Goal: Task Accomplishment & Management: Manage account settings

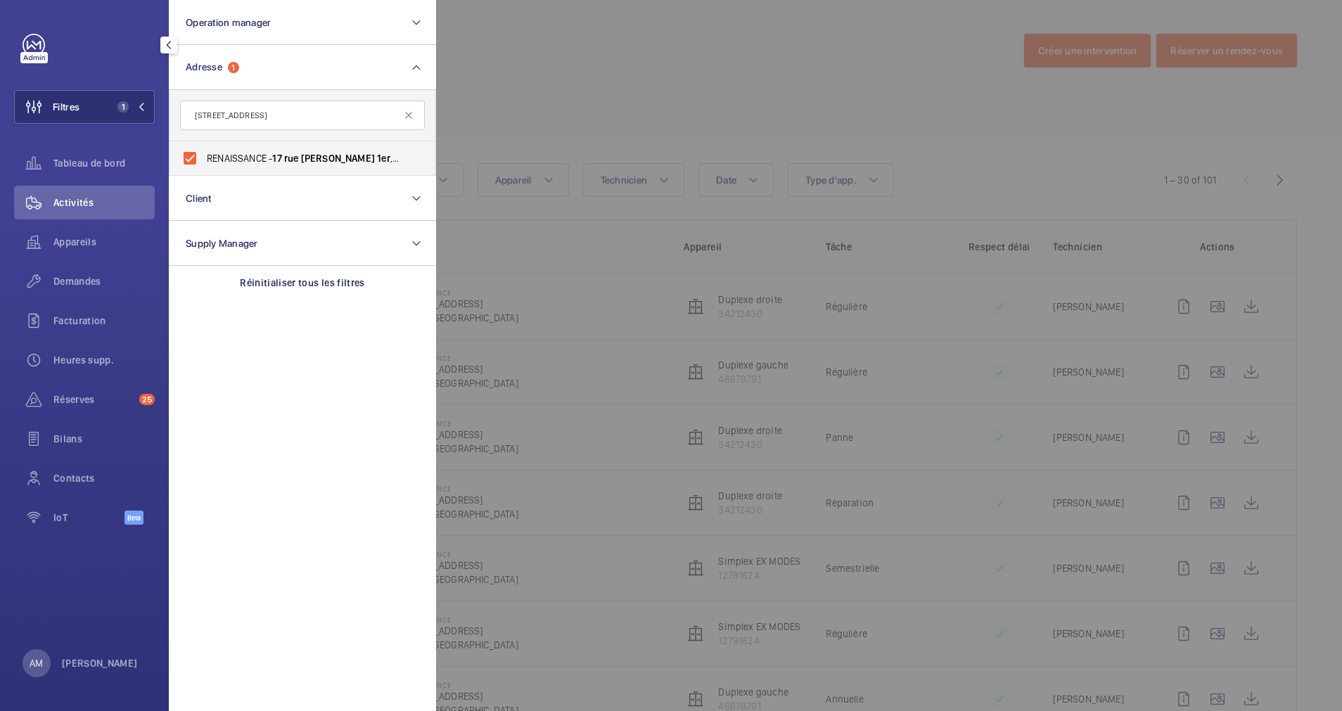
click at [612, 62] on div at bounding box center [1107, 355] width 1342 height 711
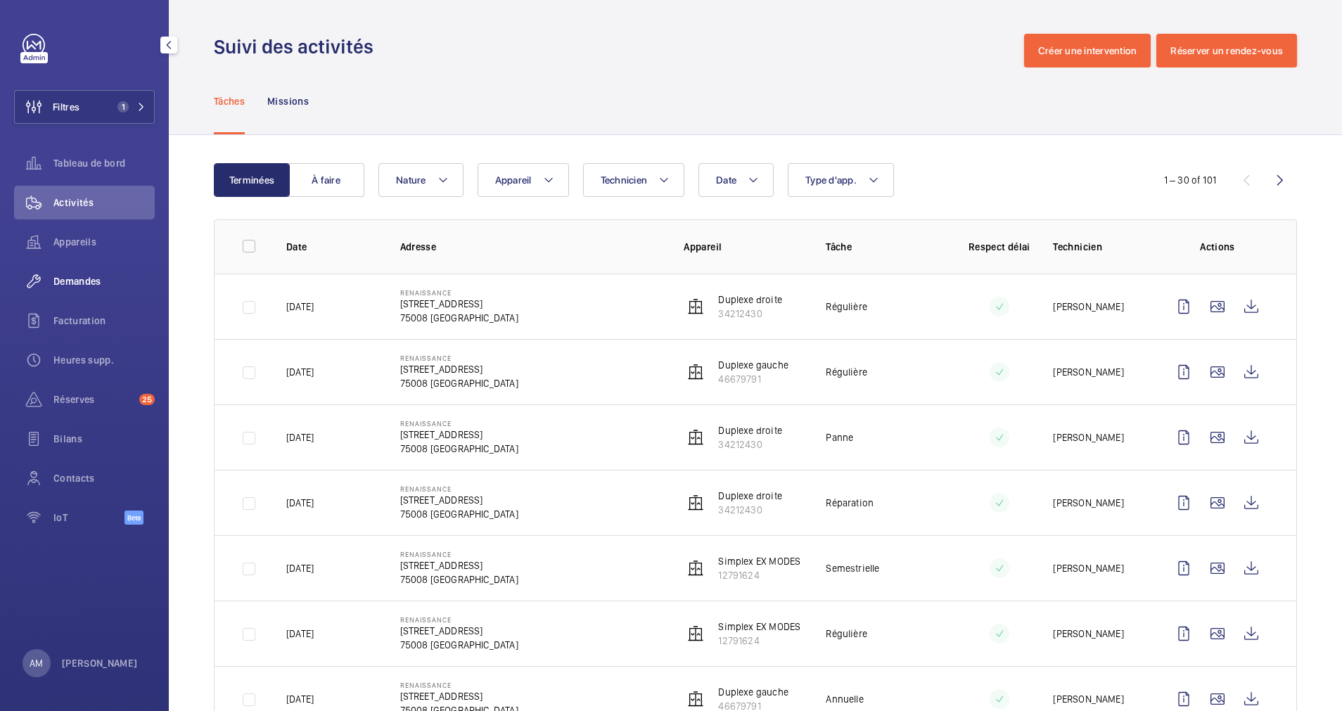
click at [94, 272] on div "Demandes" at bounding box center [84, 282] width 141 height 34
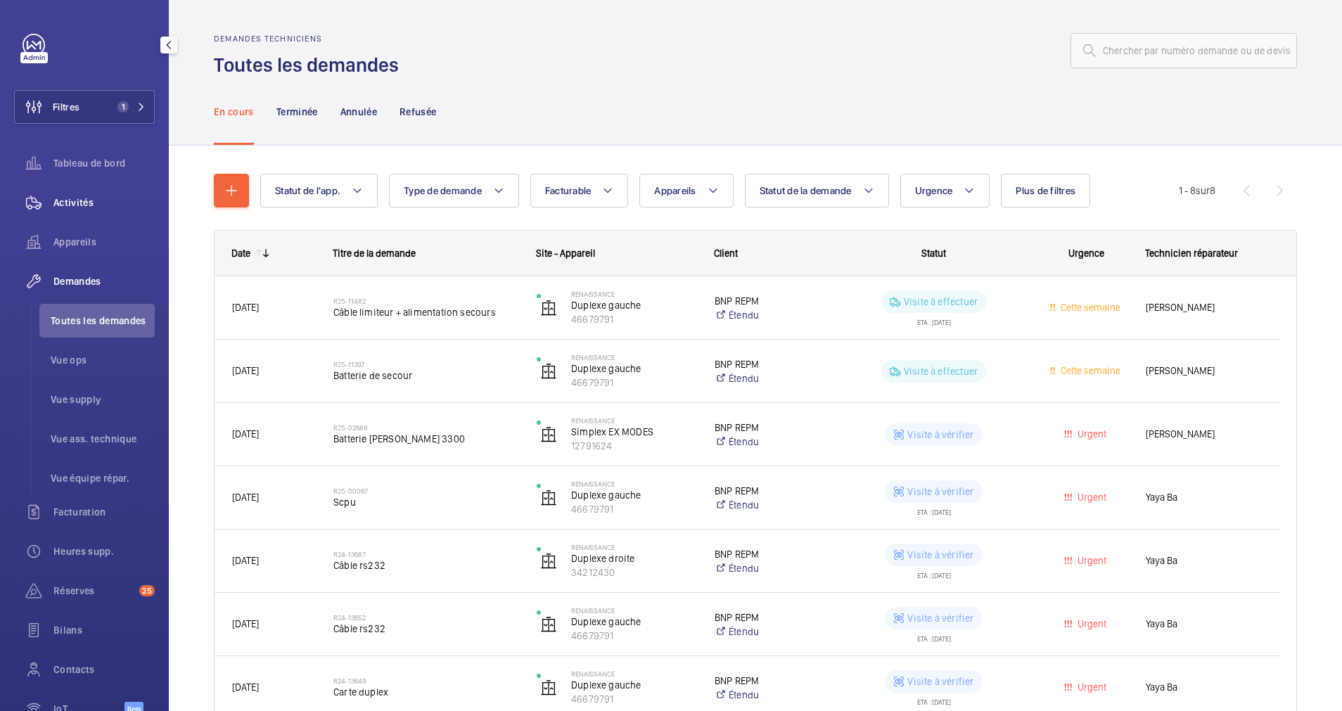
click at [84, 200] on span "Activités" at bounding box center [103, 203] width 101 height 14
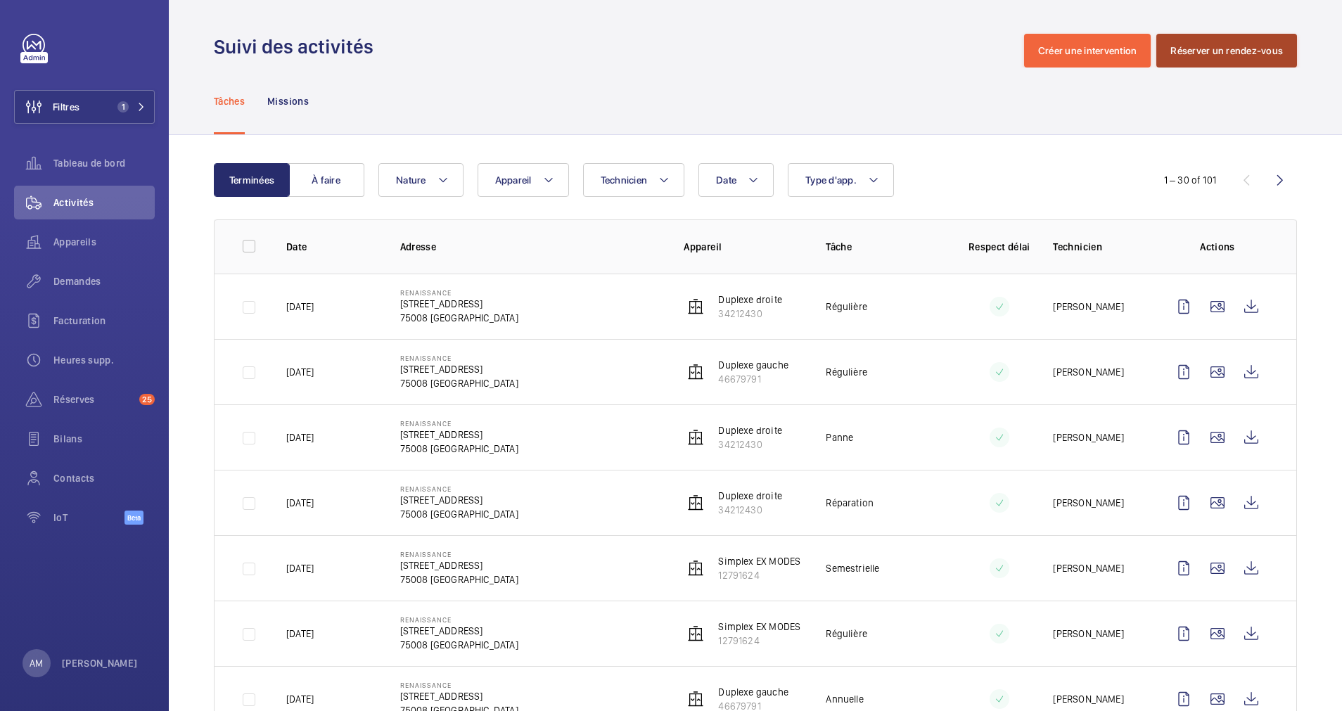
click at [1162, 51] on button "Réserver un rendez-vous" at bounding box center [1227, 51] width 141 height 34
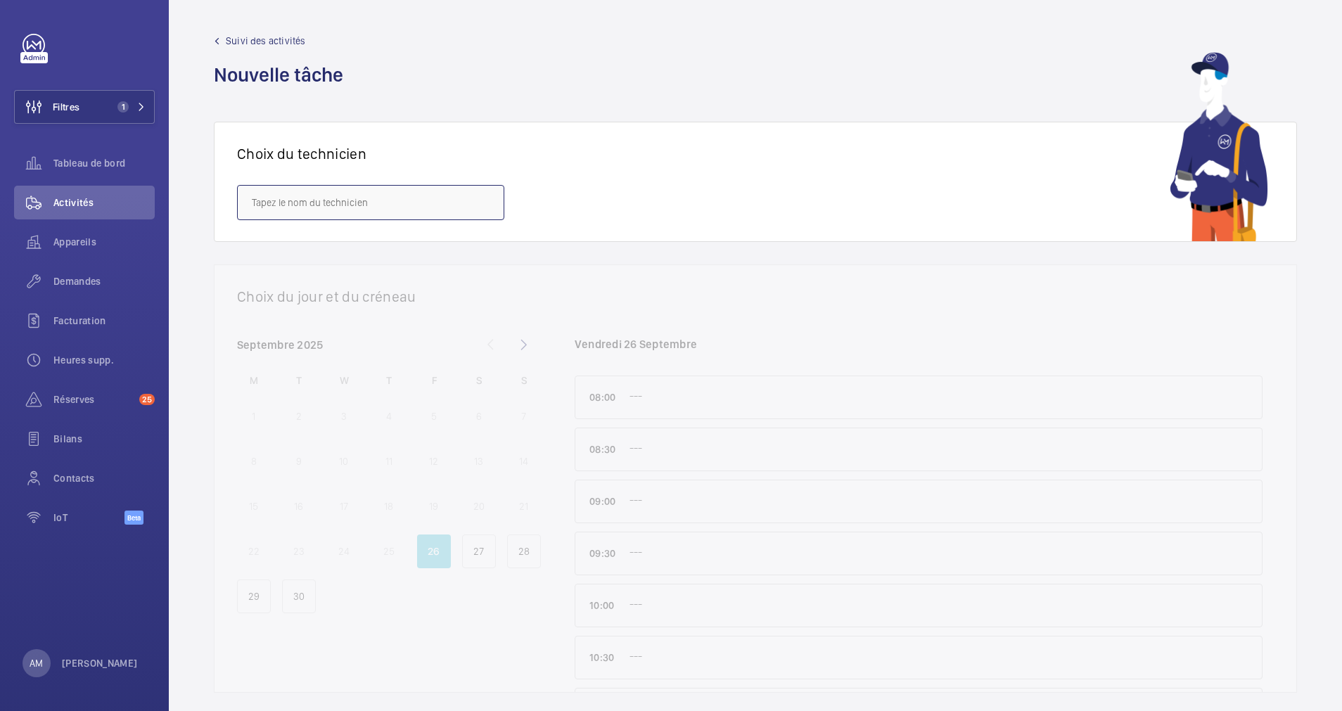
click at [464, 205] on input "text" at bounding box center [370, 202] width 267 height 35
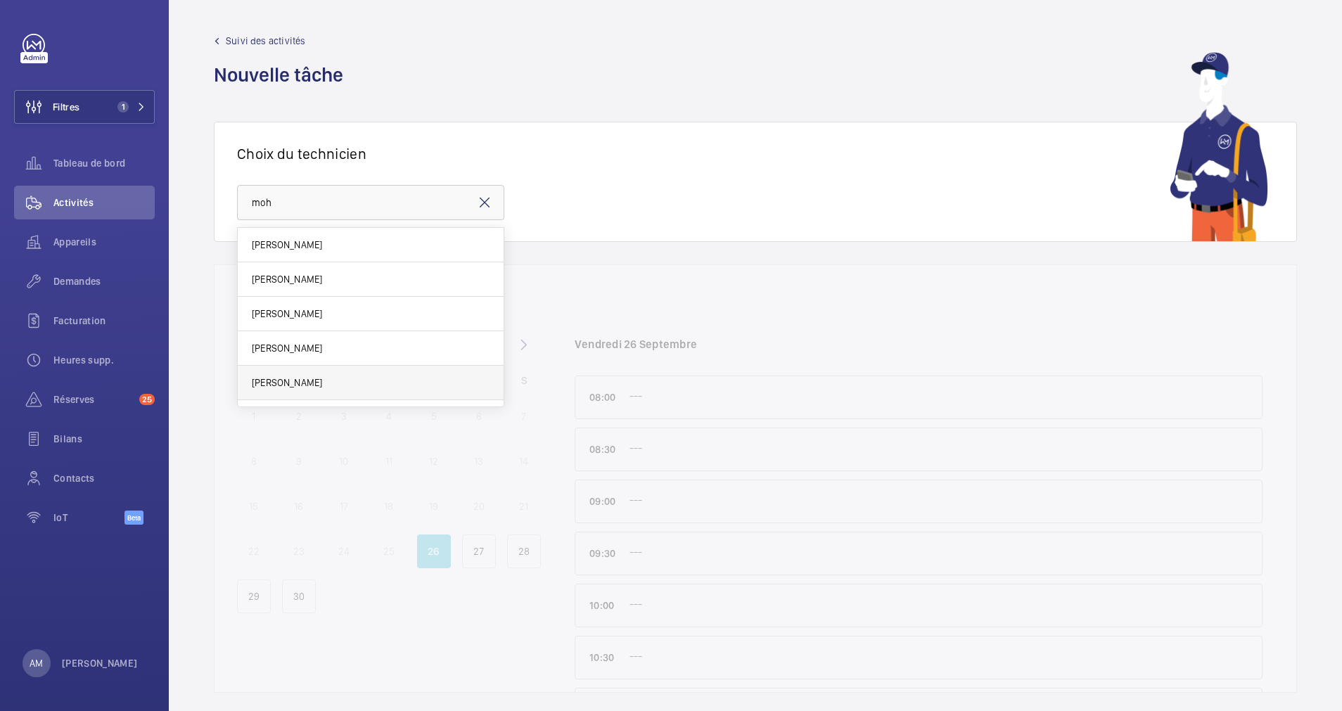
click at [326, 371] on mat-option "[PERSON_NAME]" at bounding box center [371, 383] width 266 height 34
type input "[PERSON_NAME]"
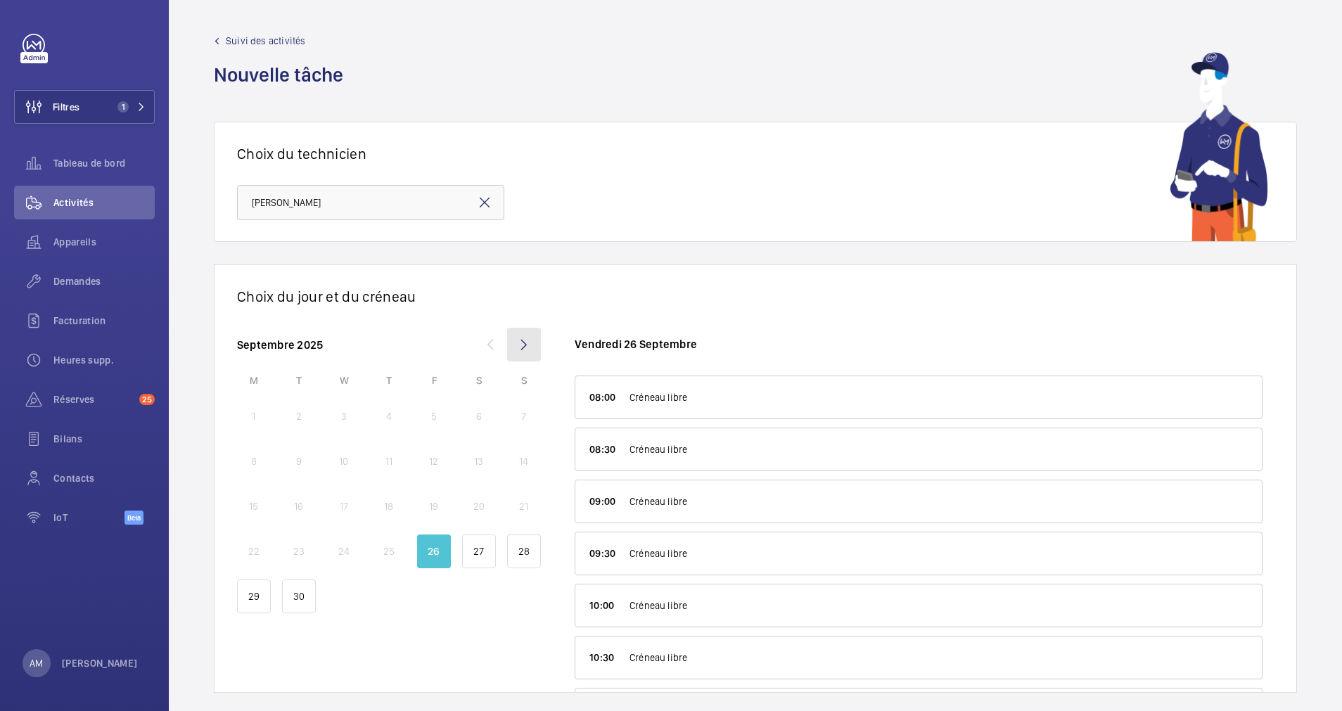
click at [520, 351] on mat-icon at bounding box center [524, 345] width 34 height 34
click at [302, 503] on p "14" at bounding box center [298, 507] width 9 height 14
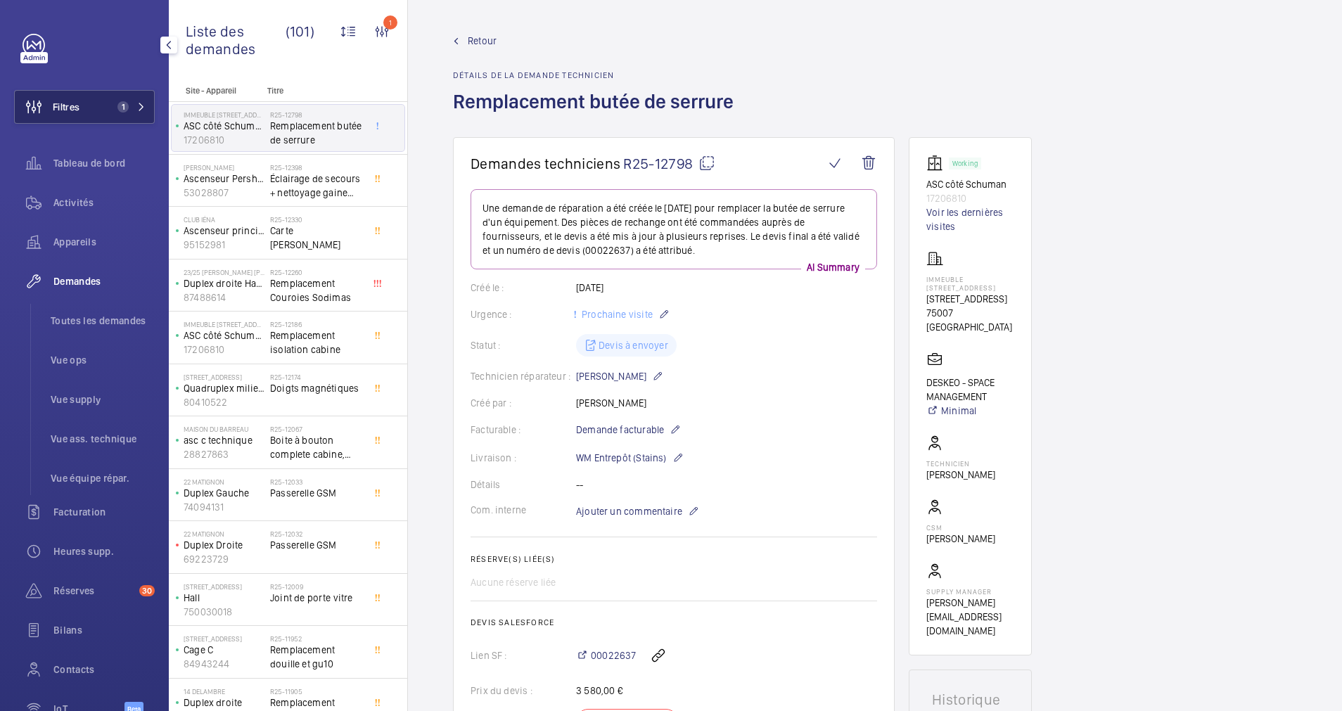
click at [79, 91] on span "Filtres" at bounding box center [47, 107] width 65 height 34
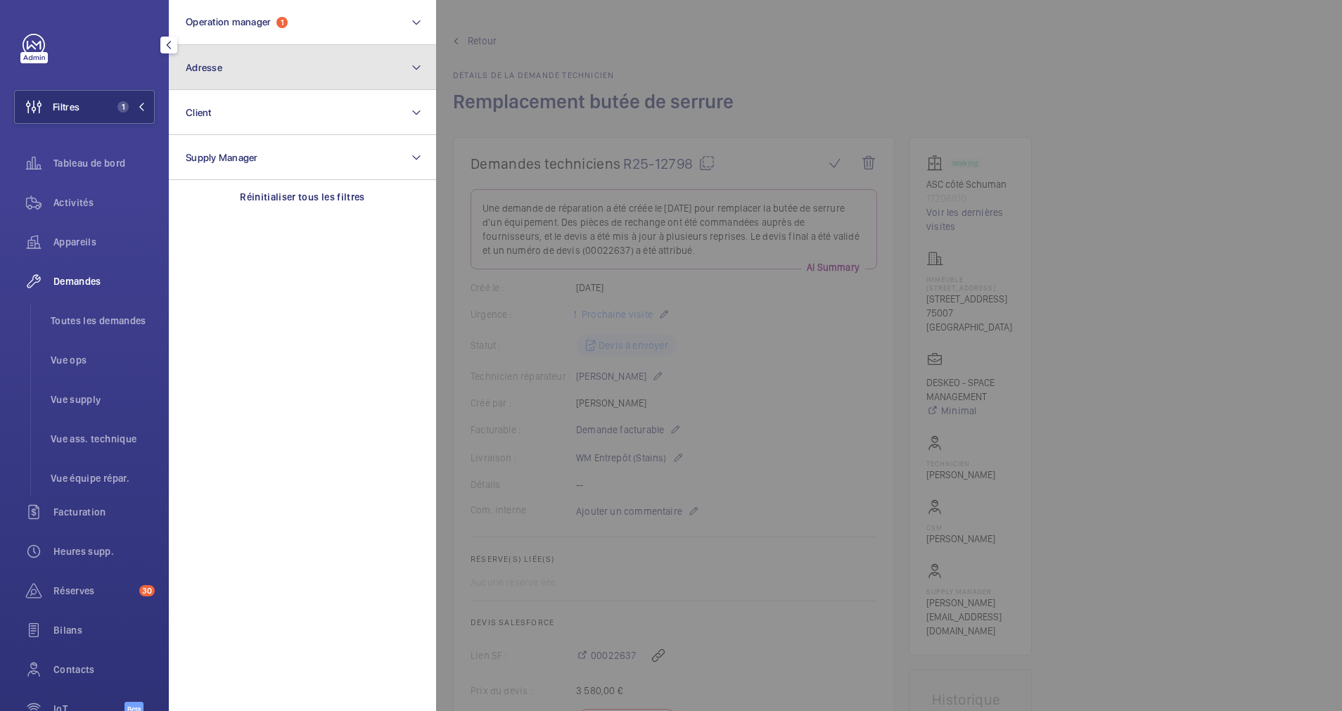
click at [301, 65] on button "Adresse" at bounding box center [302, 67] width 267 height 45
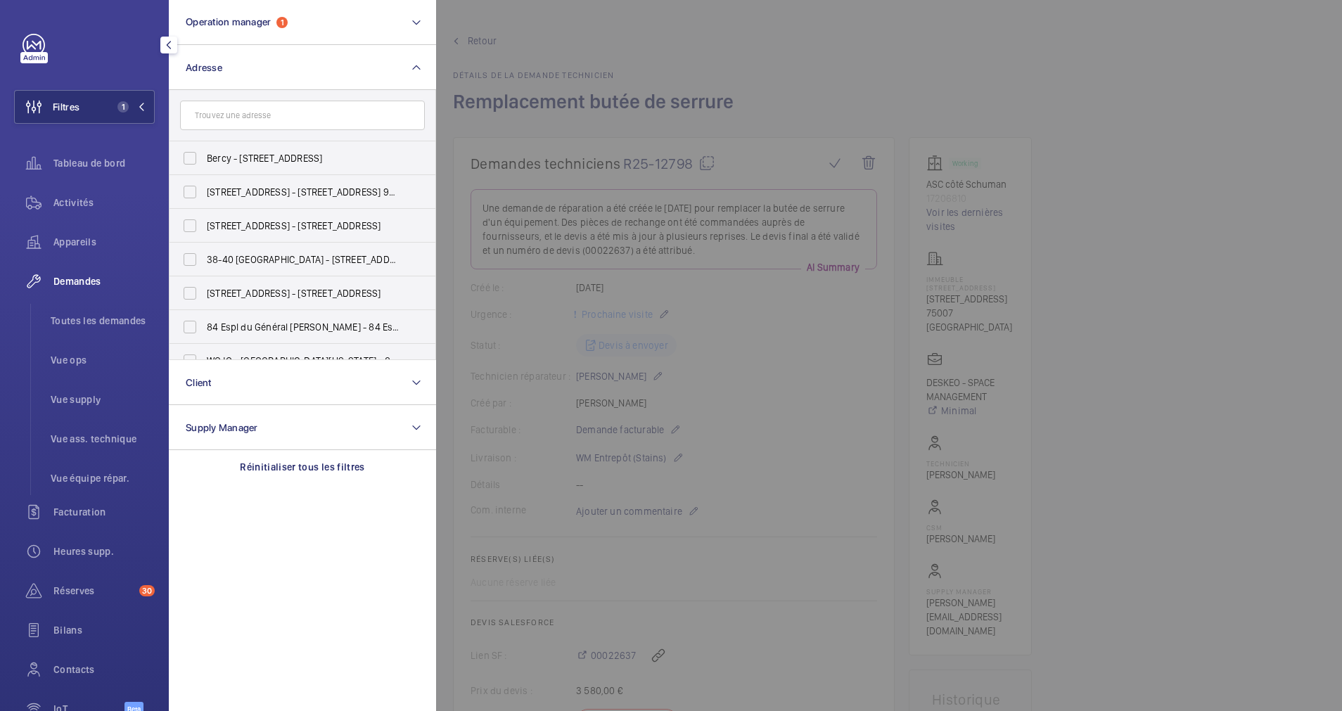
click at [279, 112] on input "text" at bounding box center [302, 116] width 245 height 30
type input "è"
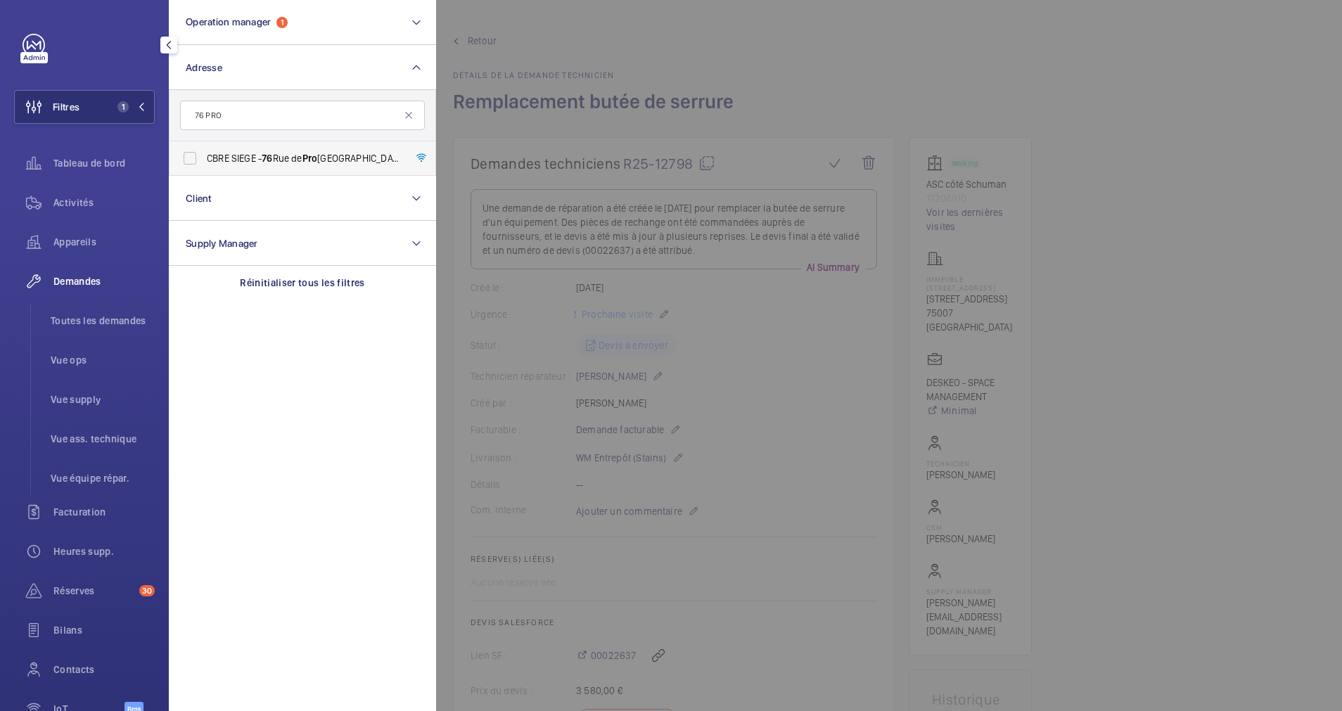
type input "76 PRO"
click at [251, 148] on label "CBRE SIEGE - [STREET_ADDRESS]" at bounding box center [292, 158] width 245 height 34
click at [204, 148] on input "CBRE SIEGE - [STREET_ADDRESS]" at bounding box center [190, 158] width 28 height 28
checkbox input "true"
click at [77, 242] on span "Appareils" at bounding box center [103, 242] width 101 height 14
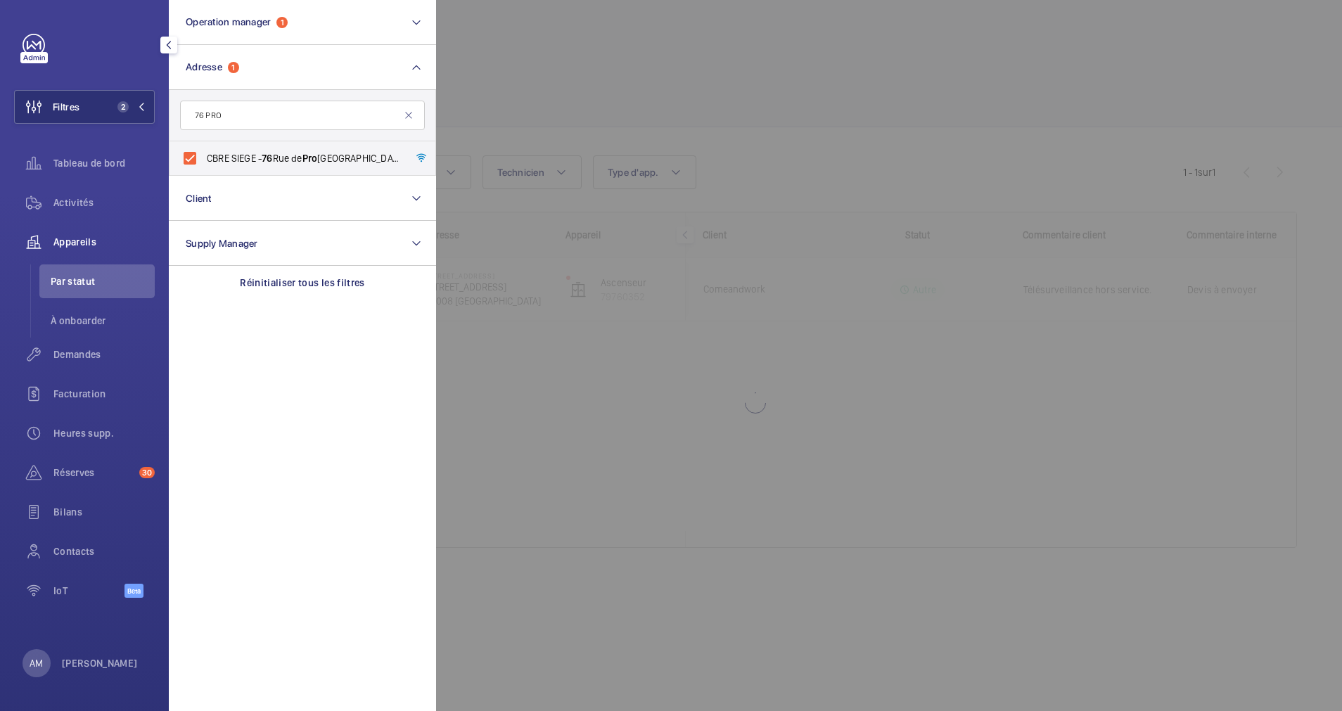
click at [71, 352] on span "Demandes" at bounding box center [103, 355] width 101 height 14
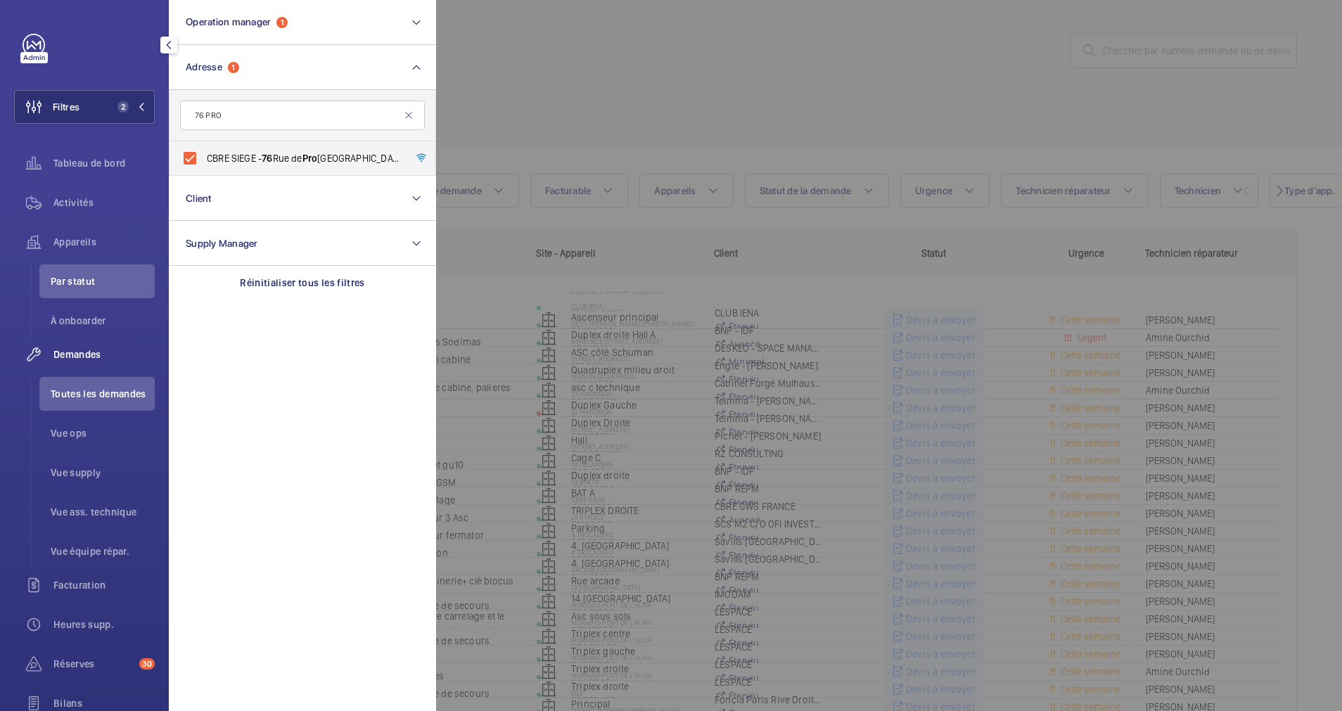
click at [797, 168] on div at bounding box center [1107, 355] width 1342 height 711
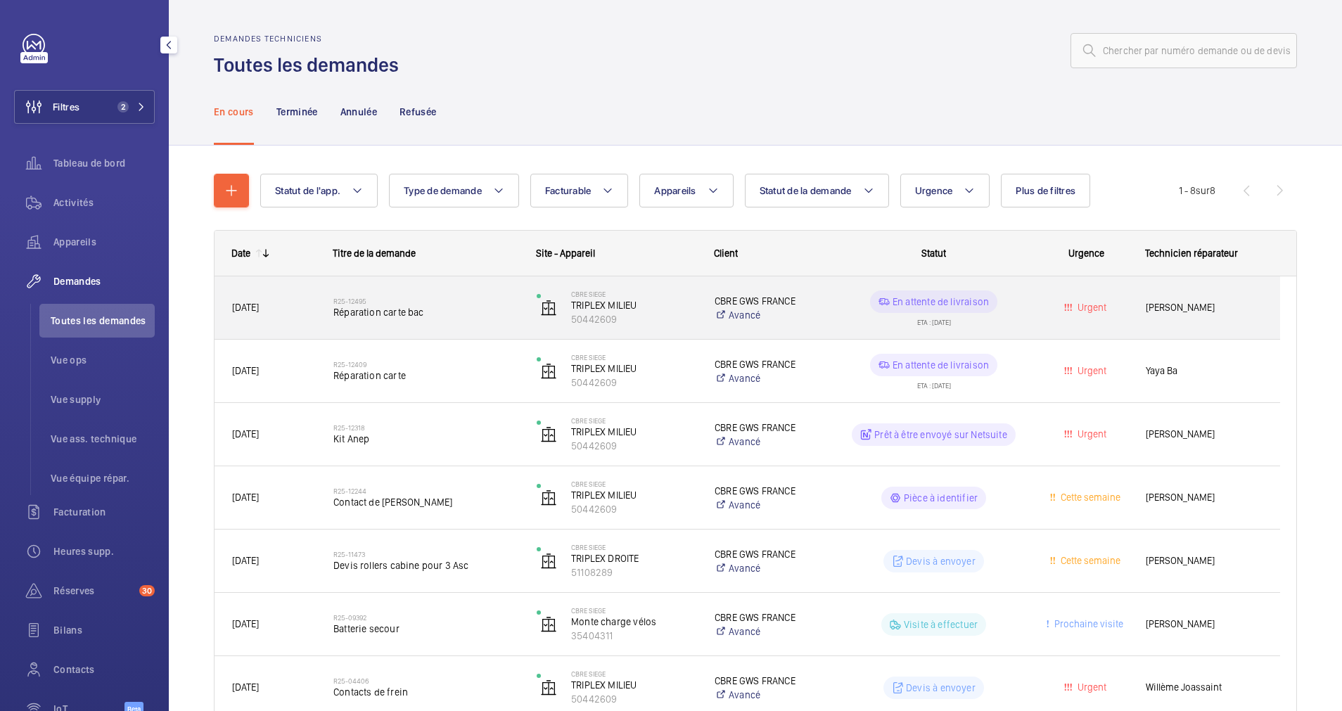
click at [497, 295] on div "R25-12495 Réparation carte bac" at bounding box center [425, 308] width 185 height 41
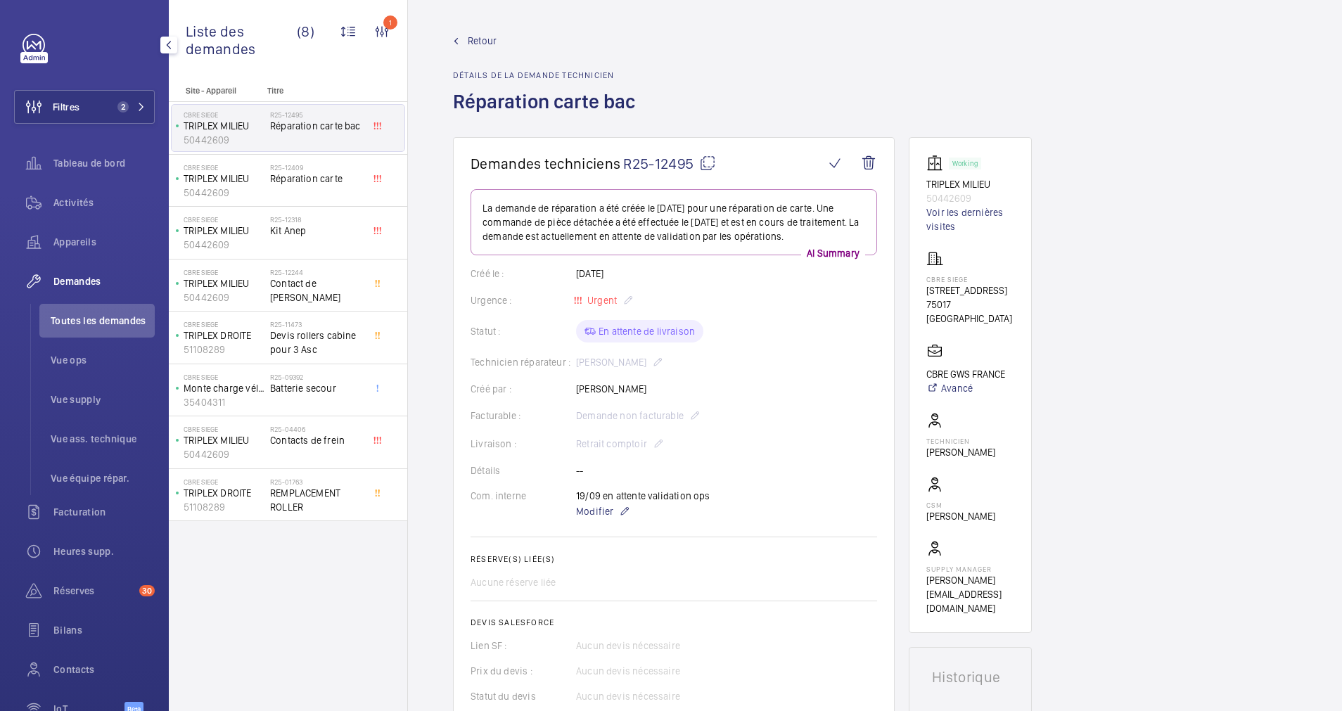
click at [707, 159] on mat-icon at bounding box center [707, 163] width 17 height 17
click at [471, 35] on span "Retour" at bounding box center [482, 41] width 29 height 14
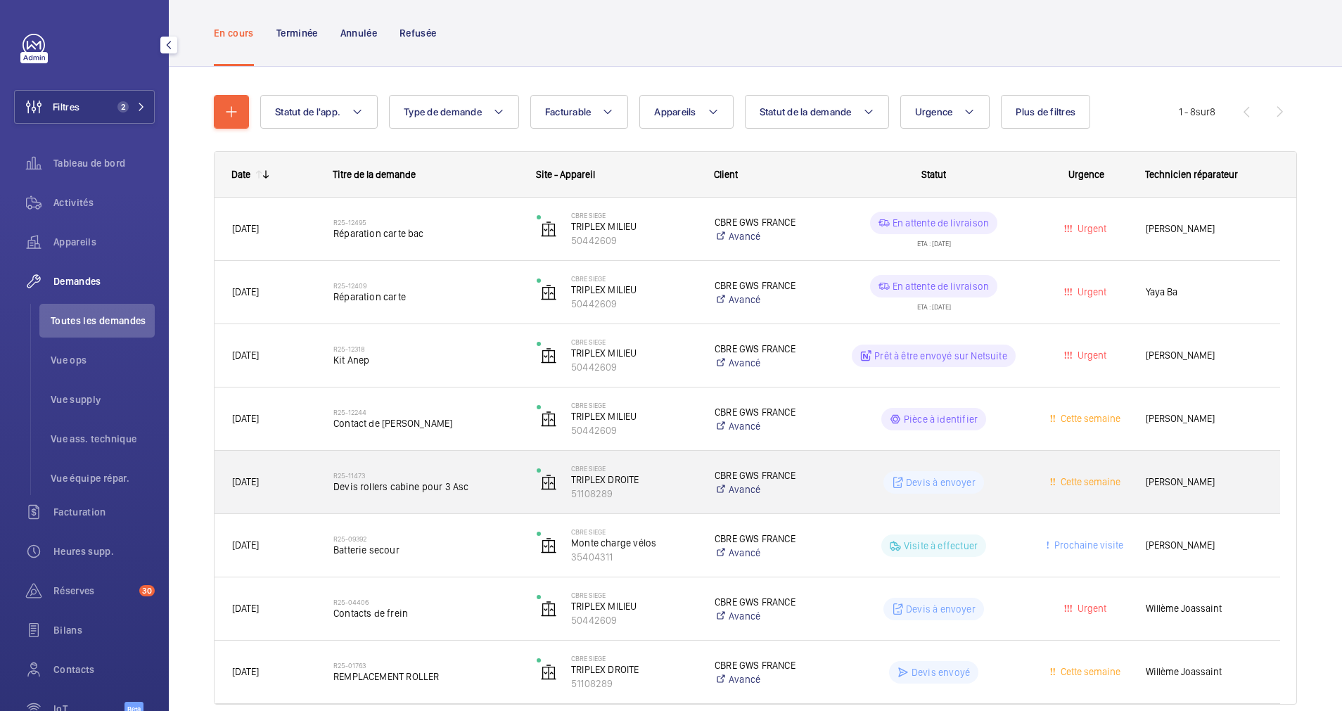
scroll to position [106, 0]
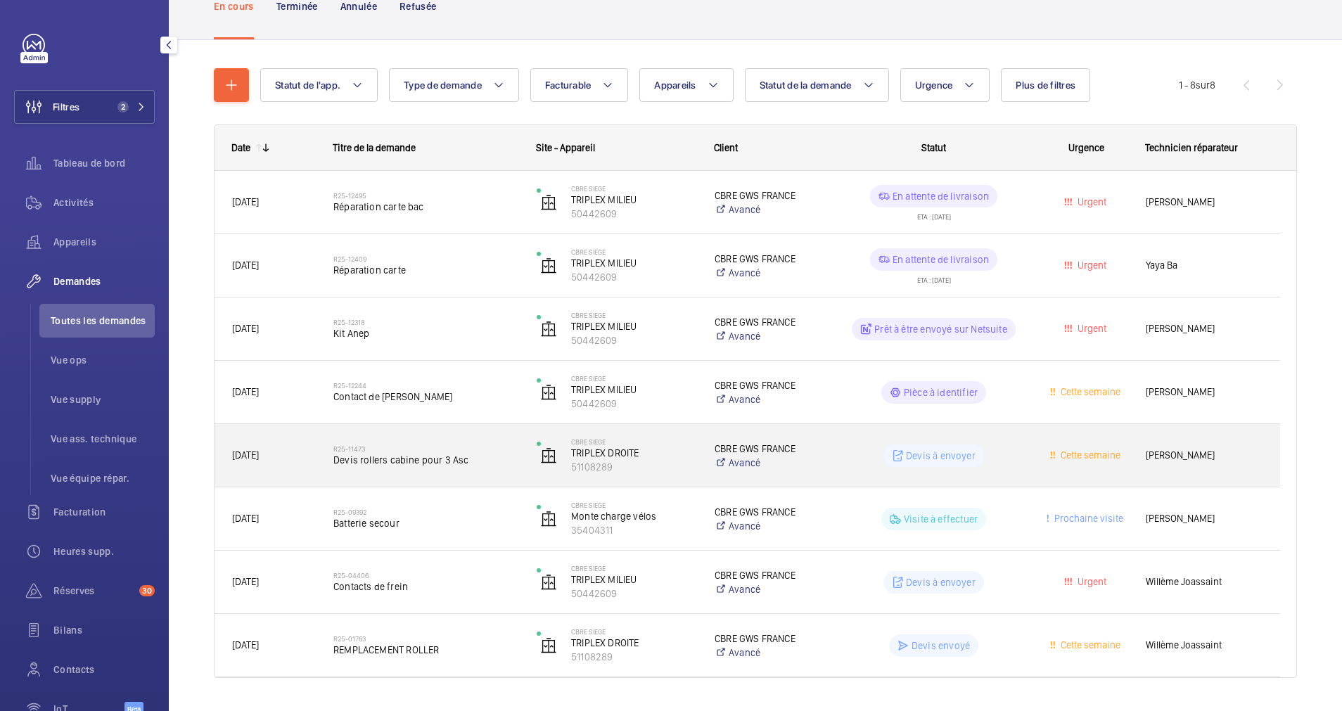
click at [490, 446] on h2 "R25-11473" at bounding box center [425, 449] width 185 height 8
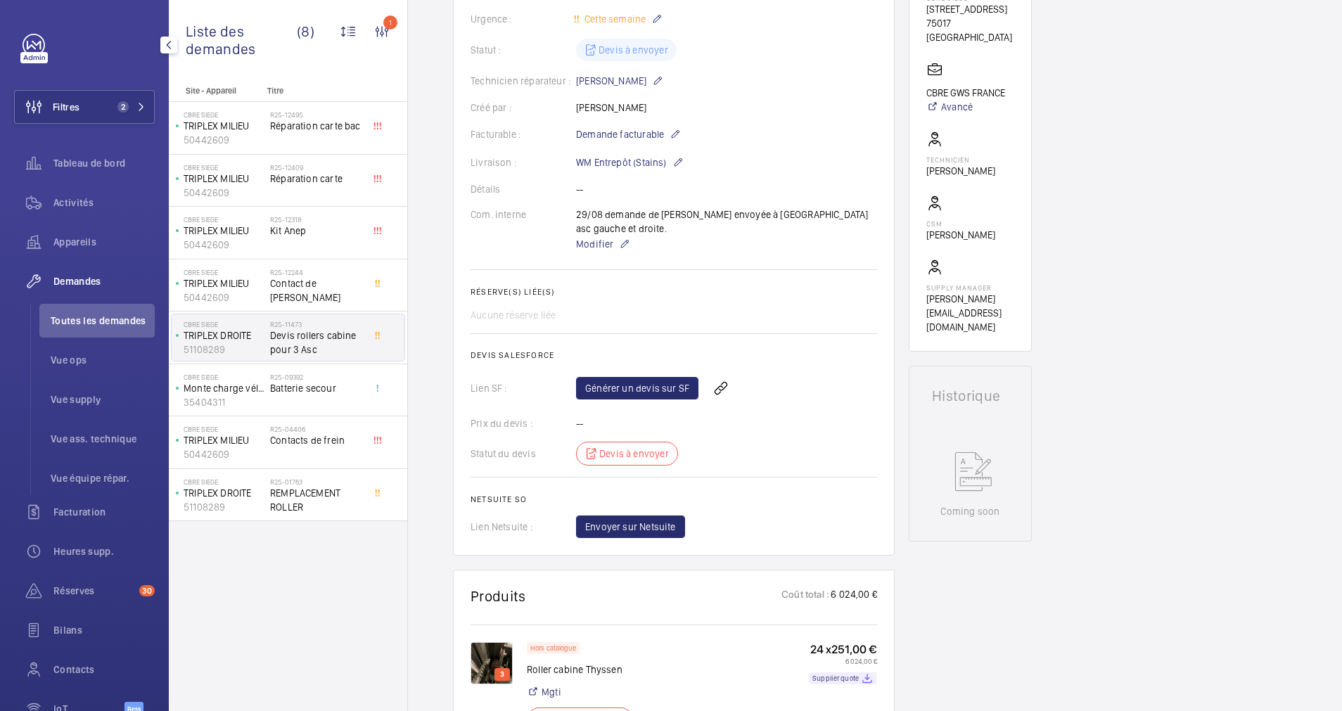
scroll to position [542, 0]
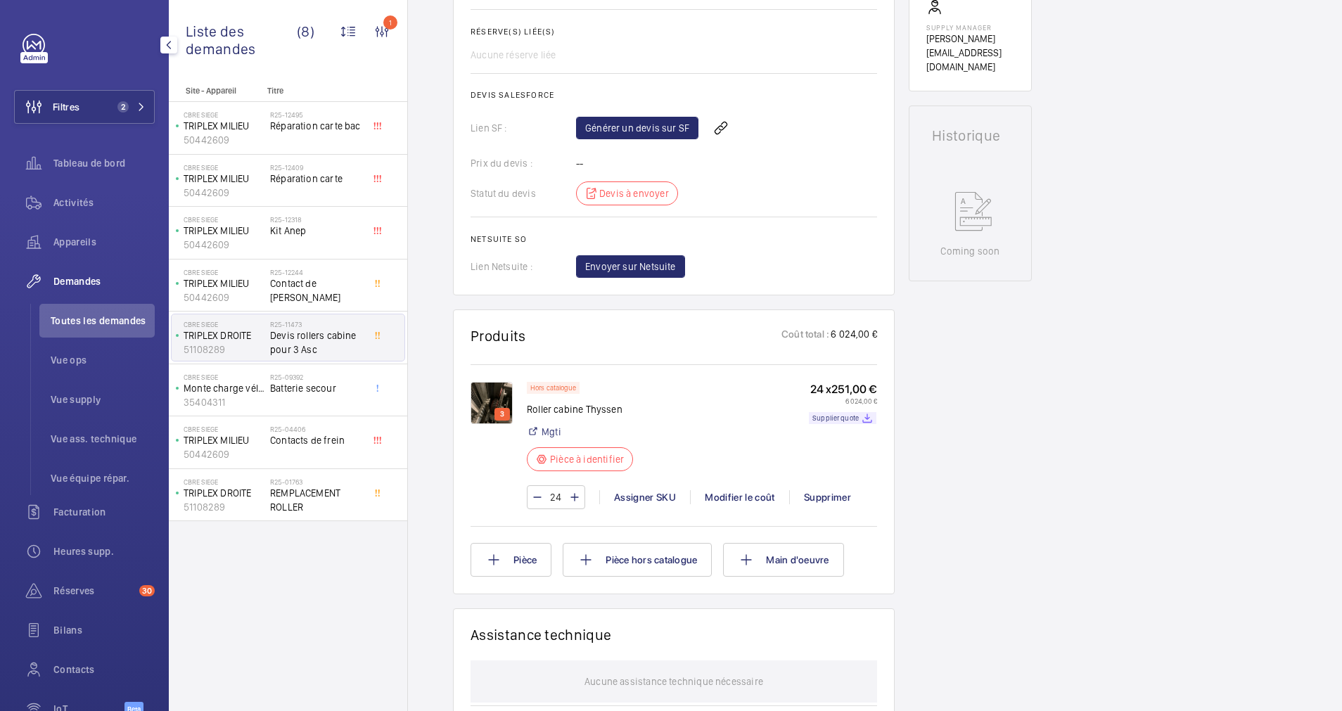
click at [490, 383] on img at bounding box center [492, 403] width 42 height 42
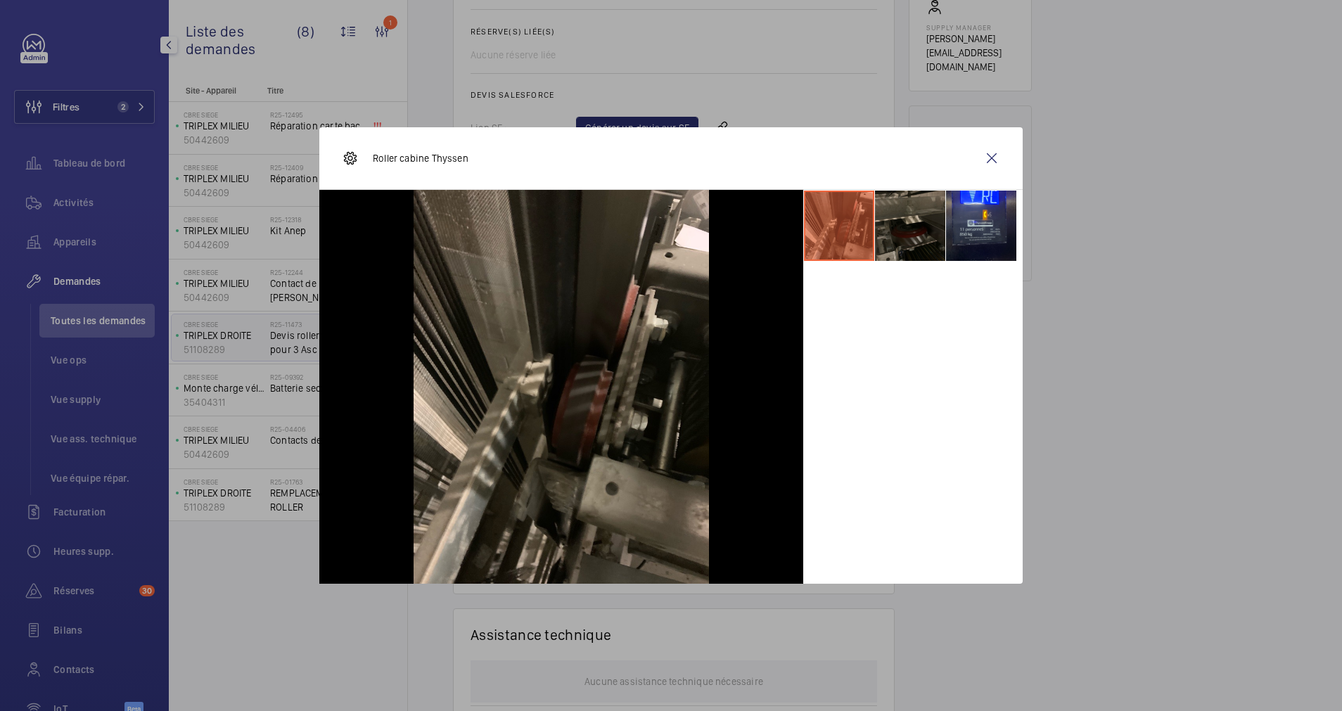
click at [894, 219] on li at bounding box center [910, 226] width 70 height 70
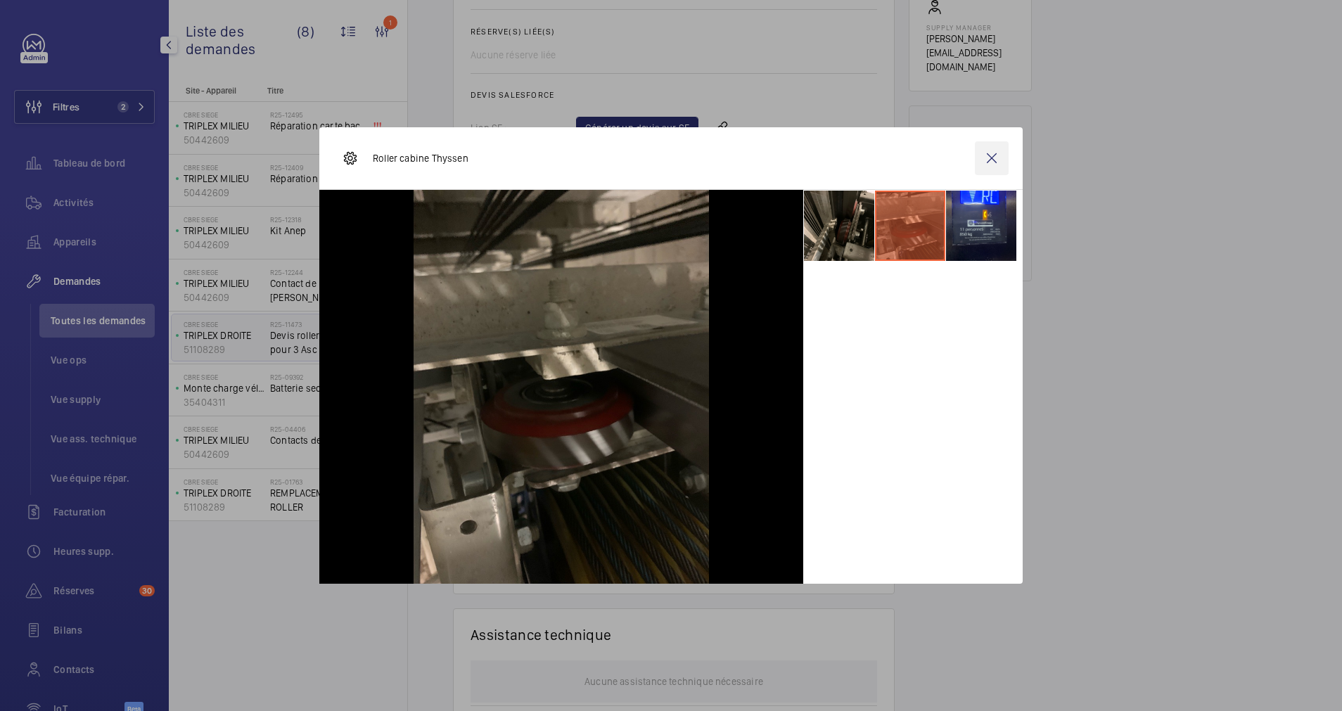
click at [987, 159] on wm-front-icon-button at bounding box center [992, 158] width 34 height 34
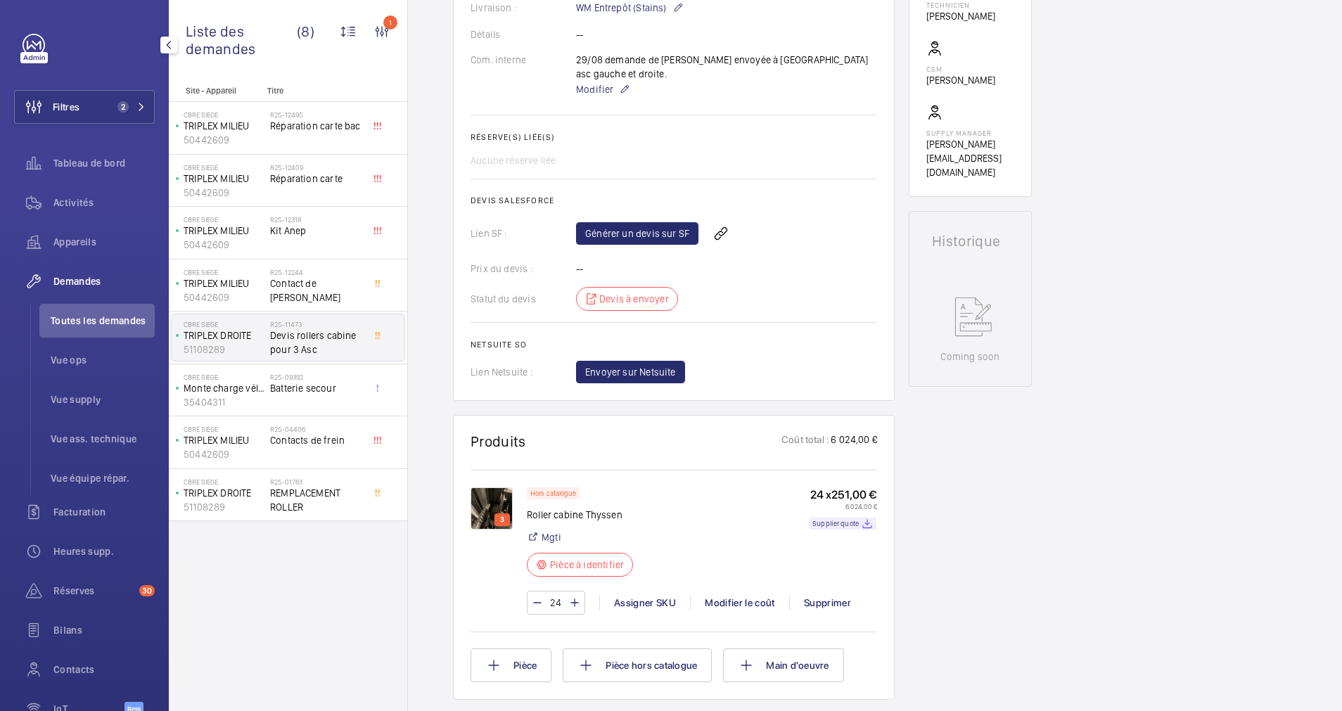
scroll to position [331, 0]
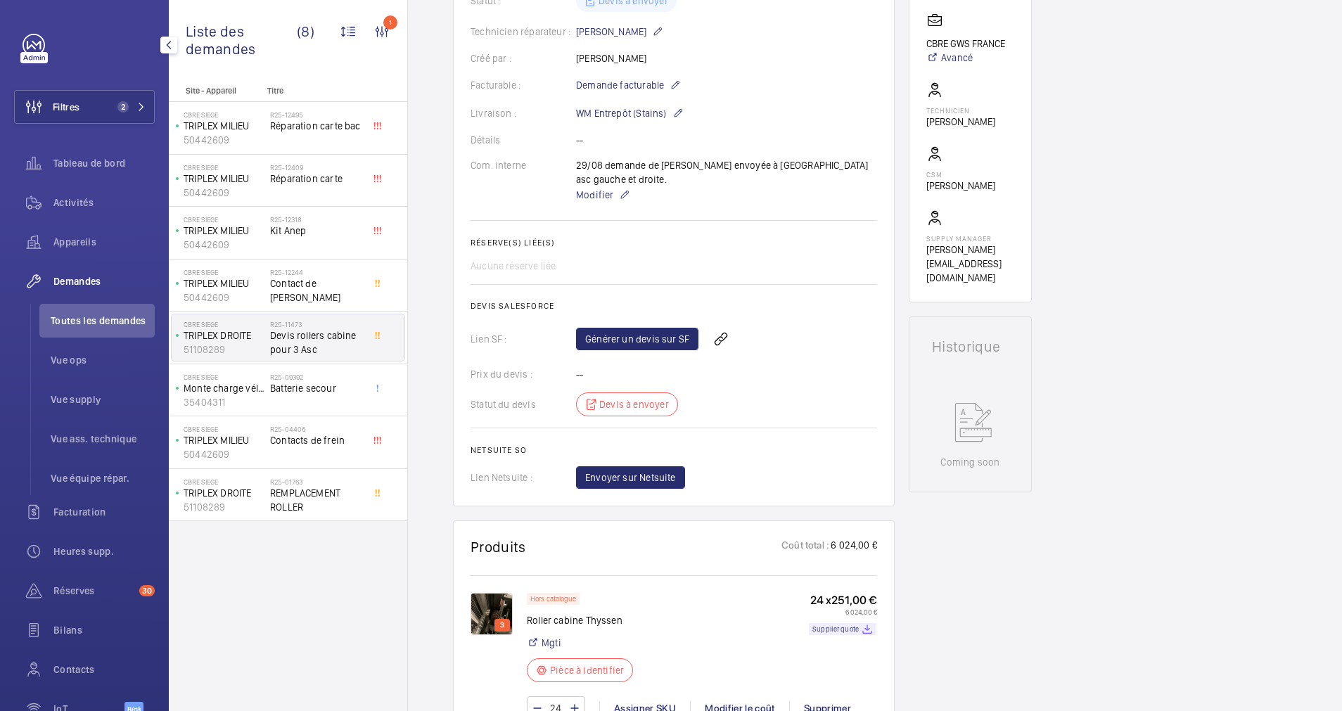
click at [488, 593] on img at bounding box center [492, 614] width 42 height 42
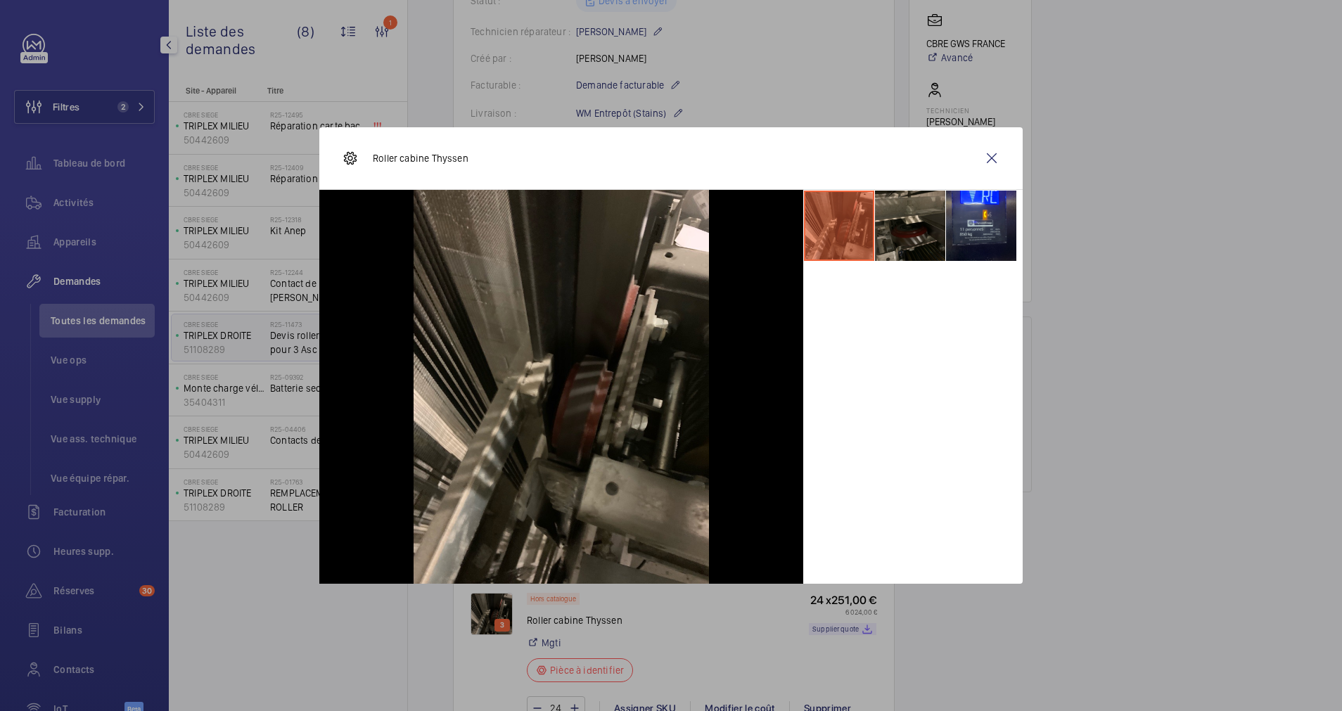
click at [994, 155] on wm-front-icon-button at bounding box center [992, 158] width 34 height 34
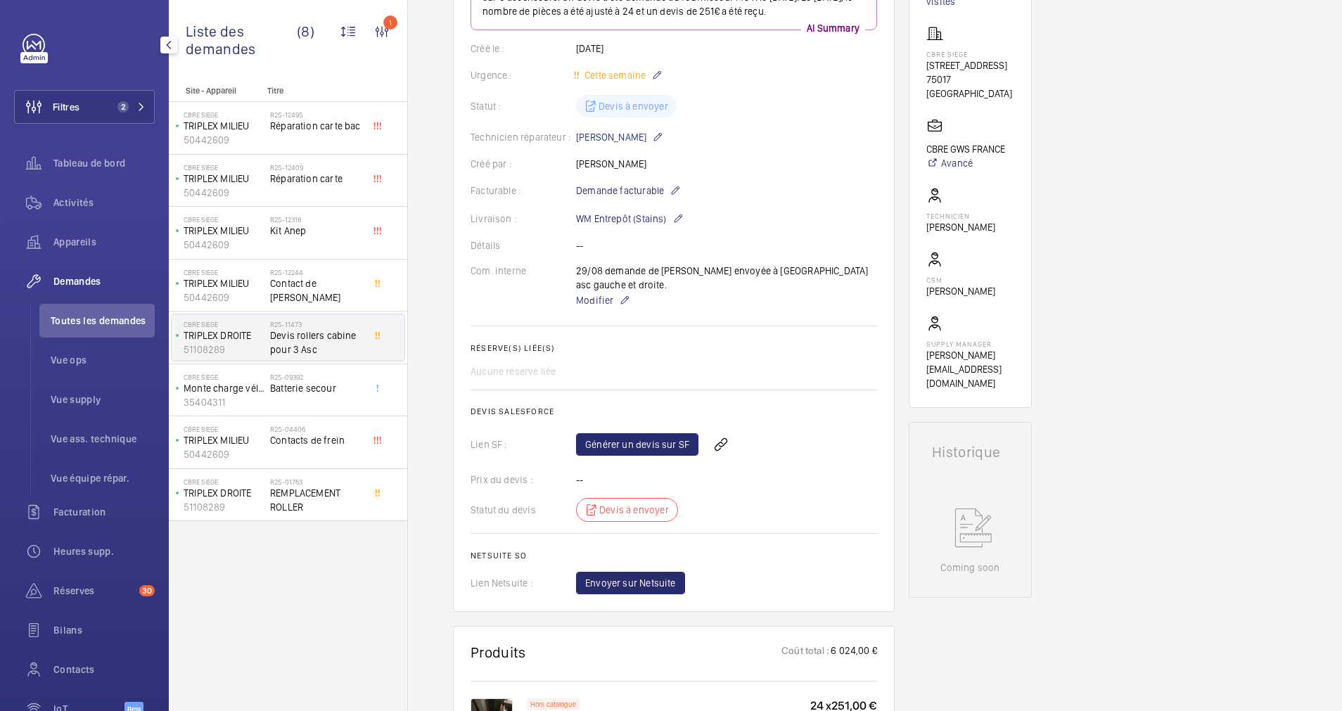
scroll to position [542, 0]
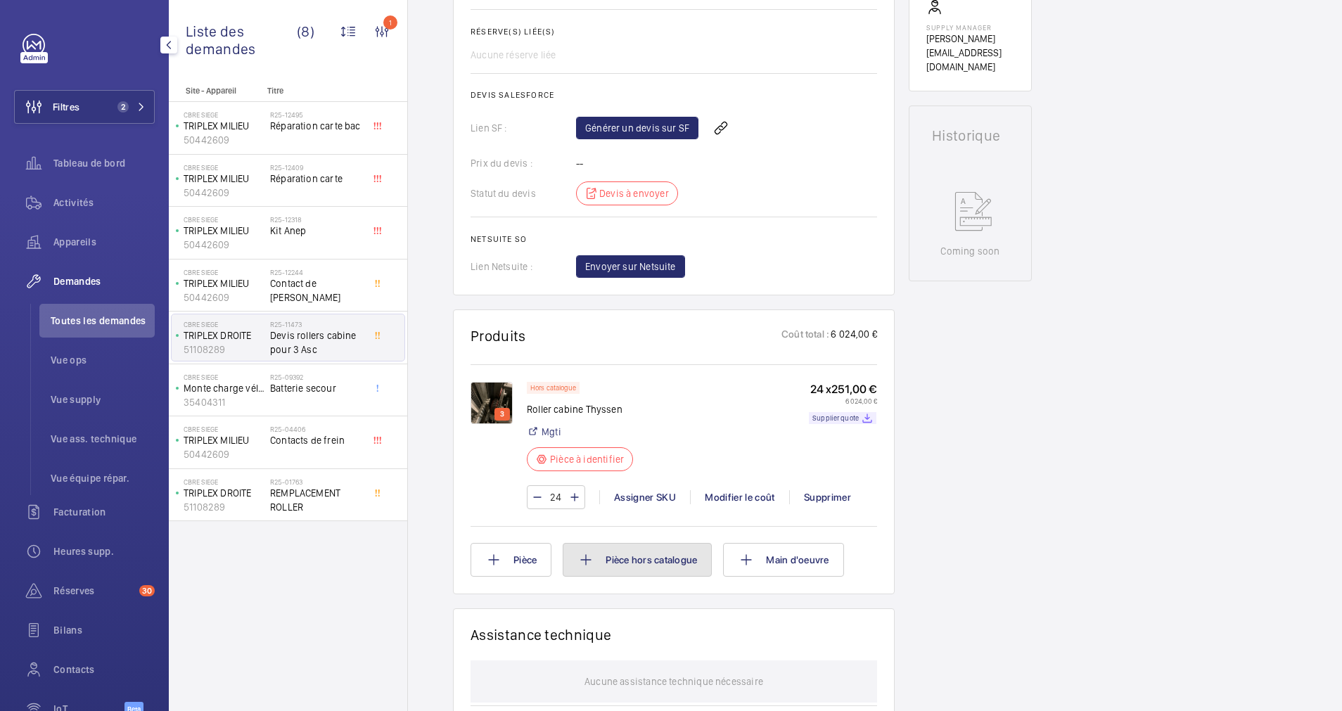
click at [604, 543] on button "Pièce hors catalogue" at bounding box center [637, 560] width 149 height 34
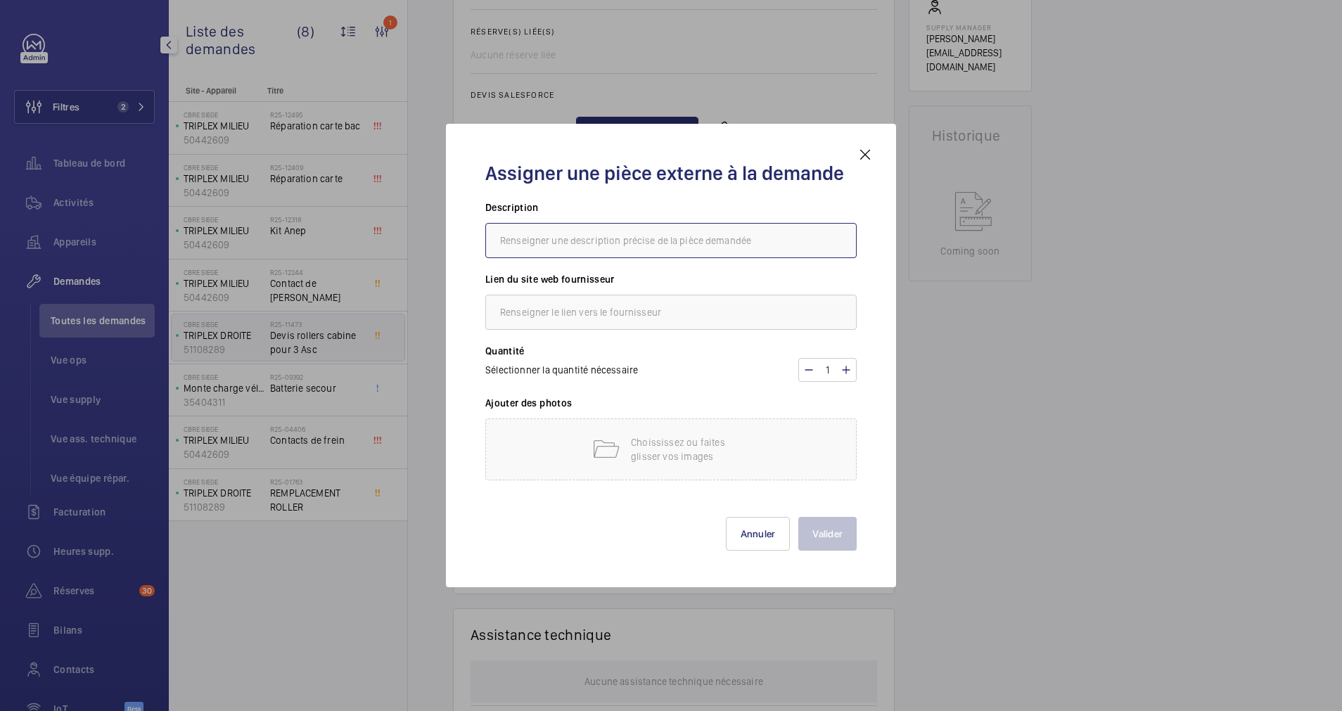
click at [586, 238] on input "text" at bounding box center [670, 240] width 371 height 35
type input "Roler CP"
click at [580, 308] on input "text" at bounding box center [670, 312] width 371 height 35
type input "MGTI"
click at [649, 455] on p "Choississez ou faites glisser vos images" at bounding box center [691, 449] width 120 height 28
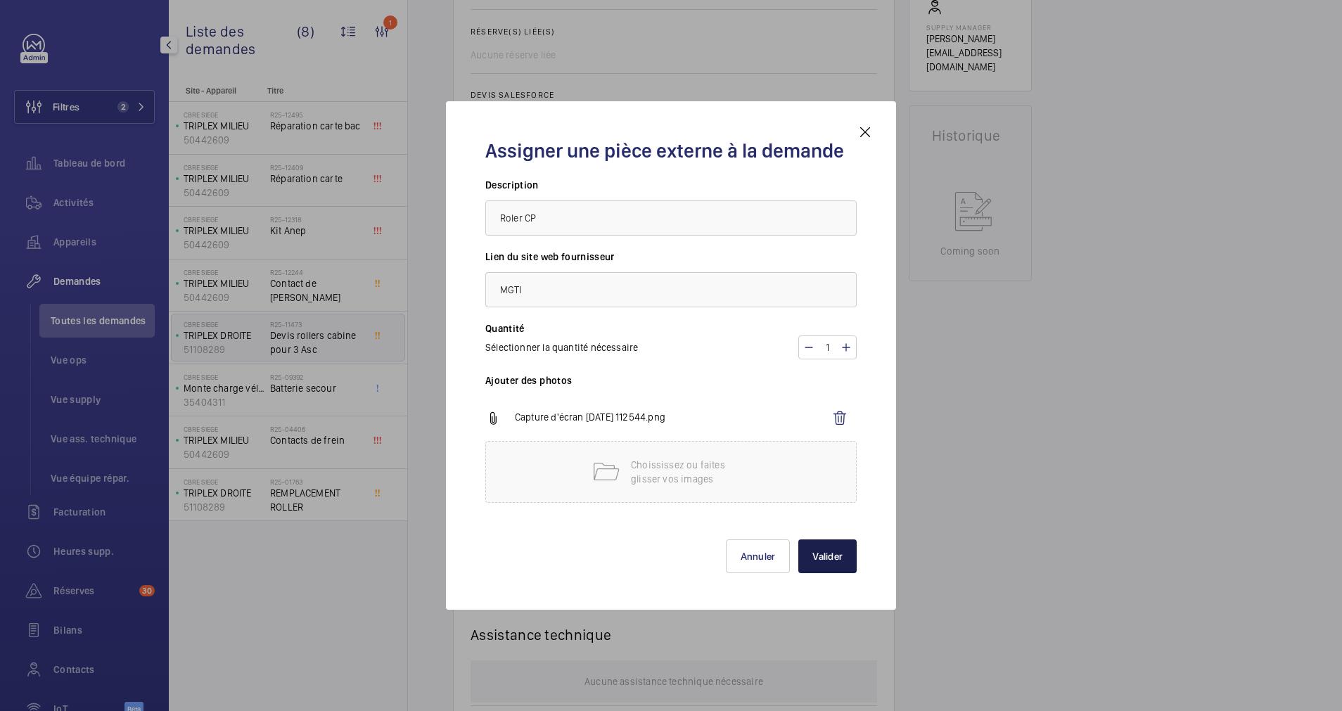
click at [841, 552] on button "Valider" at bounding box center [828, 557] width 58 height 34
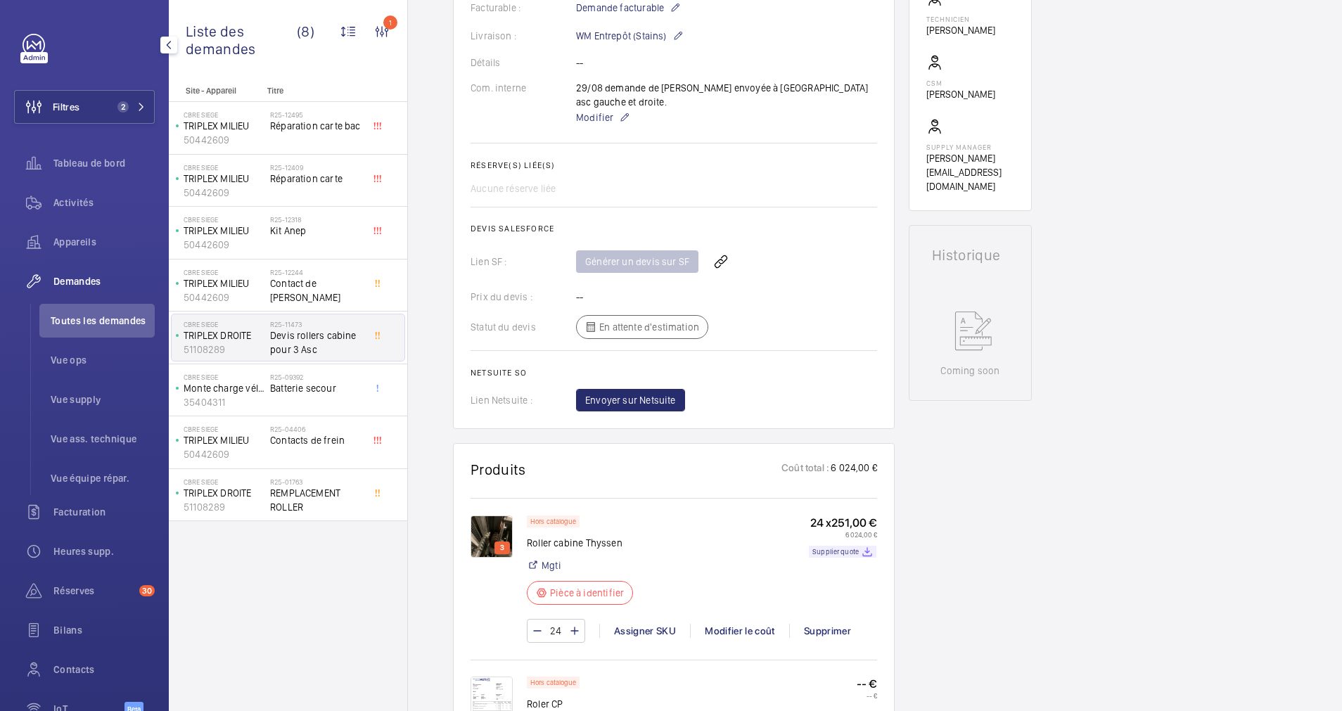
scroll to position [528, 0]
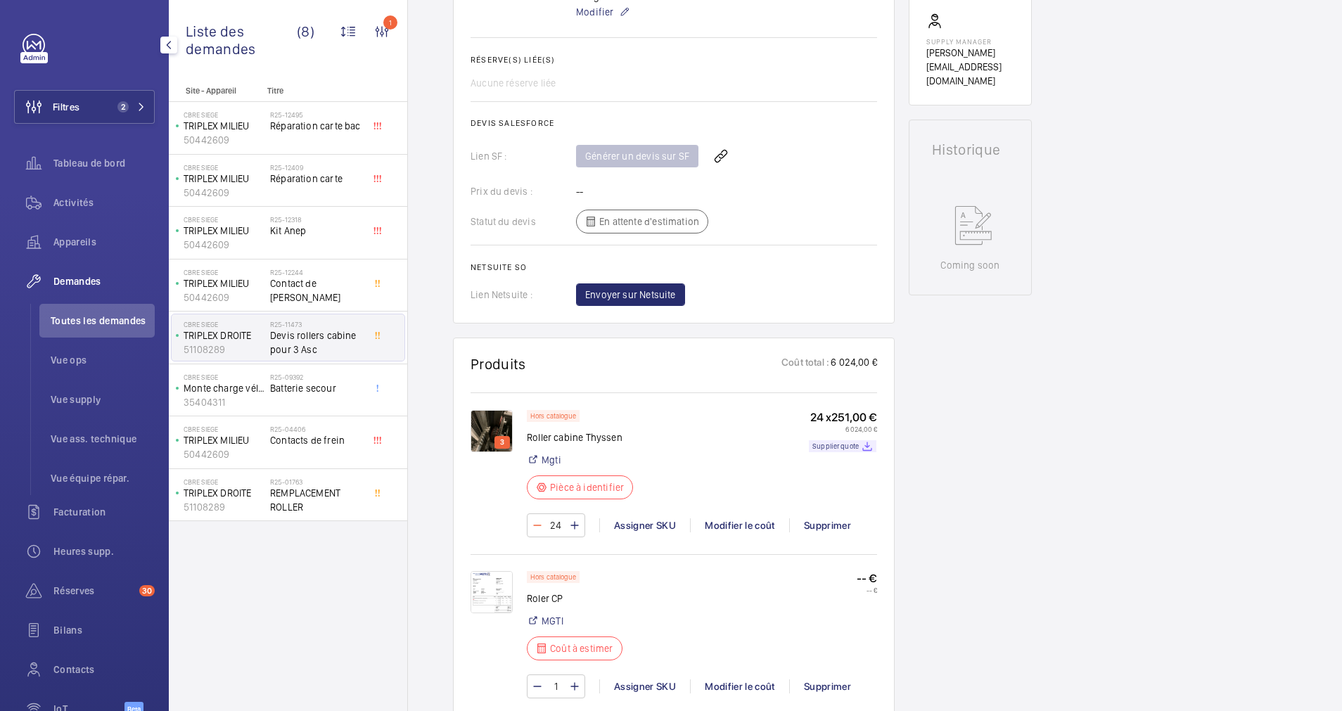
click at [540, 517] on mat-icon at bounding box center [537, 525] width 11 height 17
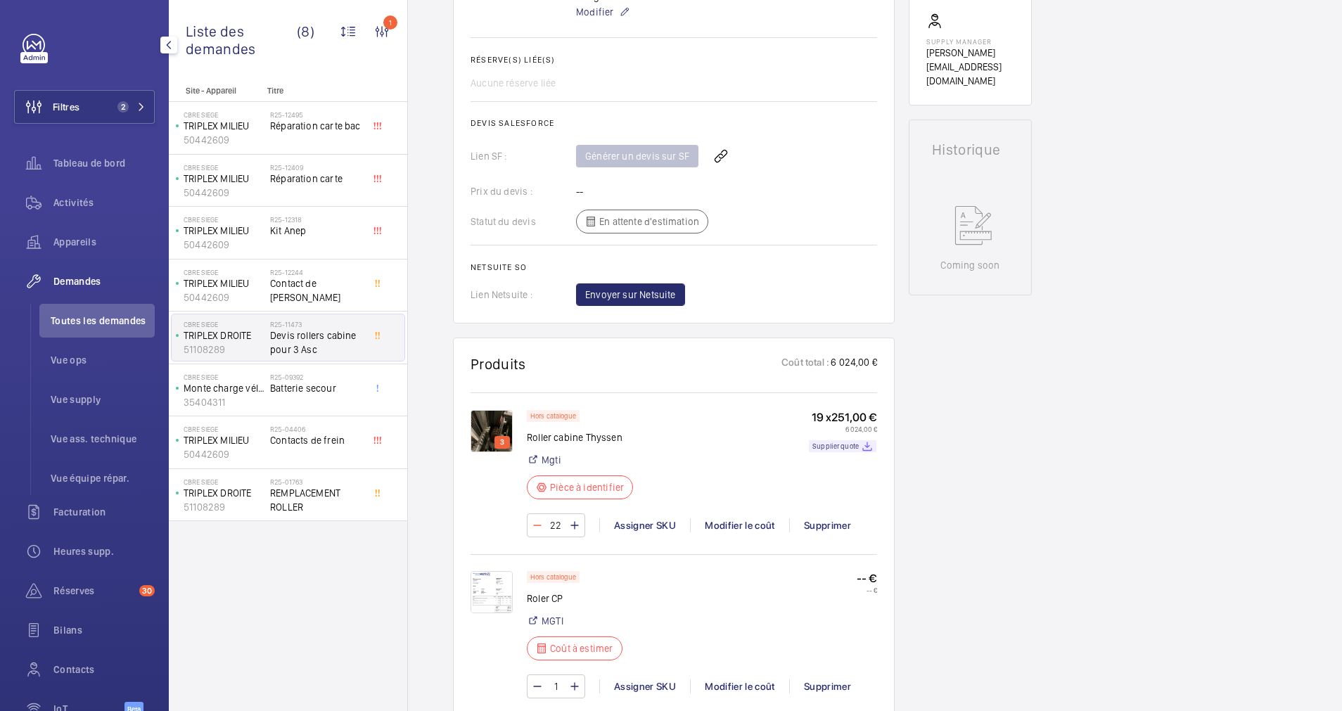
type input "19"
click at [540, 517] on mat-icon at bounding box center [537, 525] width 11 height 17
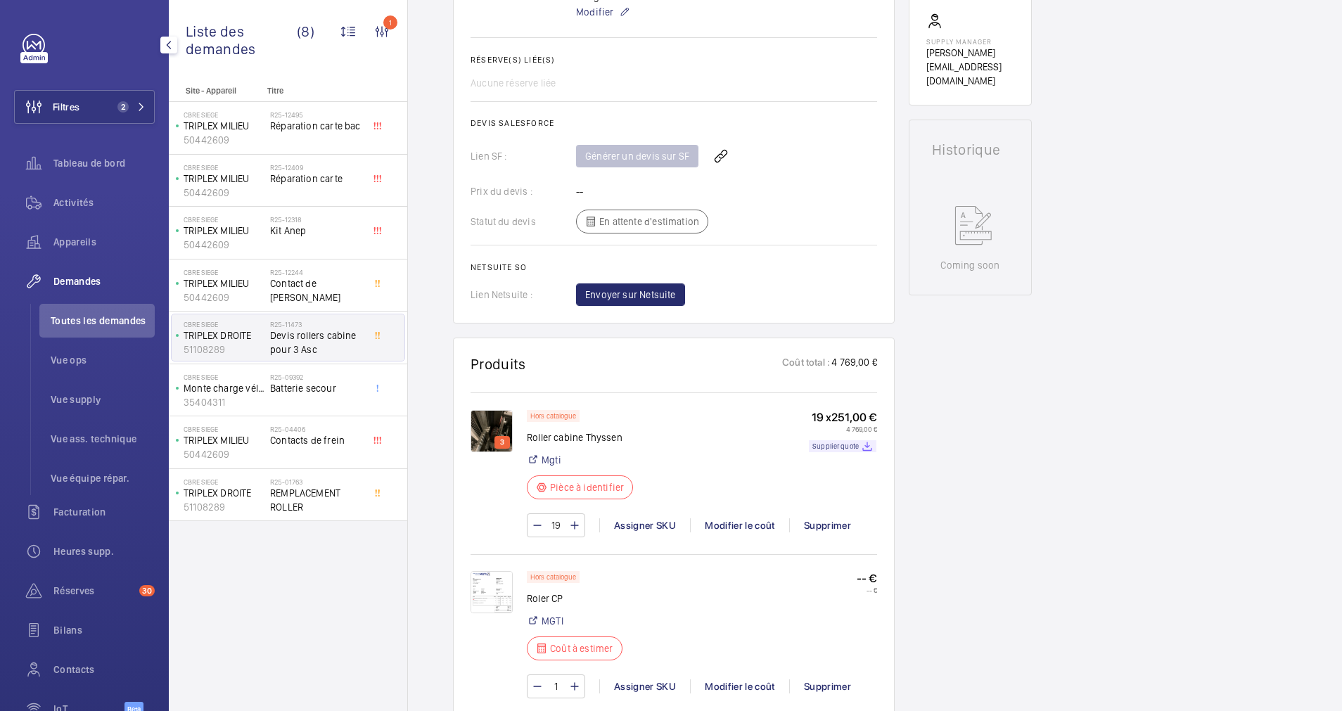
type input "15"
click at [540, 517] on mat-icon at bounding box center [537, 525] width 11 height 17
type input "13"
click at [540, 517] on mat-icon at bounding box center [537, 525] width 11 height 17
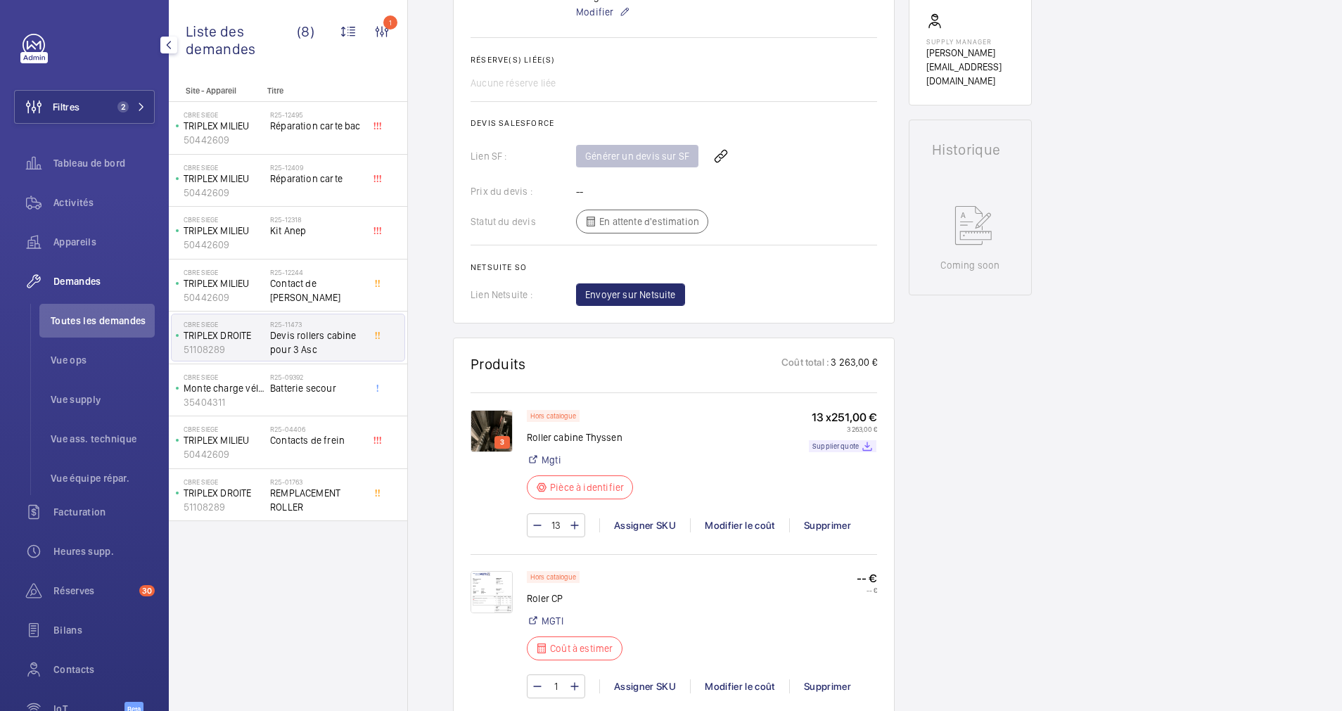
type input "12"
click at [746, 519] on div "Modifier le coût" at bounding box center [739, 526] width 99 height 14
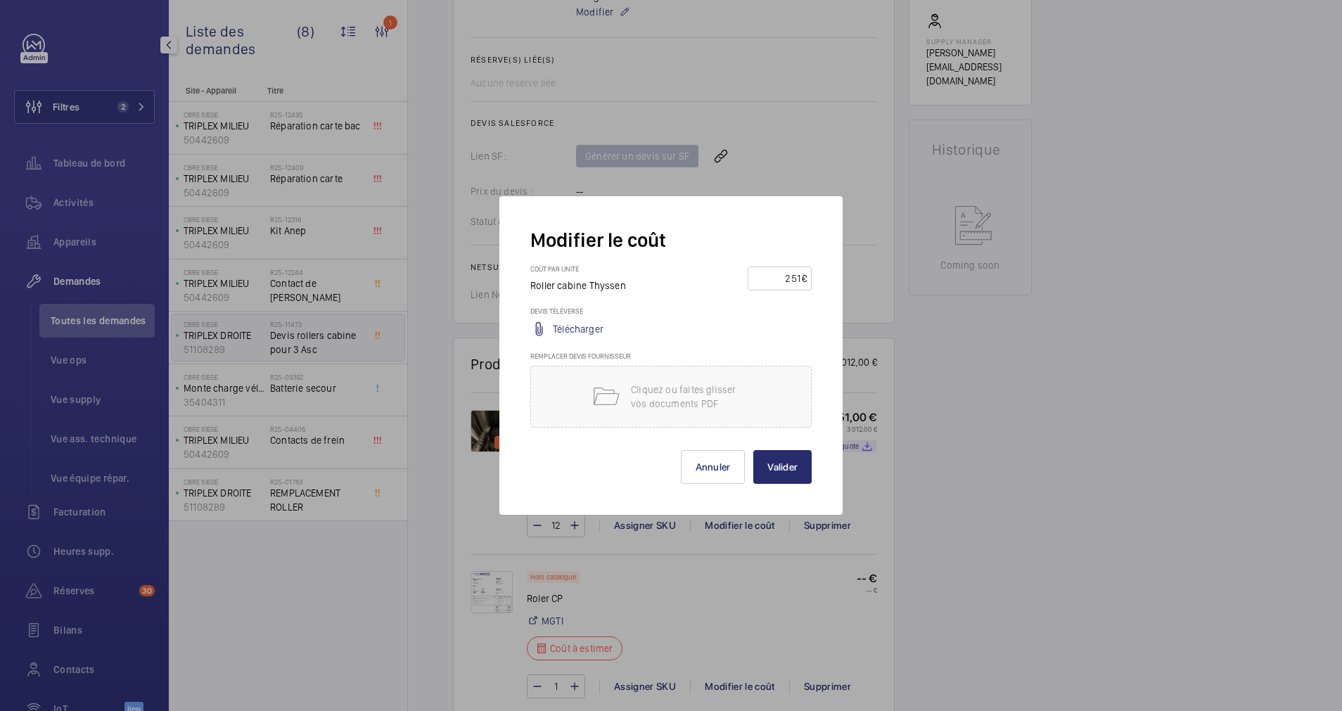
drag, startPoint x: 787, startPoint y: 279, endPoint x: 820, endPoint y: 276, distance: 34.0
click at [820, 276] on div "Modifier le coût Coût par unité Roller cabine Thyssen 251 € Devis téléversé Tél…" at bounding box center [671, 355] width 343 height 319
type input "120"
click at [798, 462] on button "Valider" at bounding box center [782, 467] width 58 height 34
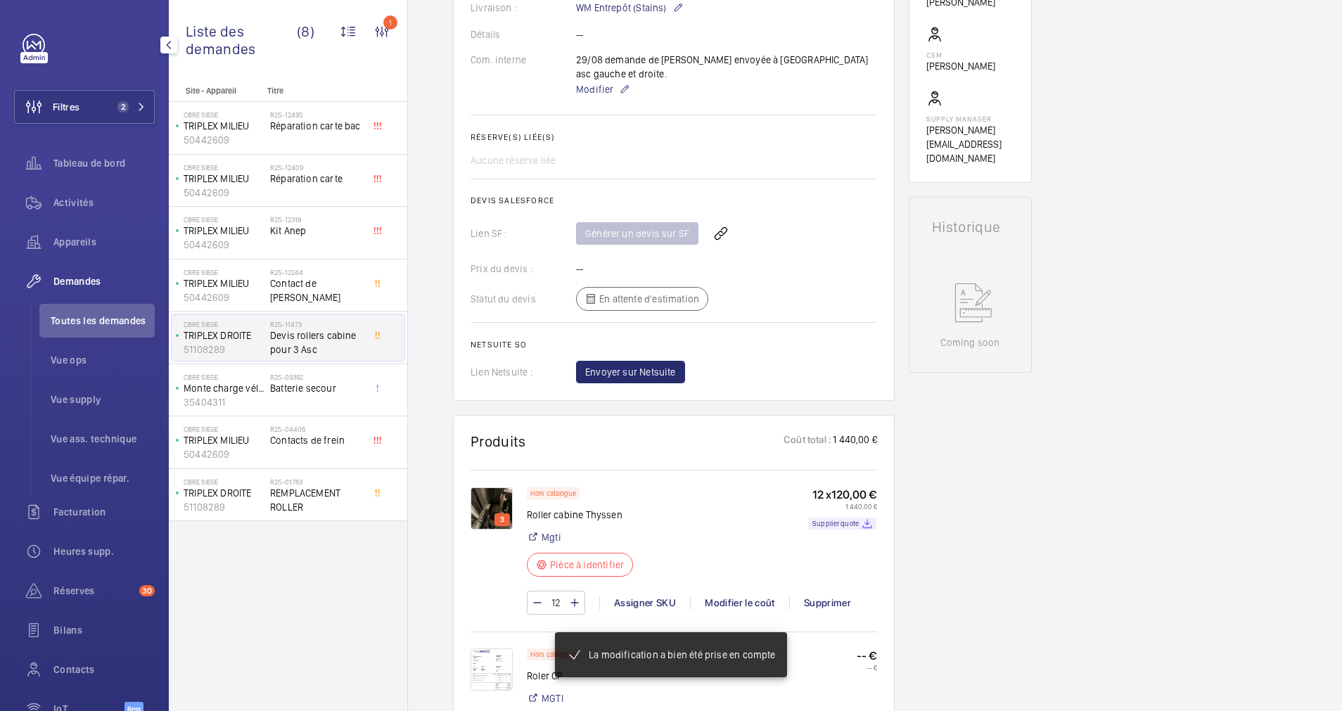
scroll to position [661, 0]
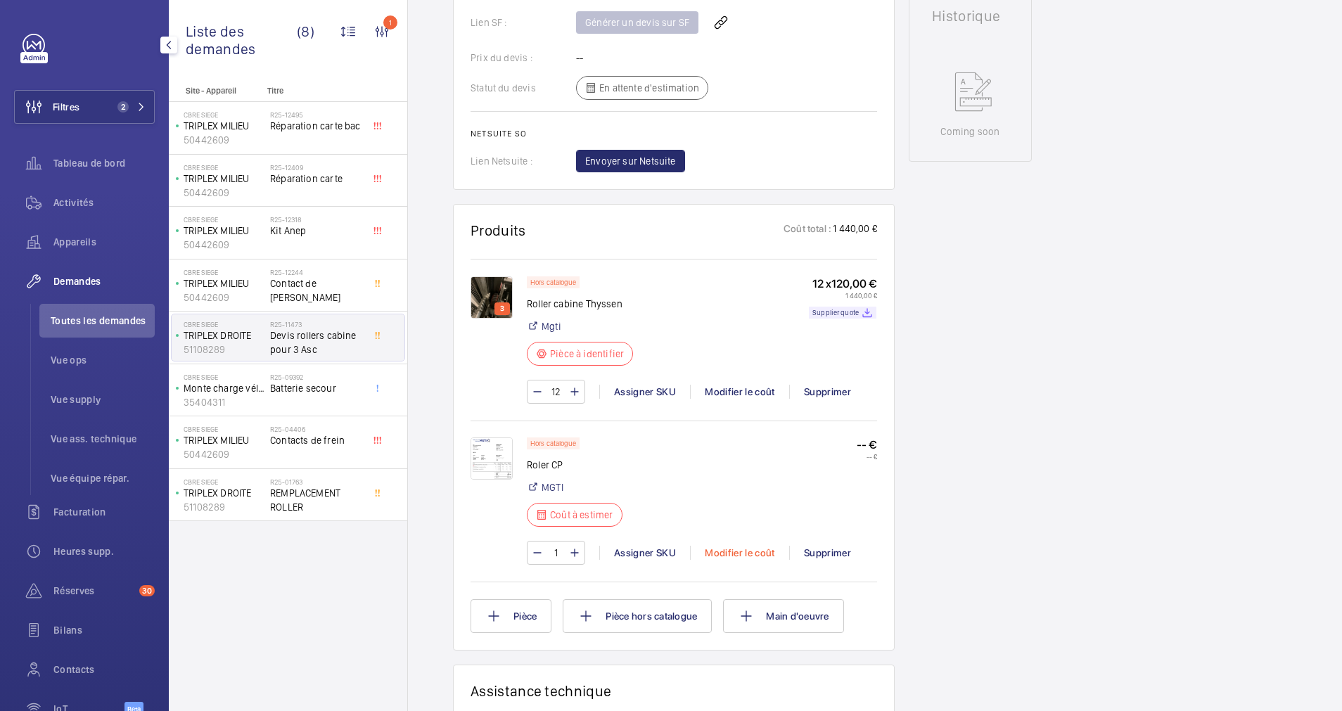
click at [755, 552] on div "Modifier le coût" at bounding box center [739, 553] width 99 height 14
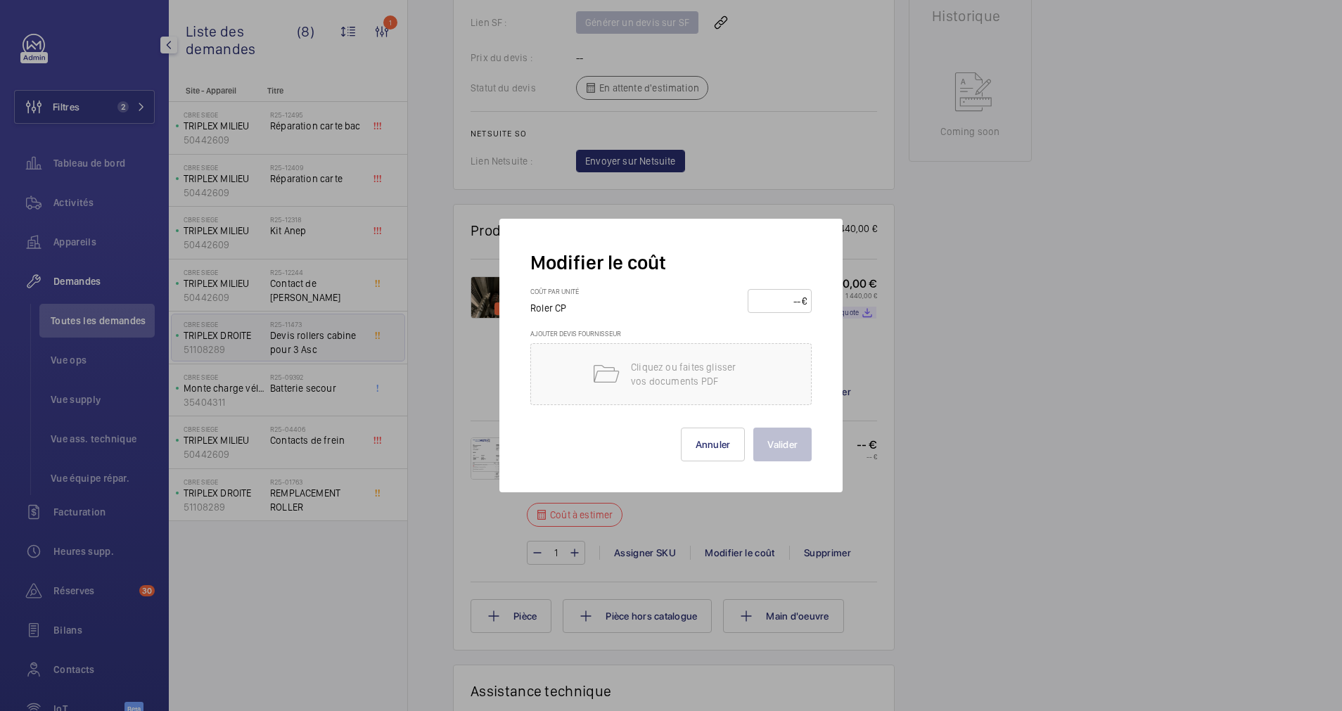
click at [777, 302] on input "number" at bounding box center [777, 301] width 49 height 23
type input "300"
click at [763, 440] on button "Valider" at bounding box center [782, 445] width 58 height 34
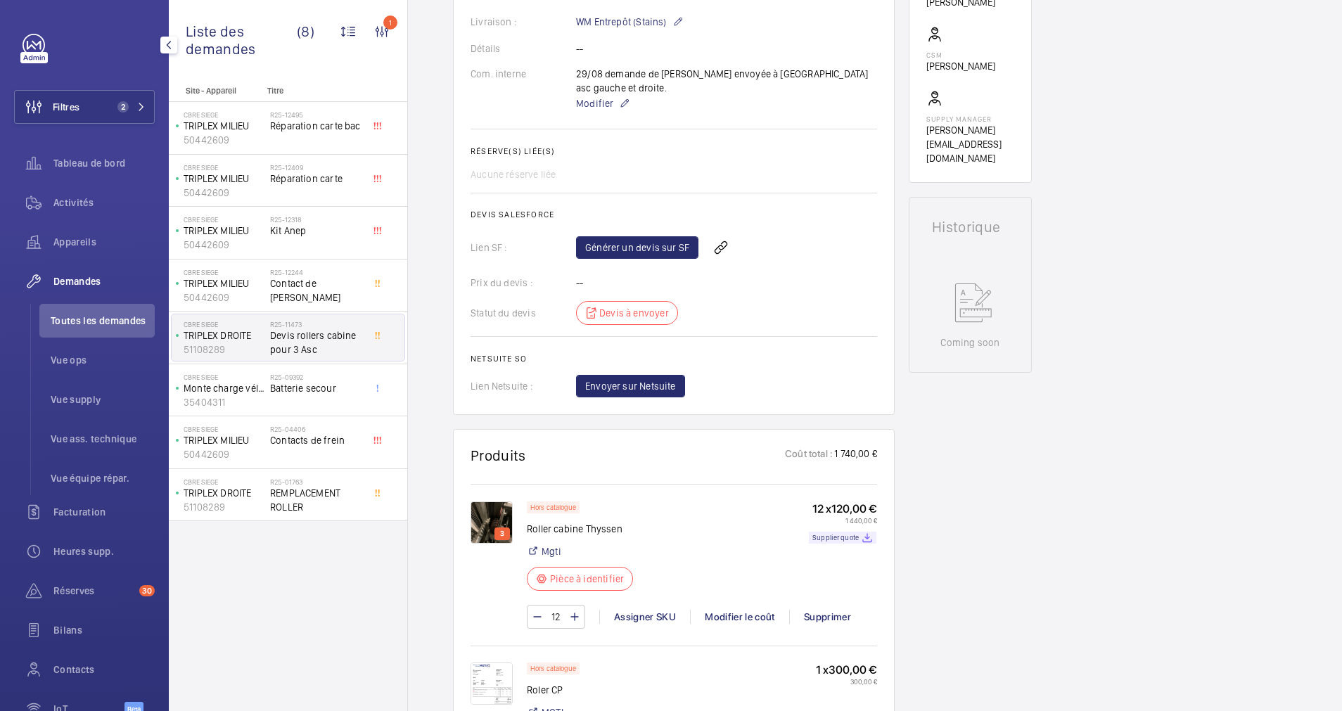
scroll to position [767, 0]
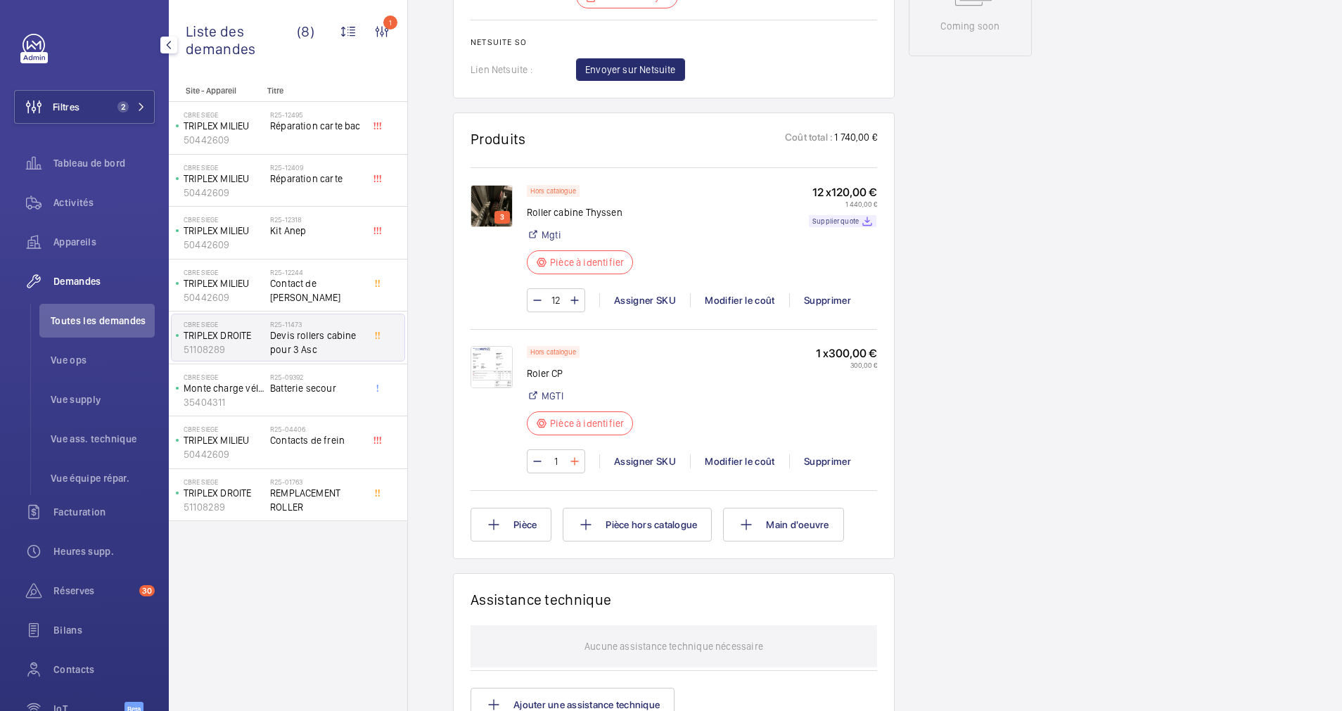
click at [572, 453] on mat-icon at bounding box center [574, 461] width 11 height 17
type input "4"
click at [572, 450] on wm-front-input-numeric-stepper "4" at bounding box center [556, 462] width 58 height 24
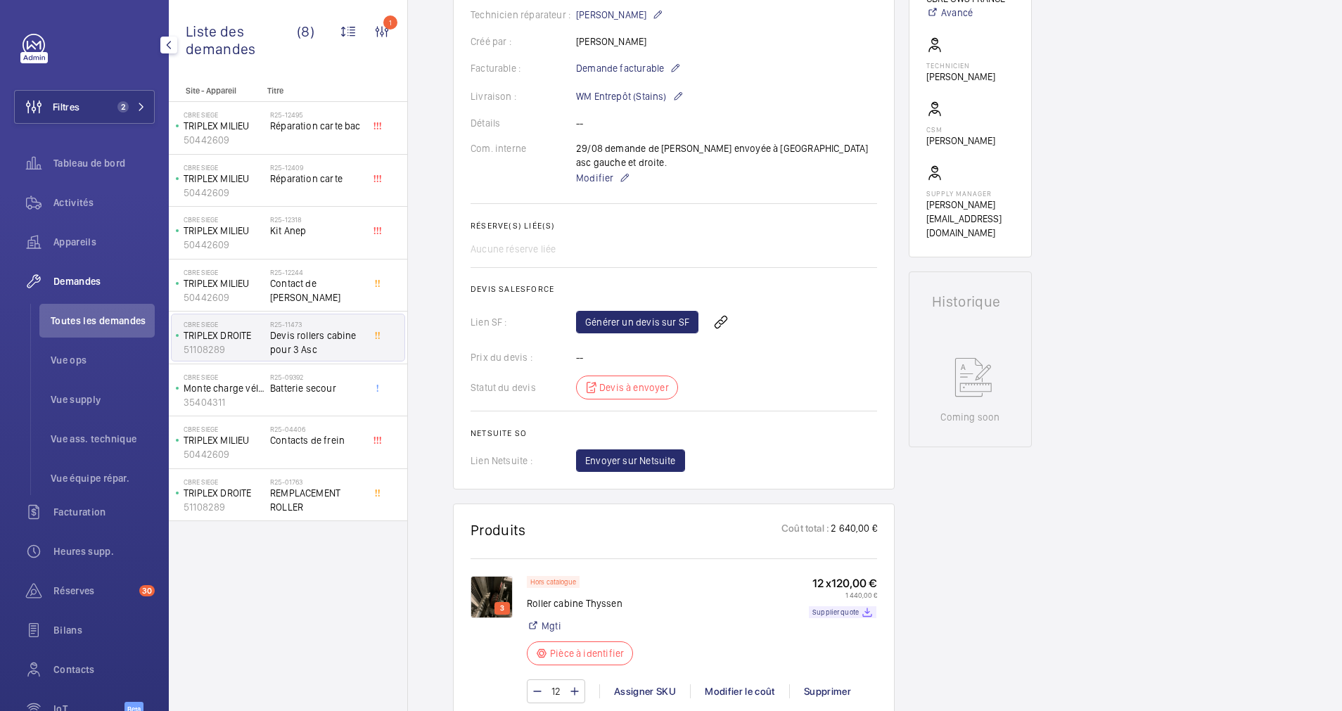
scroll to position [345, 0]
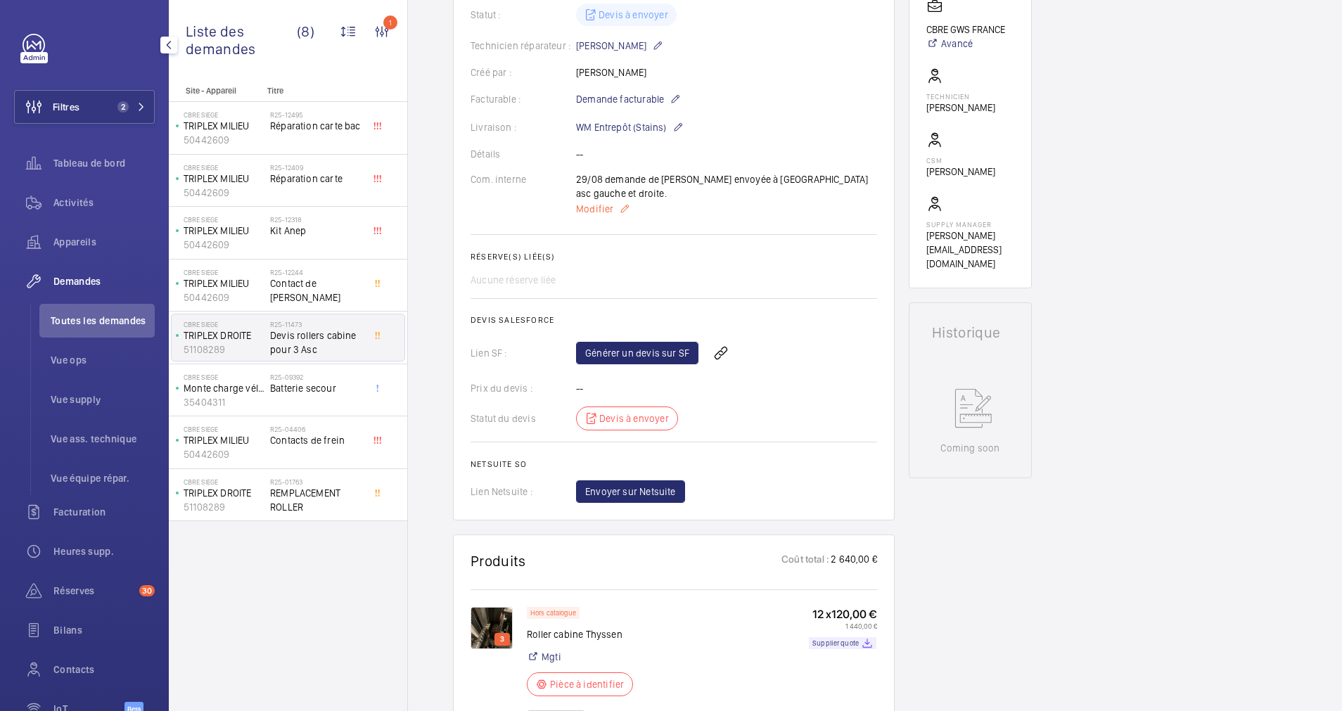
click at [604, 202] on span "Modifier" at bounding box center [594, 209] width 37 height 14
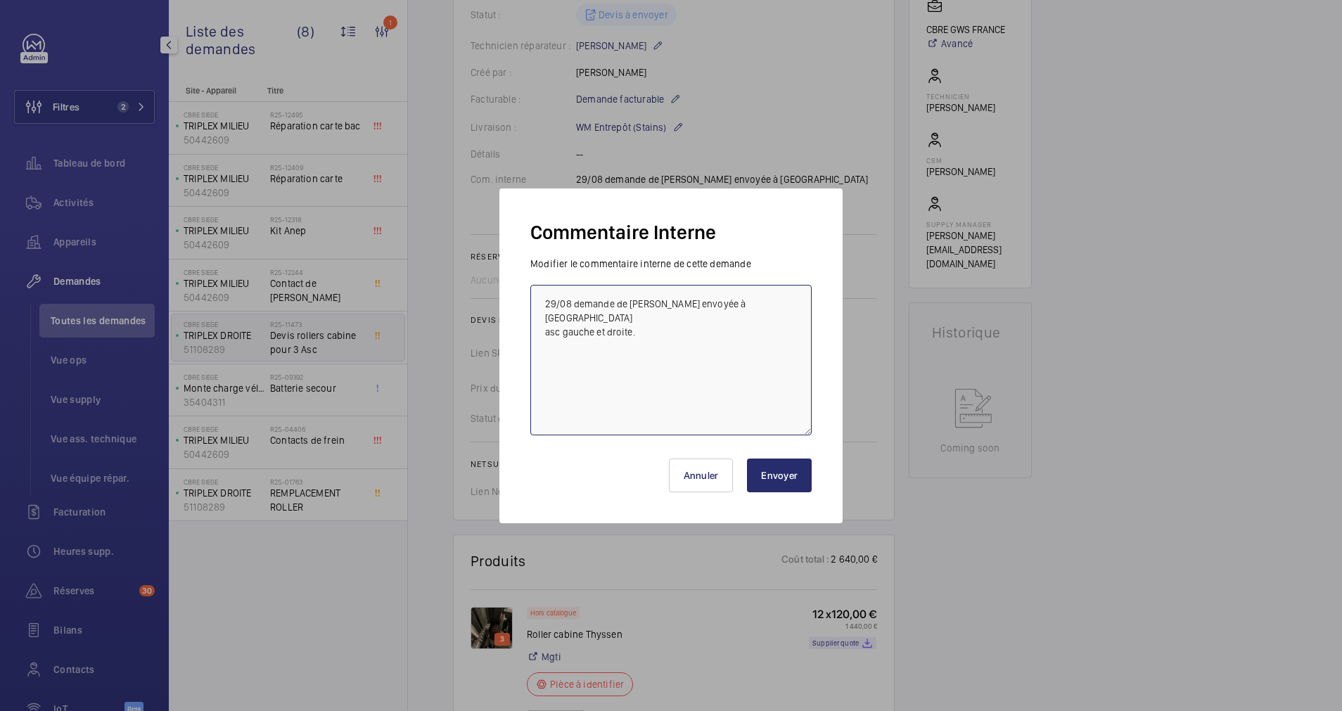
click at [663, 361] on textarea "29/08 demande de [PERSON_NAME] envoyée à [GEOGRAPHIC_DATA] asc gauche et droite." at bounding box center [670, 360] width 281 height 151
type textarea "29/08 demande de [PERSON_NAME] envoyée à [GEOGRAPHIC_DATA] asc gauche et droite…"
click at [775, 488] on button "Envoyer" at bounding box center [779, 476] width 65 height 34
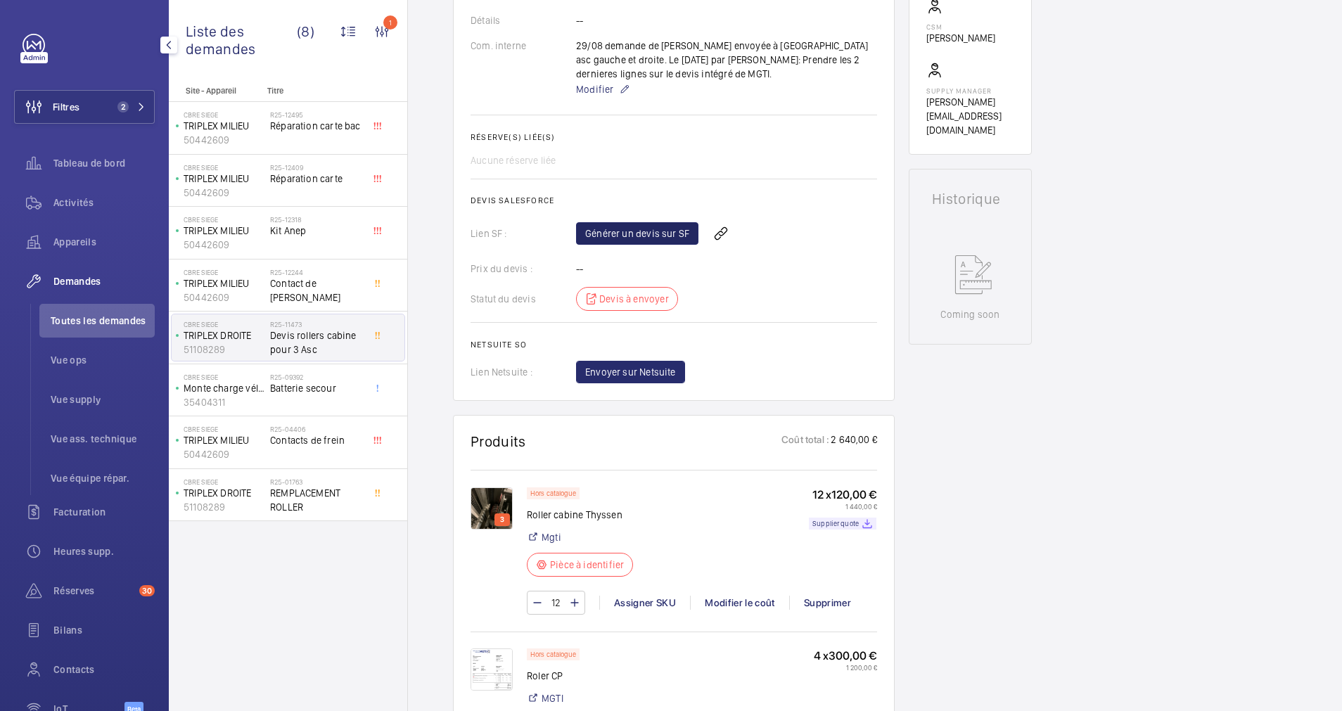
scroll to position [373, 0]
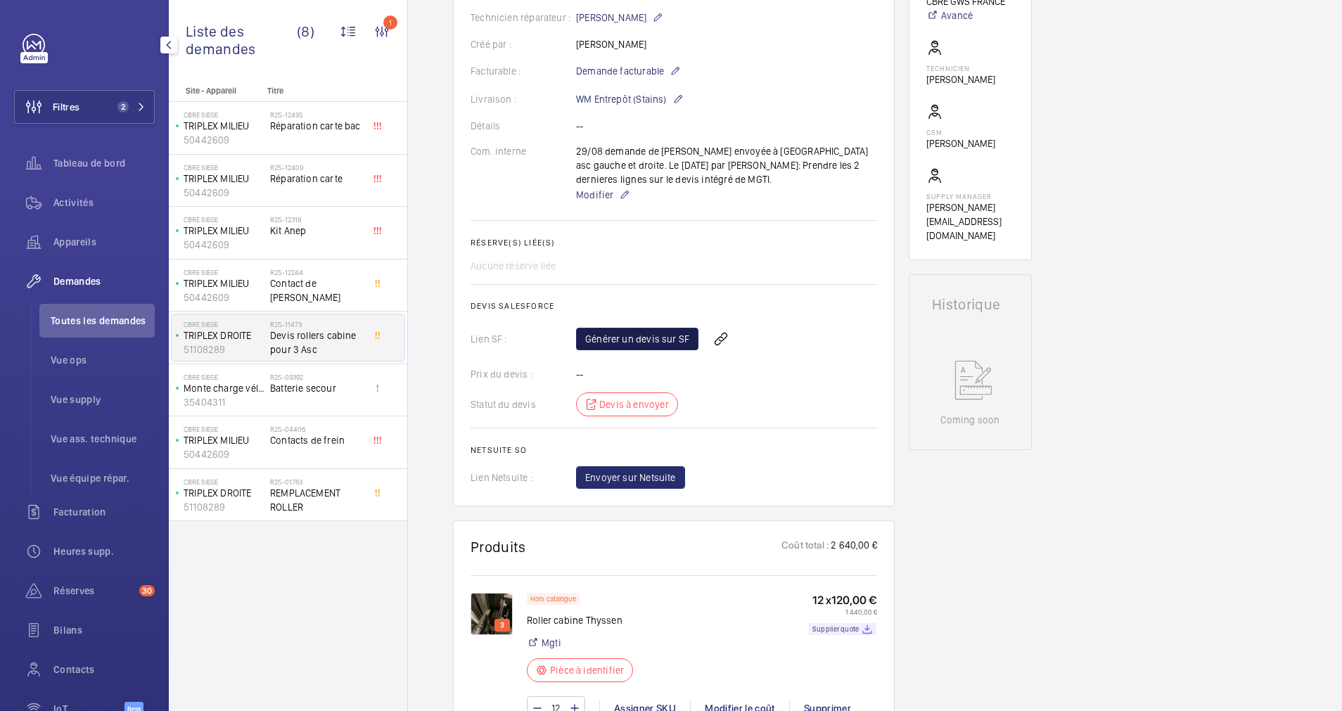
click at [637, 341] on link "Générer un devis sur SF" at bounding box center [637, 339] width 122 height 23
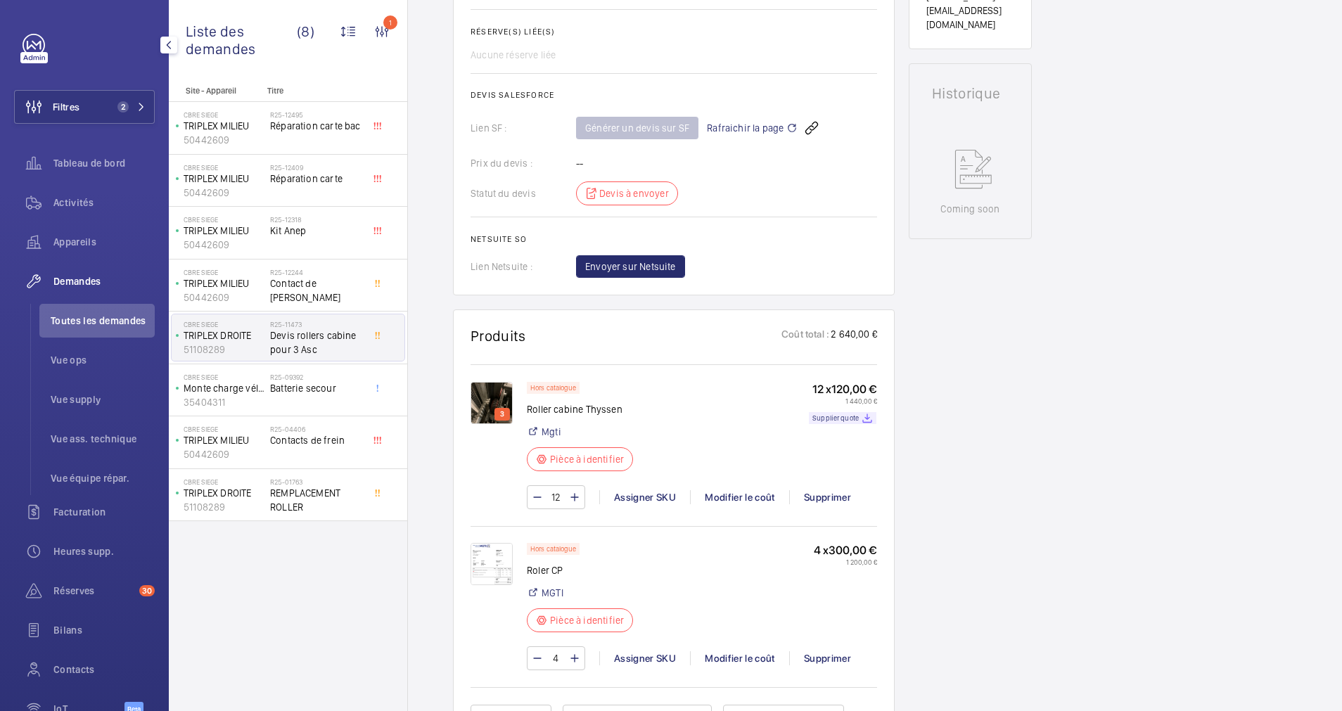
scroll to position [478, 0]
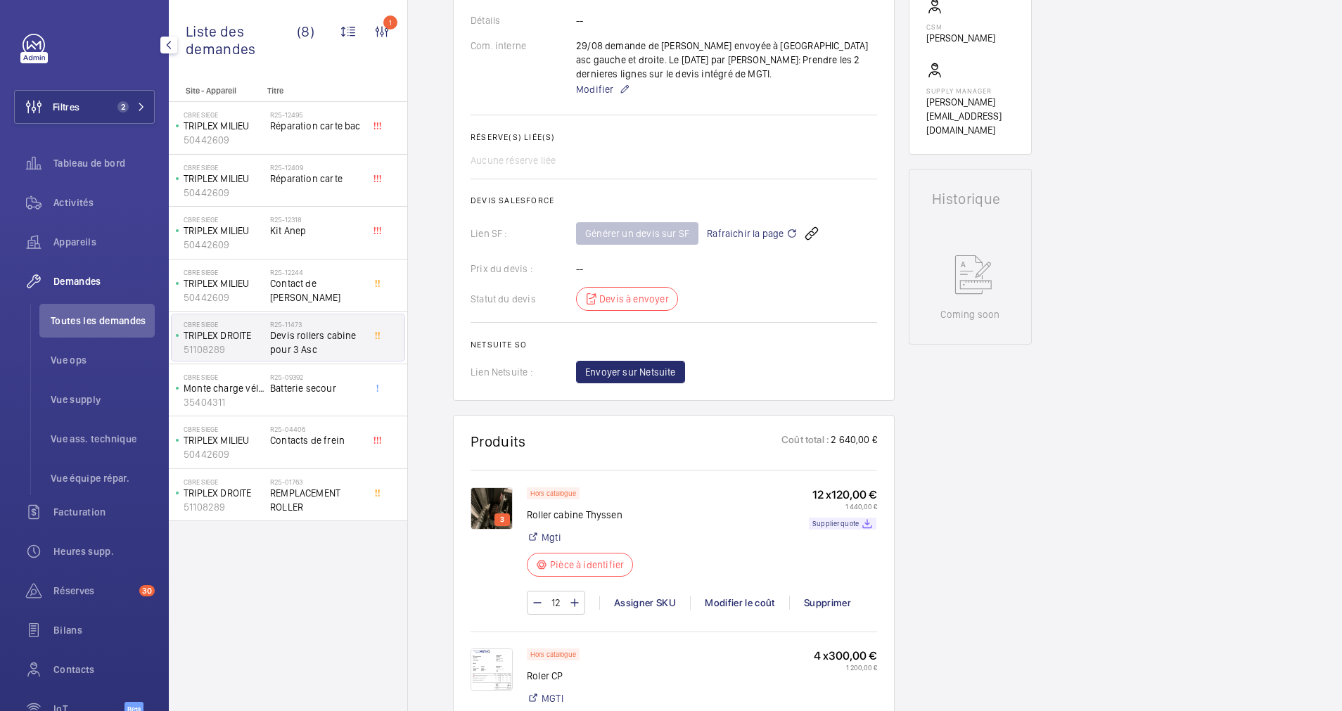
click at [734, 229] on span "Rafraichir la page" at bounding box center [752, 233] width 91 height 17
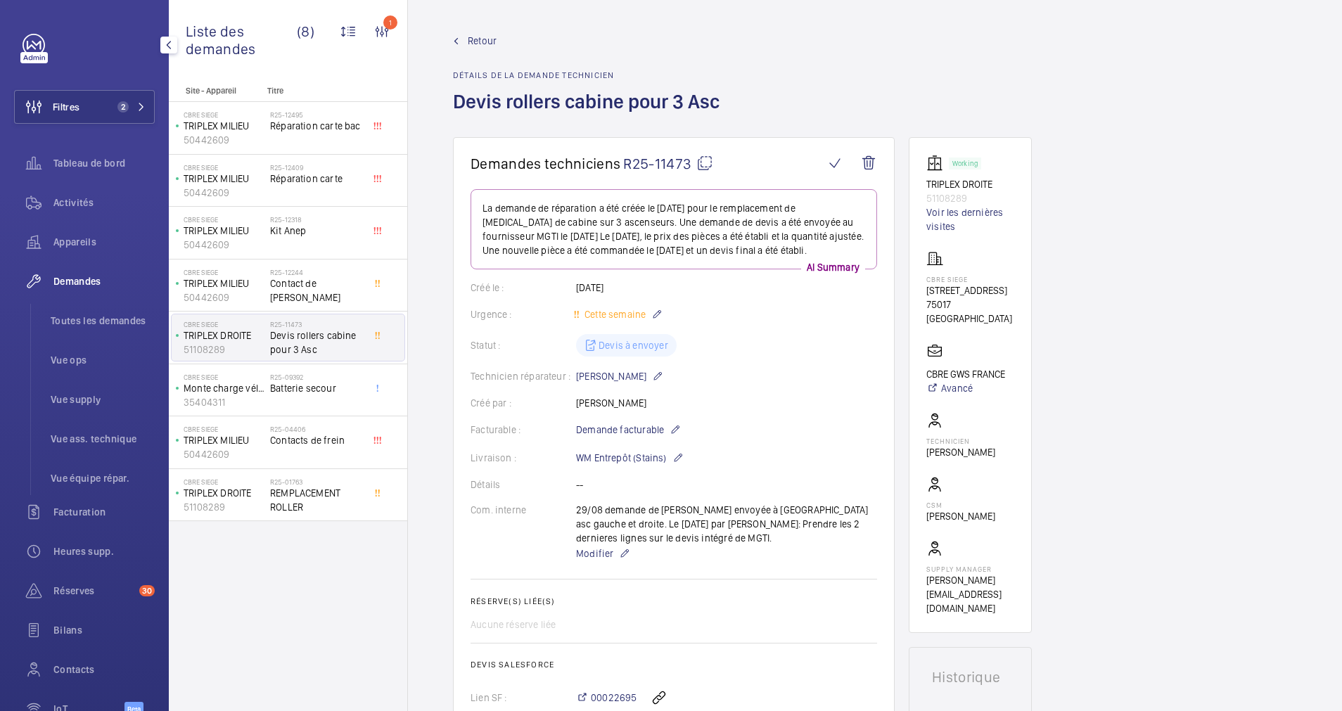
drag, startPoint x: 61, startPoint y: 103, endPoint x: 147, endPoint y: 85, distance: 87.8
click at [99, 98] on button "Filtres 2" at bounding box center [84, 107] width 141 height 34
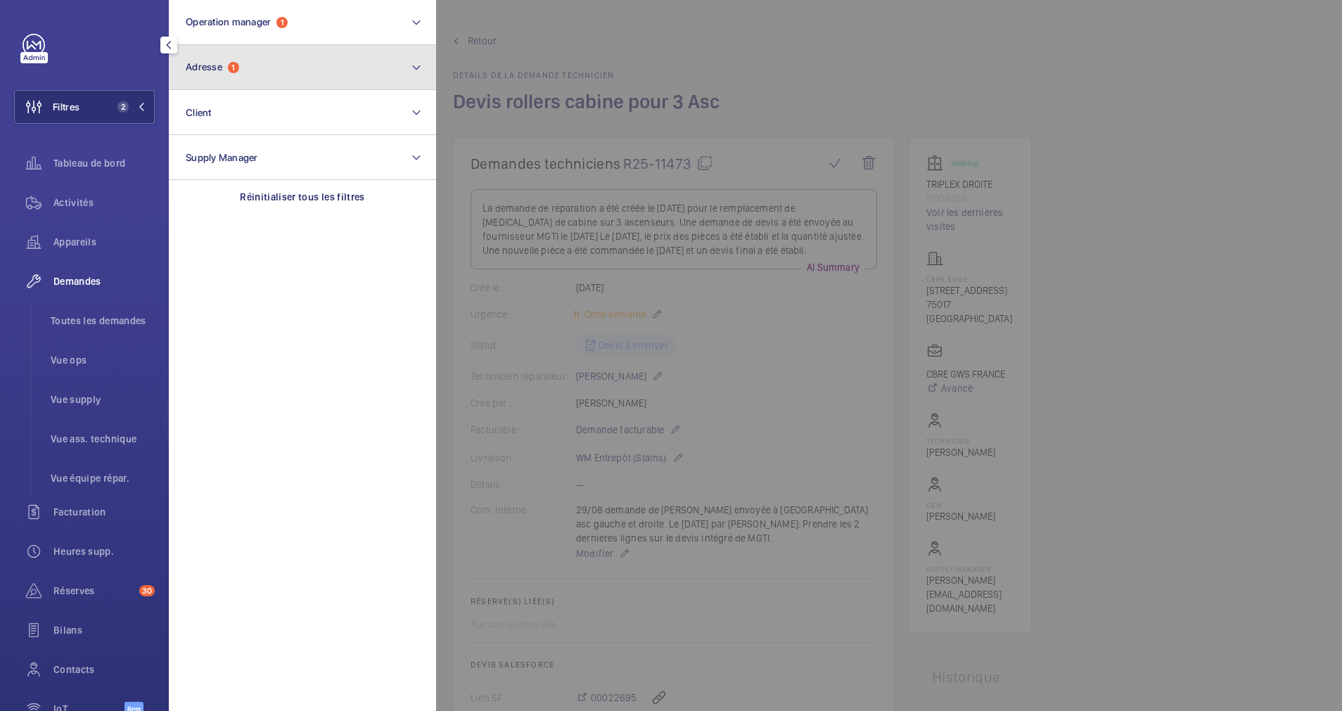
drag, startPoint x: 357, startPoint y: 56, endPoint x: 290, endPoint y: 89, distance: 74.6
click at [354, 57] on button "Adresse 1" at bounding box center [302, 67] width 267 height 45
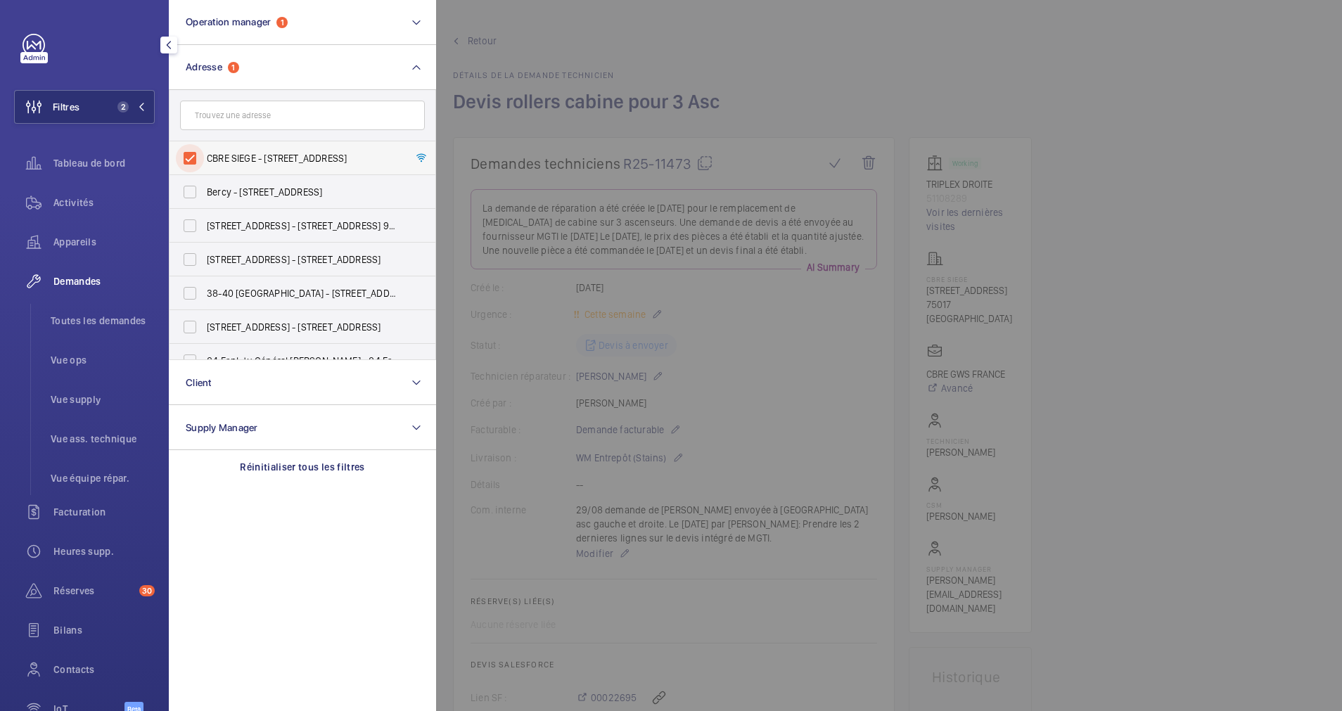
drag, startPoint x: 190, startPoint y: 159, endPoint x: 193, endPoint y: 152, distance: 7.6
click at [191, 154] on input "CBRE SIEGE - [STREET_ADDRESS]" at bounding box center [190, 158] width 28 height 28
checkbox input "false"
click at [222, 118] on input "text" at bounding box center [302, 116] width 245 height 30
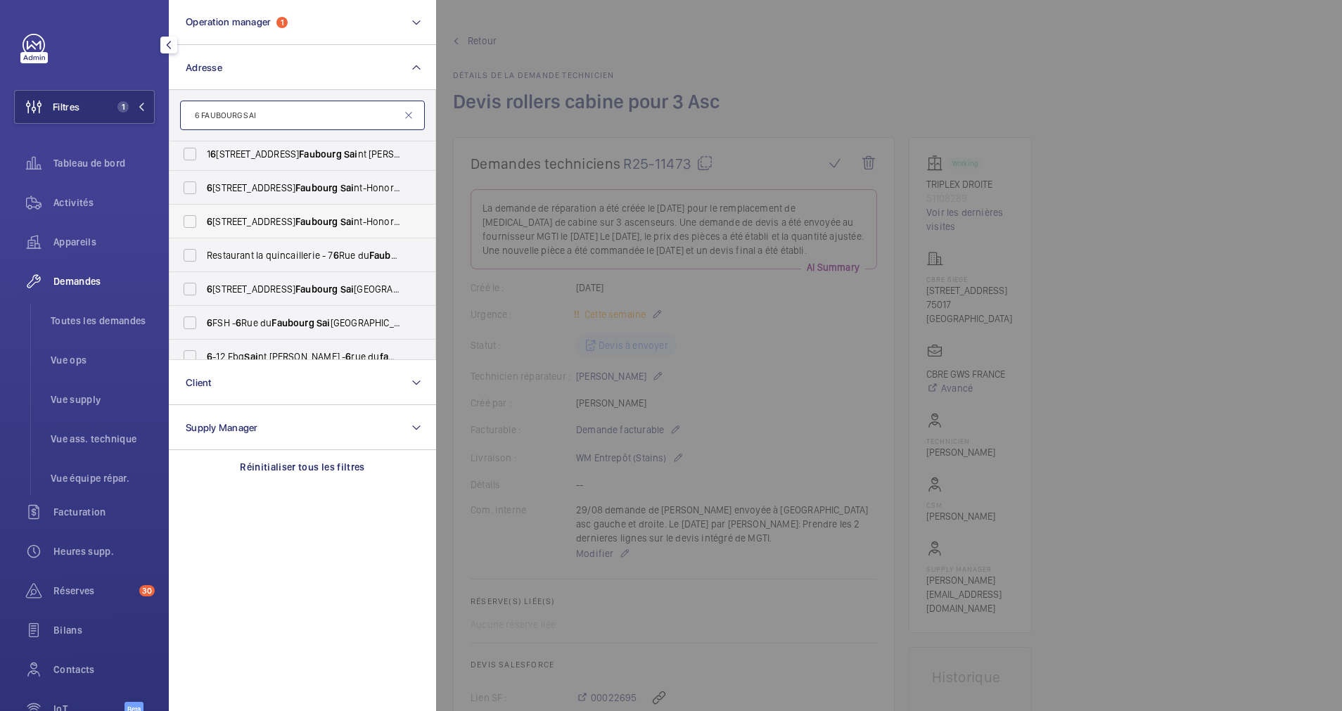
scroll to position [211, 0]
type input "6 FAUBOURG SAI"
click at [258, 219] on span "6 FSH - [STREET_ADDRESS]" at bounding box center [303, 217] width 193 height 14
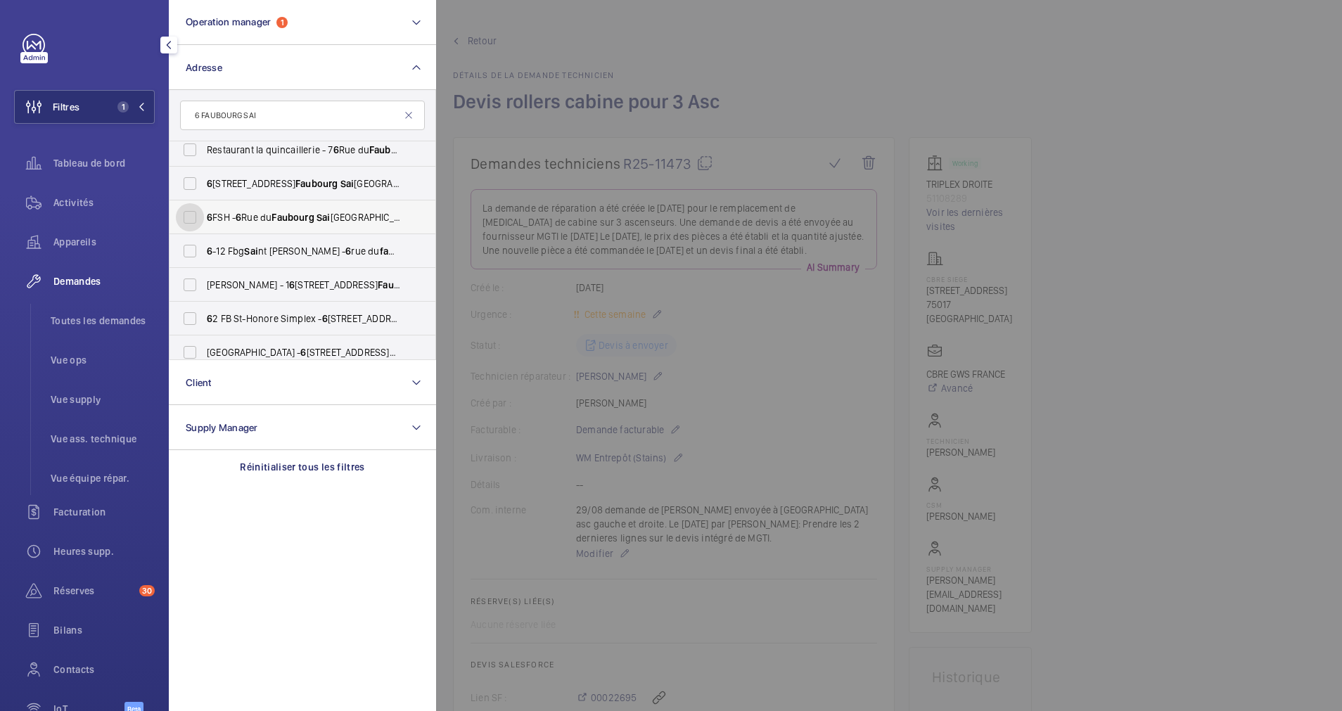
click at [204, 219] on input "6 FSH - [STREET_ADDRESS]" at bounding box center [190, 217] width 28 height 28
checkbox input "true"
click at [191, 250] on input "6 -12 Fbg [GEOGRAPHIC_DATA][STREET_ADDRESS]" at bounding box center [190, 251] width 28 height 28
checkbox input "true"
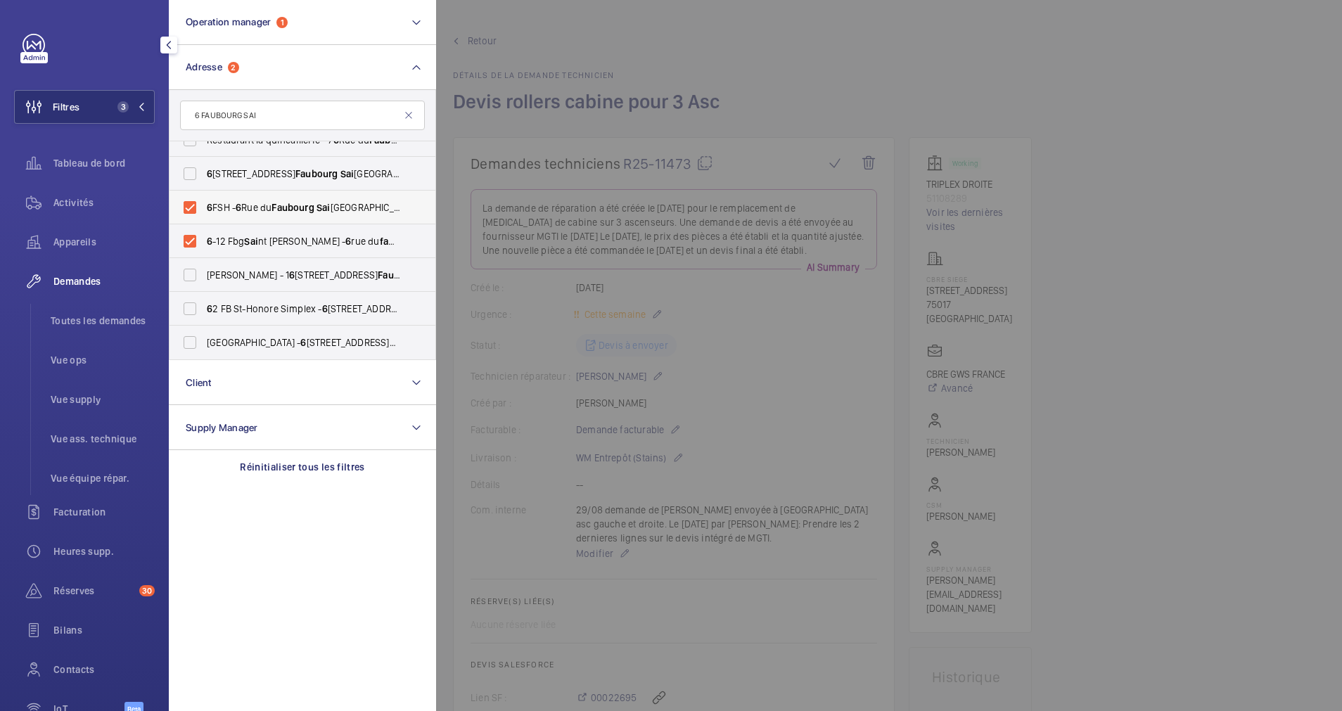
drag, startPoint x: 63, startPoint y: 201, endPoint x: 212, endPoint y: 191, distance: 148.8
click at [68, 201] on span "Activités" at bounding box center [103, 203] width 101 height 14
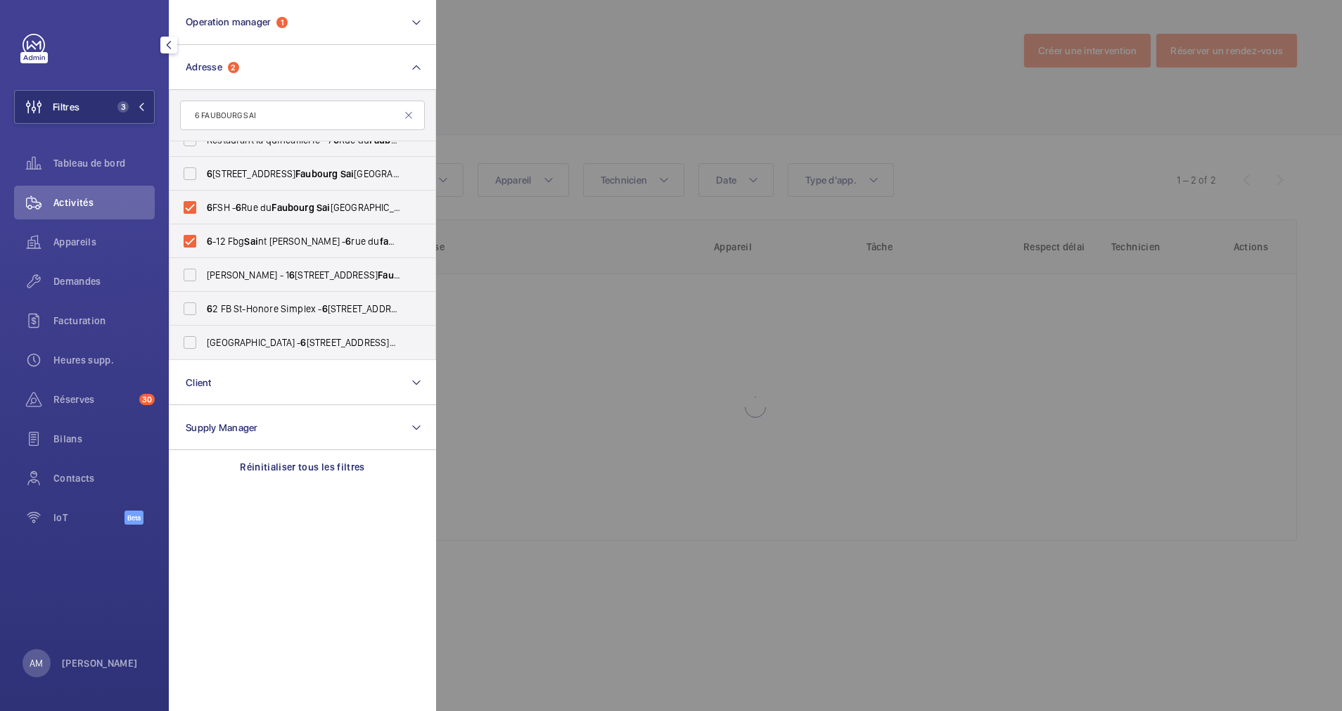
click at [734, 115] on div at bounding box center [1107, 355] width 1342 height 711
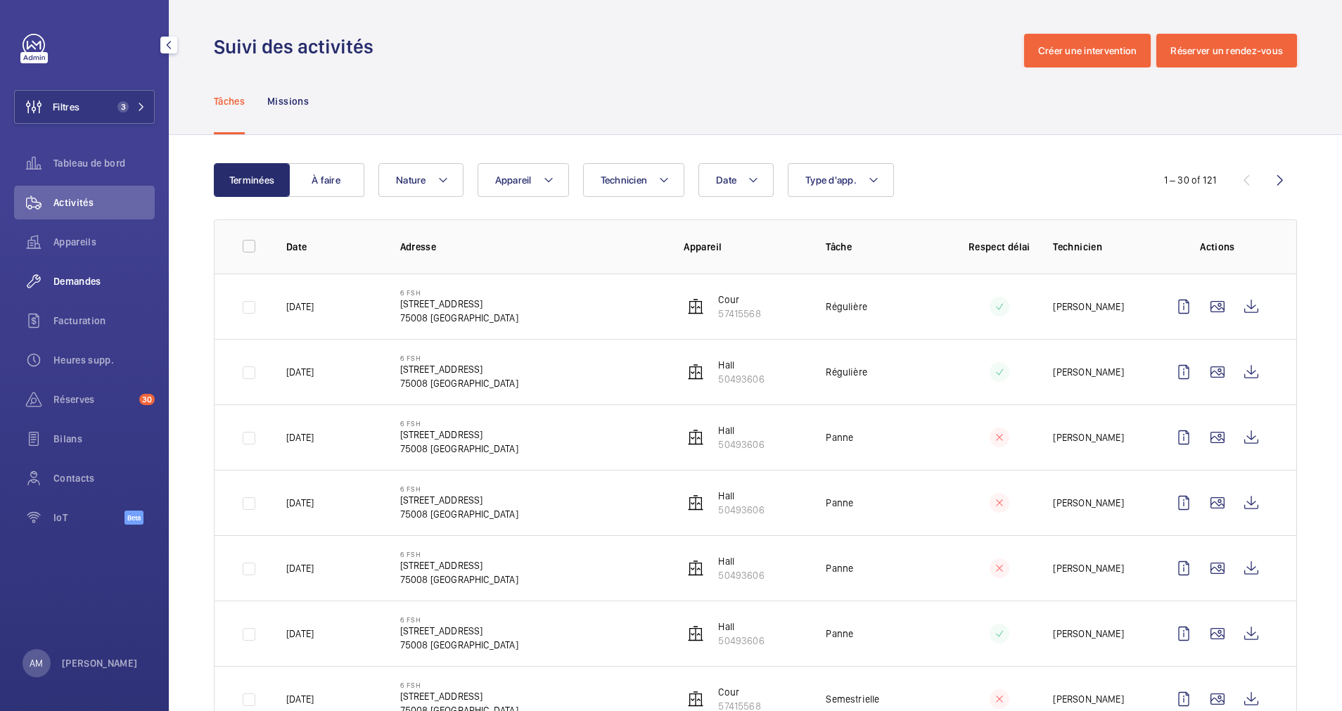
click at [86, 276] on span "Demandes" at bounding box center [103, 281] width 101 height 14
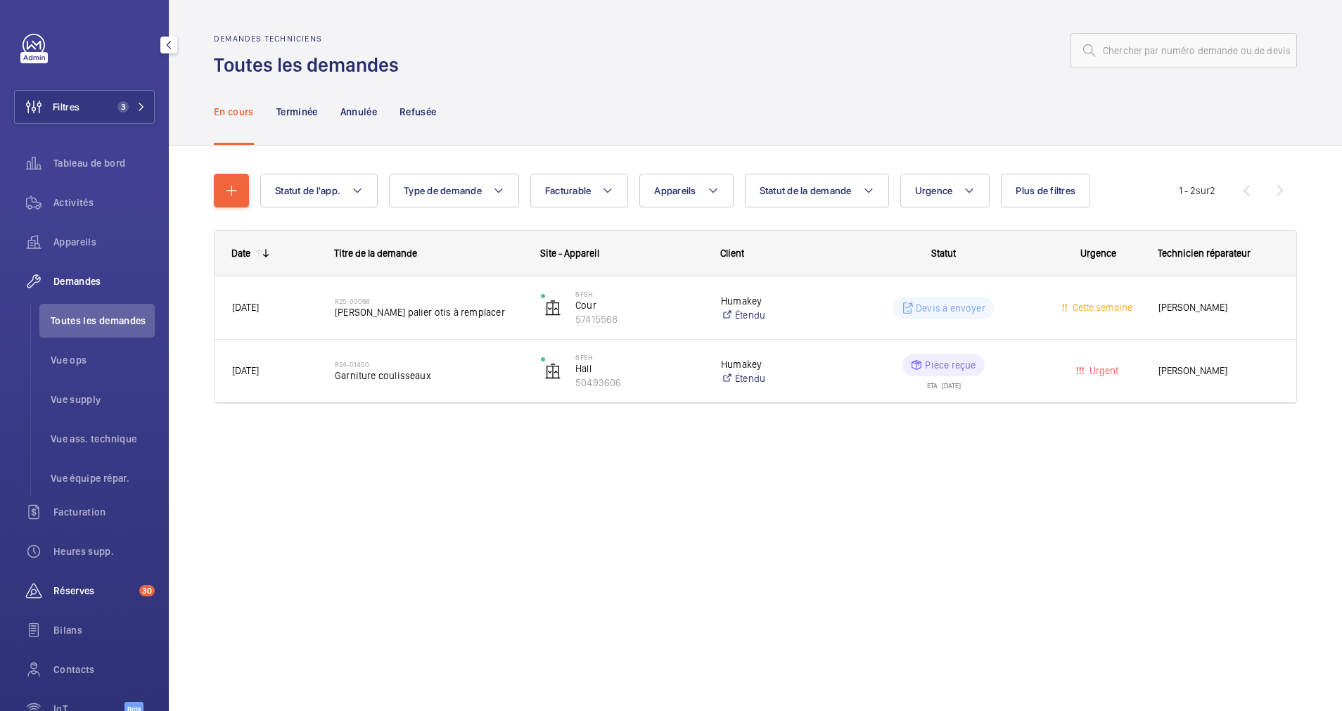
click at [56, 580] on div "Réserves 30" at bounding box center [84, 591] width 141 height 34
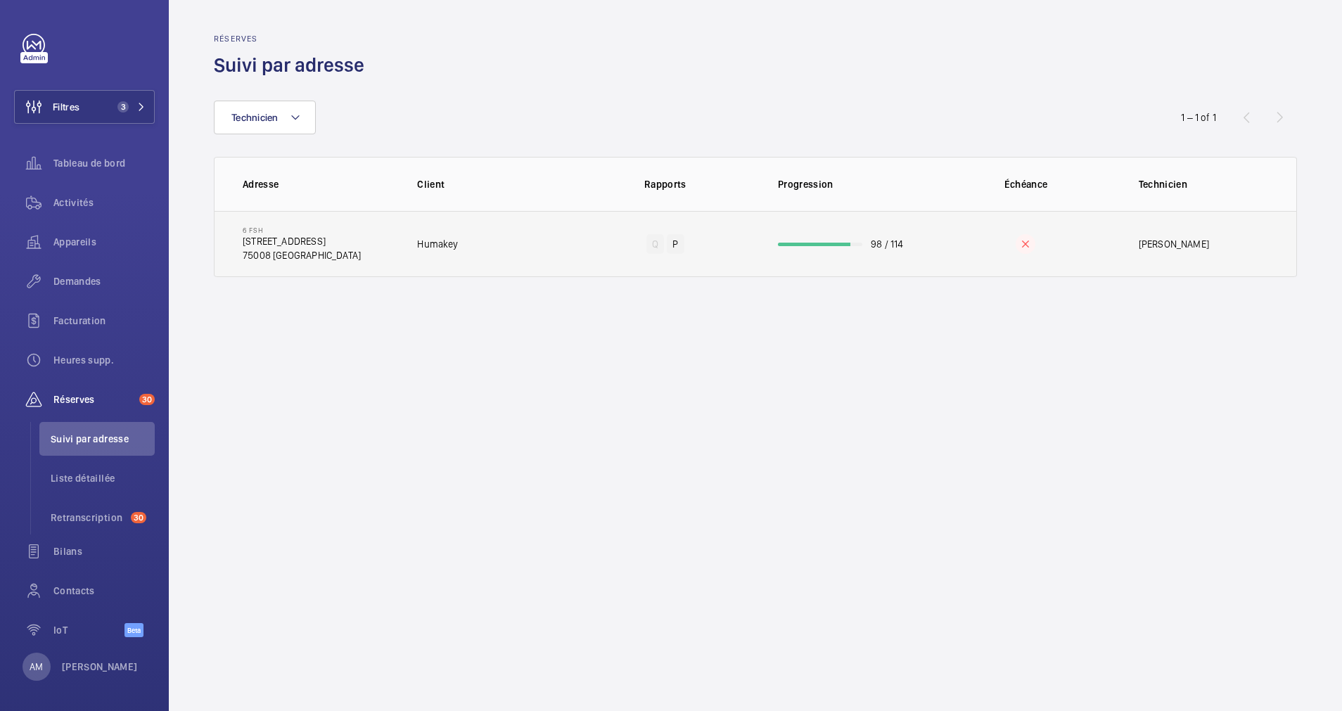
click at [810, 243] on div at bounding box center [814, 245] width 72 height 4
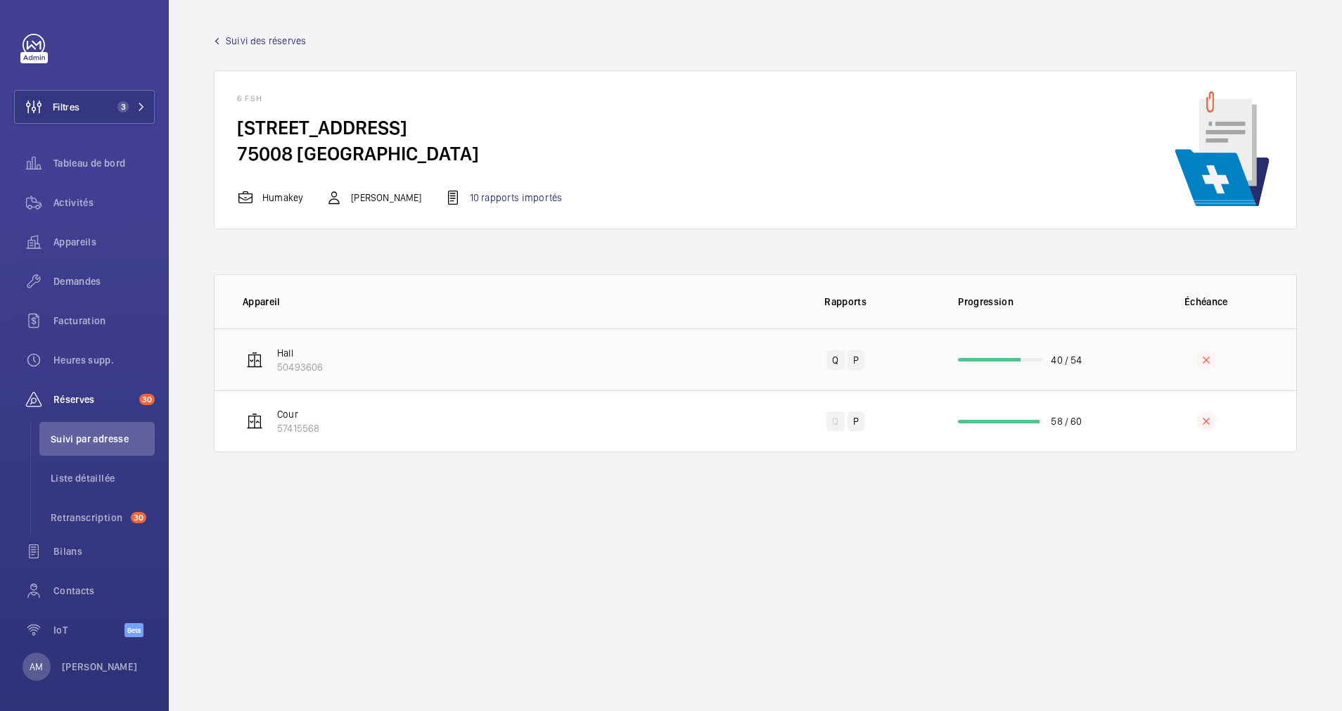
click at [980, 366] on td "40 / 54" at bounding box center [1026, 360] width 180 height 62
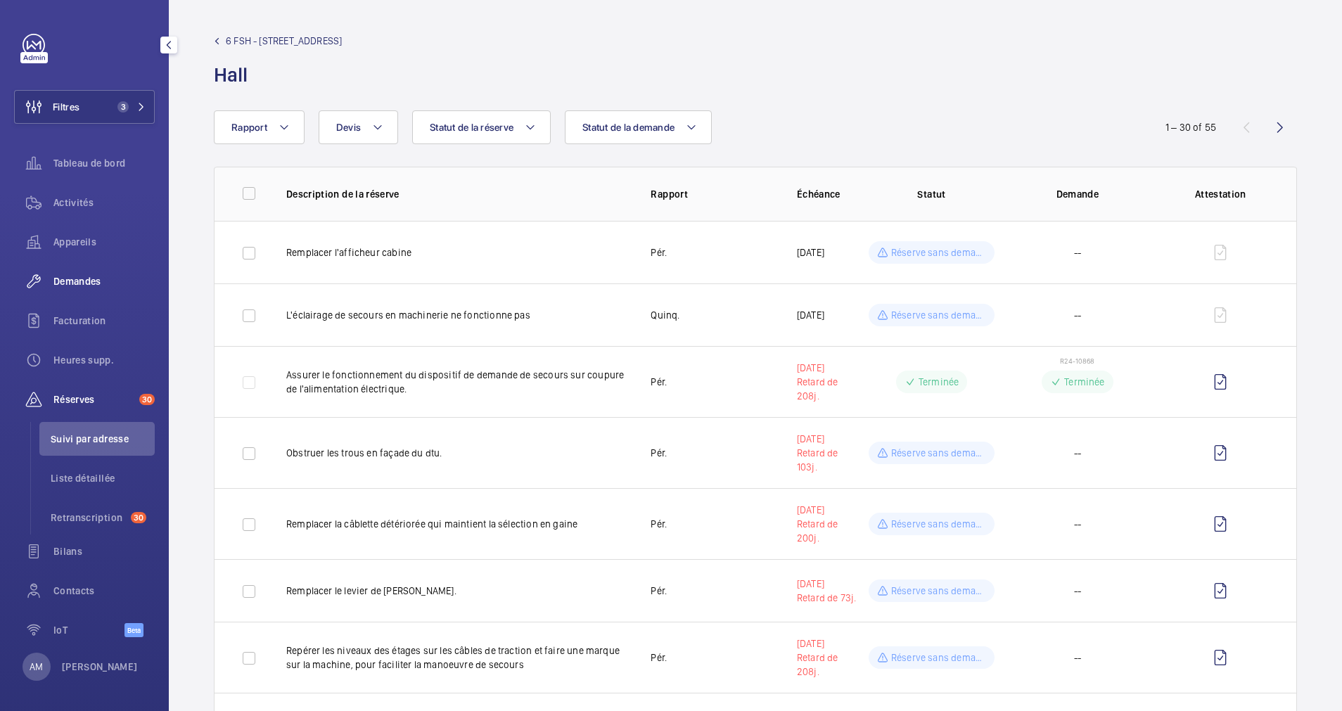
click at [82, 277] on span "Demandes" at bounding box center [103, 281] width 101 height 14
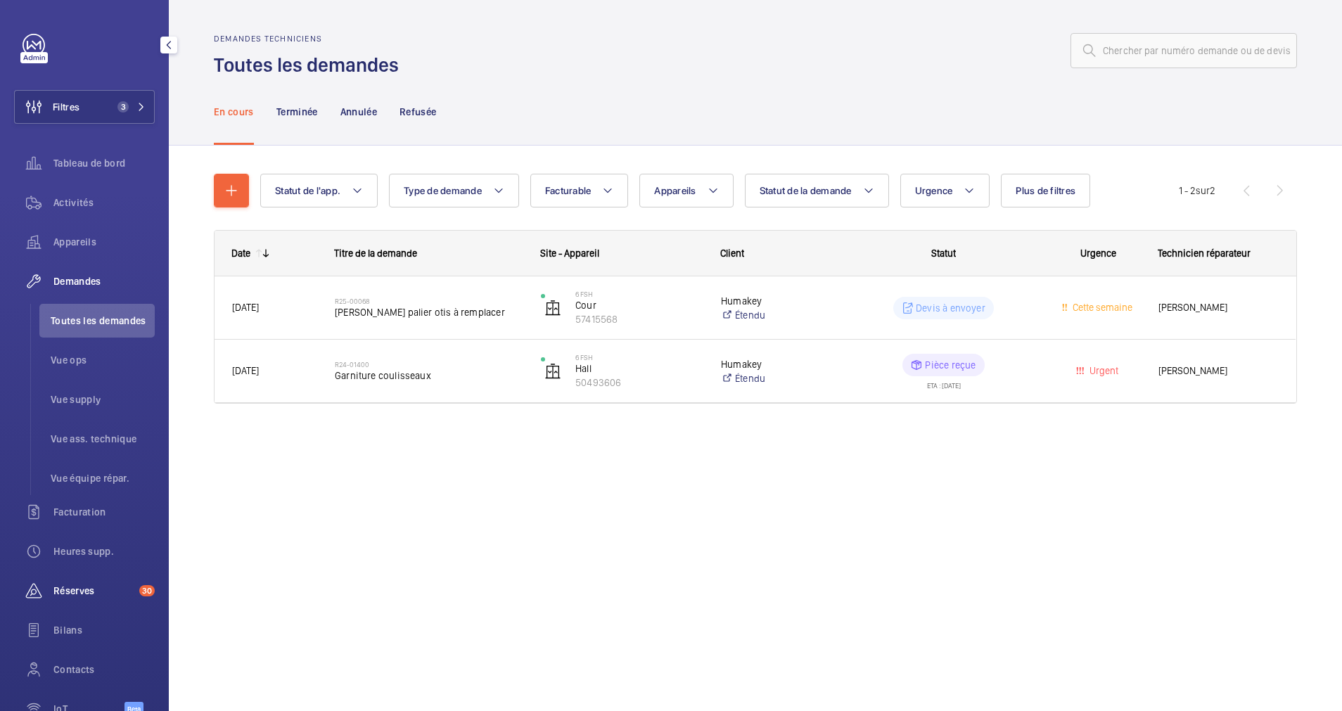
click at [67, 585] on span "Réserves" at bounding box center [93, 591] width 80 height 14
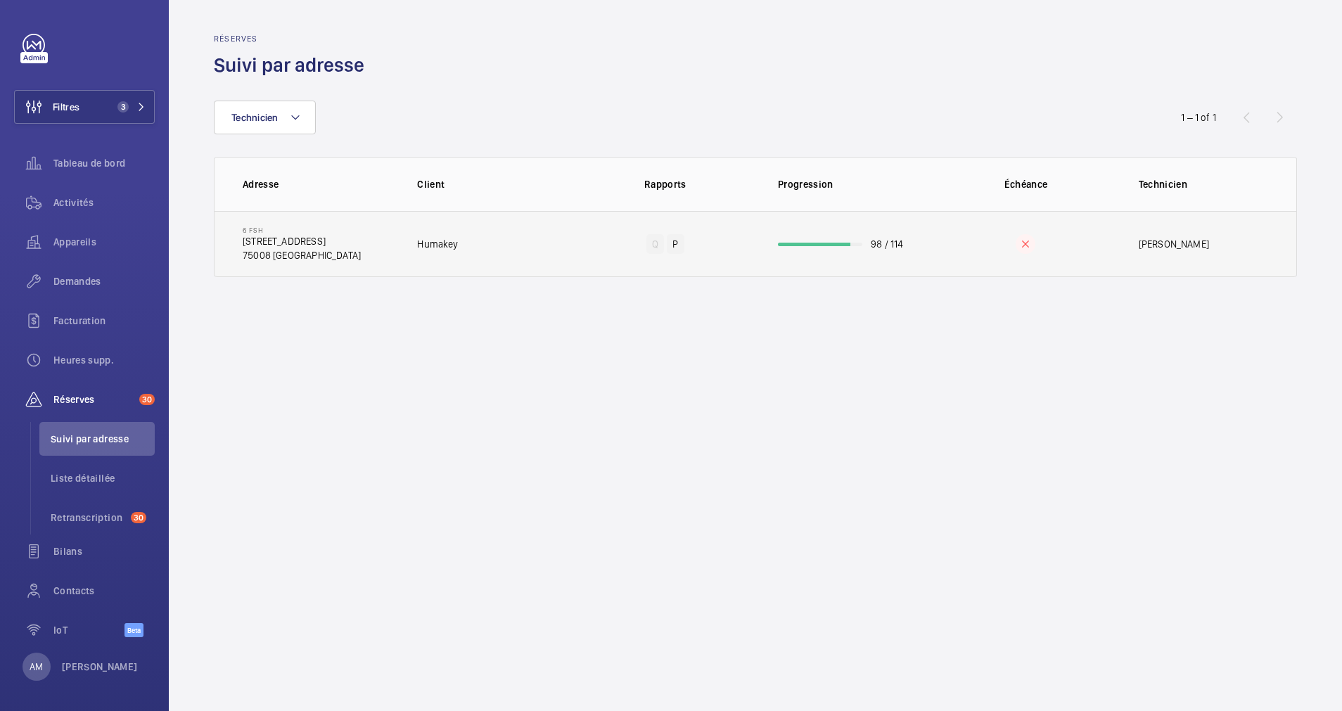
click at [811, 253] on td "98 / 114" at bounding box center [846, 244] width 180 height 66
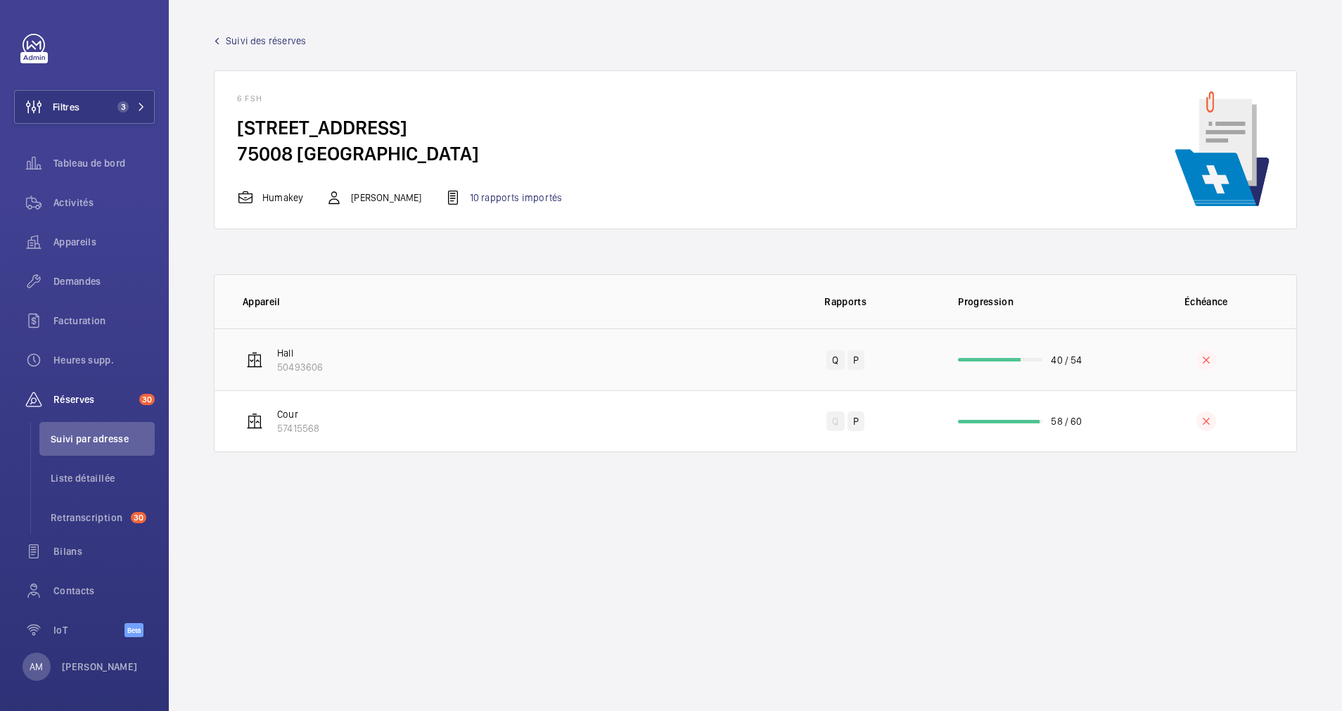
click at [1027, 364] on td "40 / 54" at bounding box center [1026, 360] width 180 height 62
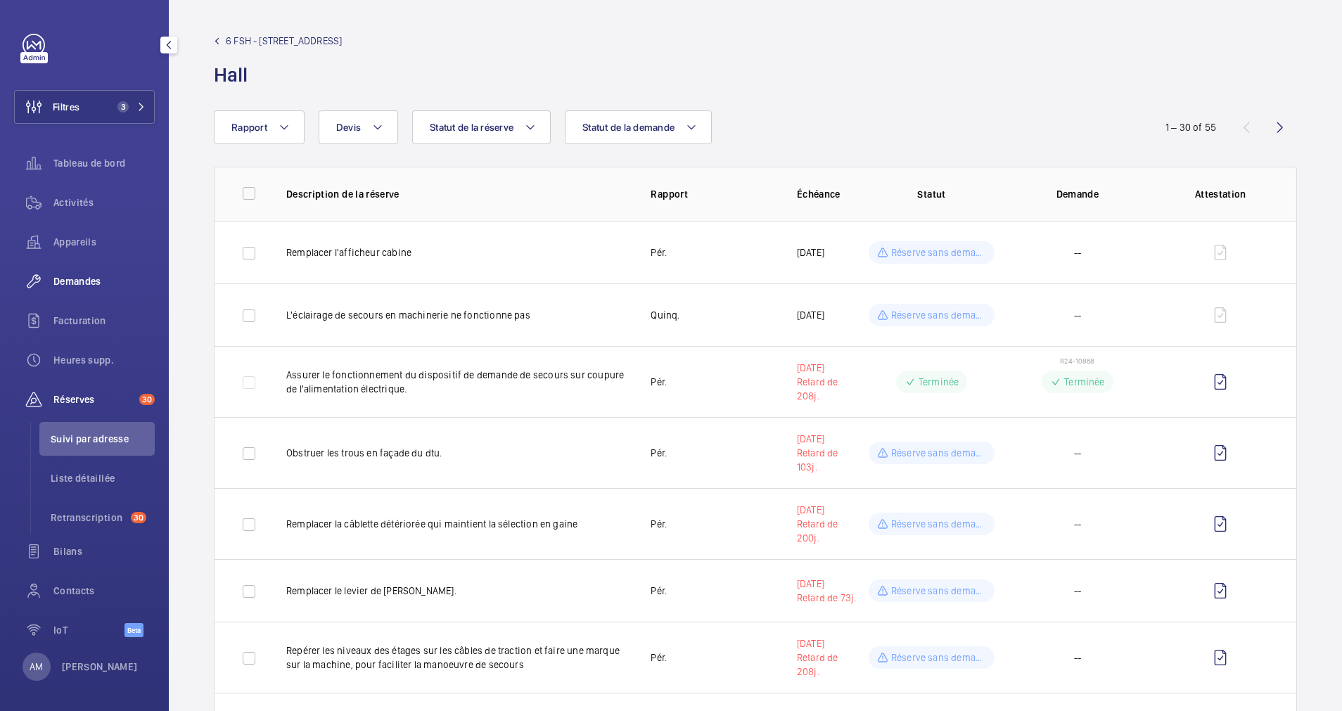
click at [76, 272] on div "Demandes" at bounding box center [84, 282] width 141 height 34
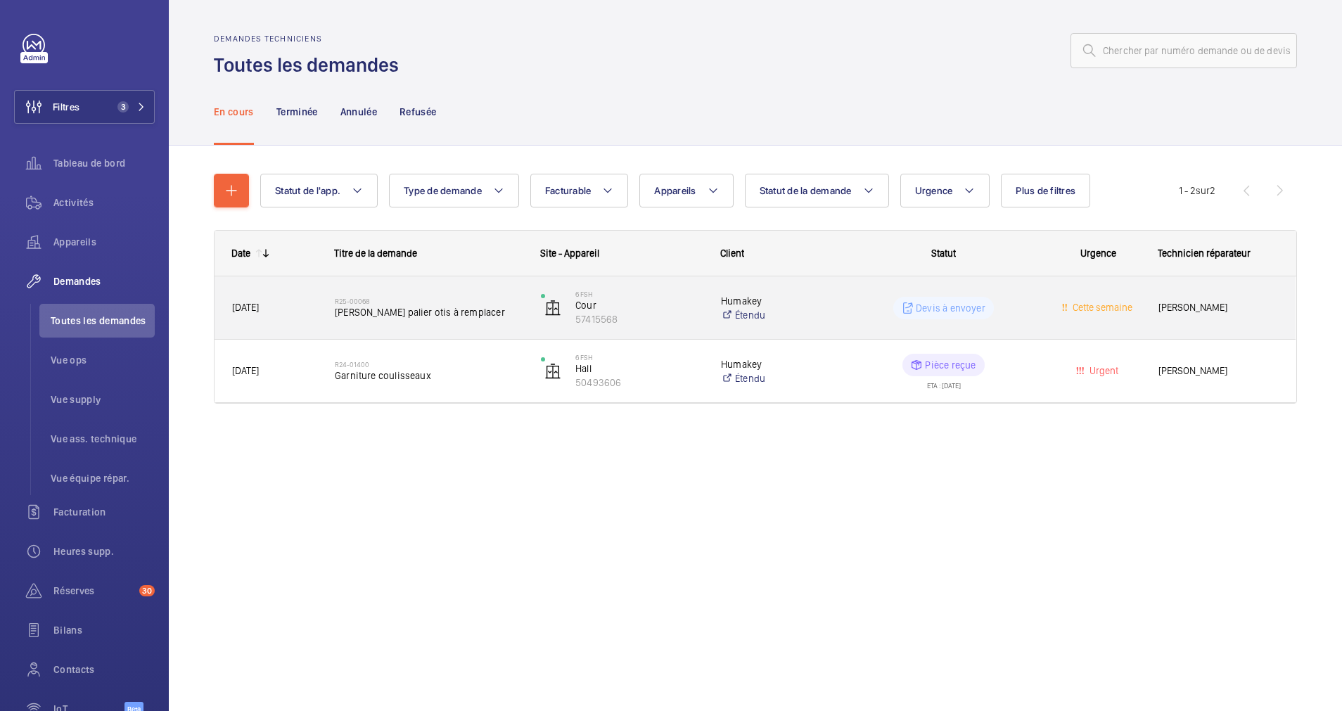
click at [443, 314] on span "[PERSON_NAME] palier otis à remplacer" at bounding box center [429, 312] width 188 height 14
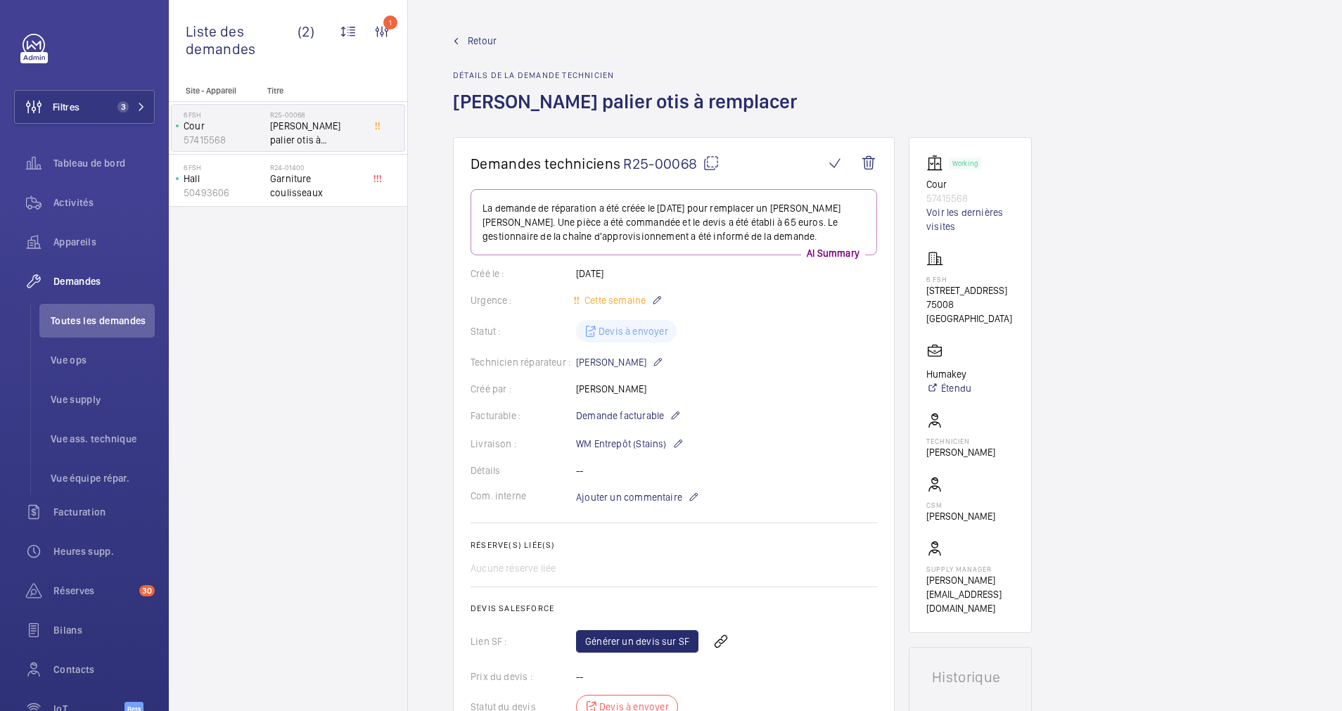
click at [473, 37] on span "Retour" at bounding box center [482, 41] width 29 height 14
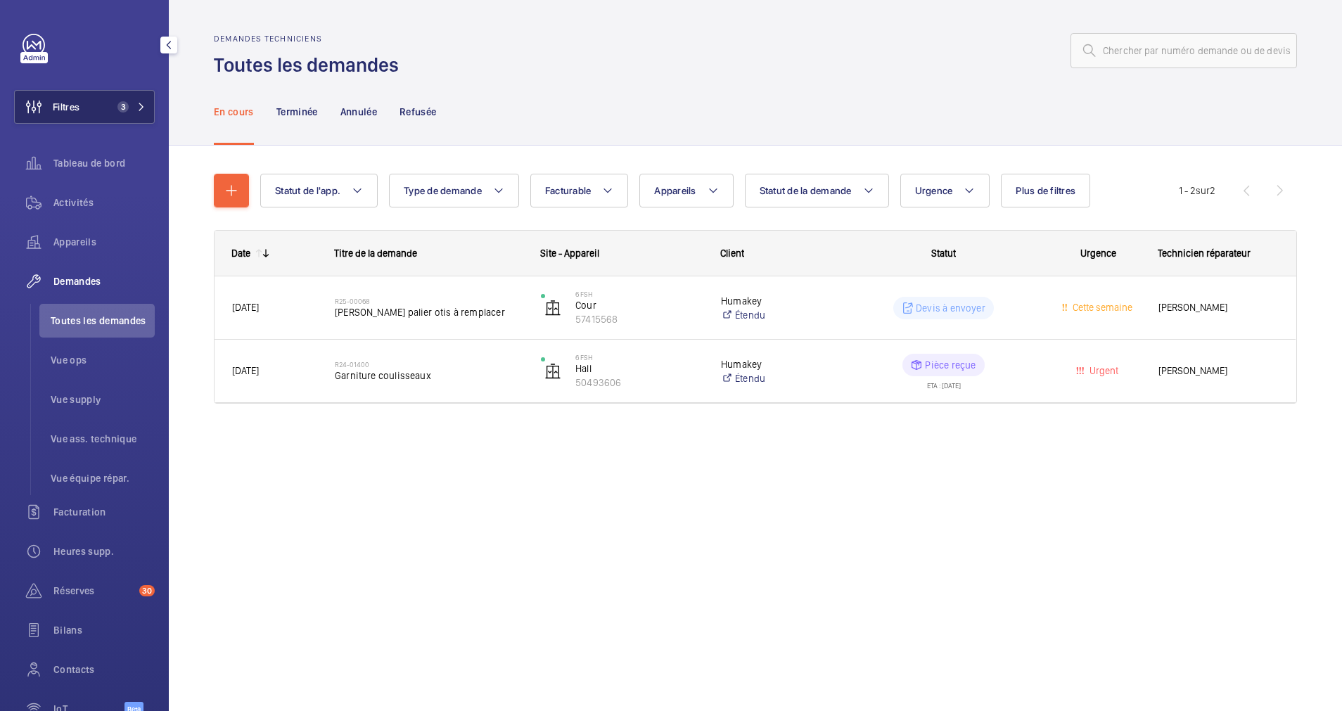
click at [137, 106] on mat-icon at bounding box center [141, 107] width 8 height 8
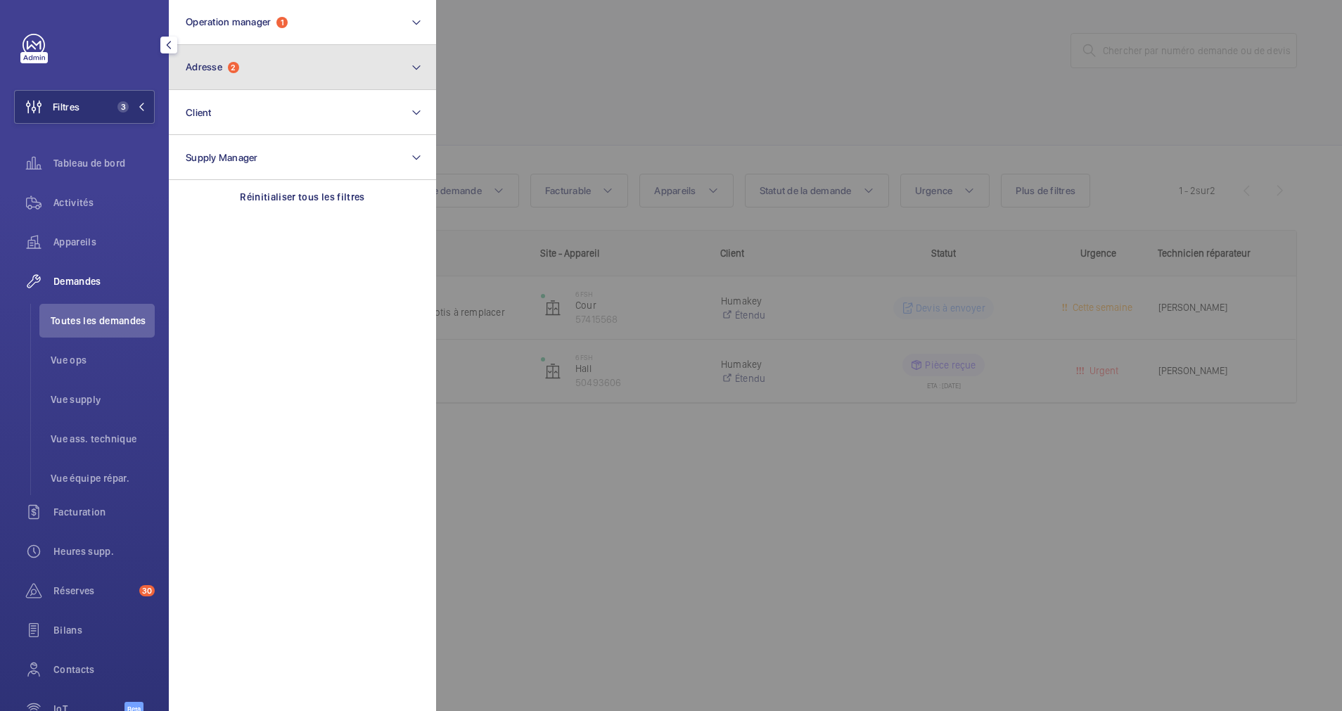
click at [268, 64] on button "Adresse 2" at bounding box center [302, 67] width 267 height 45
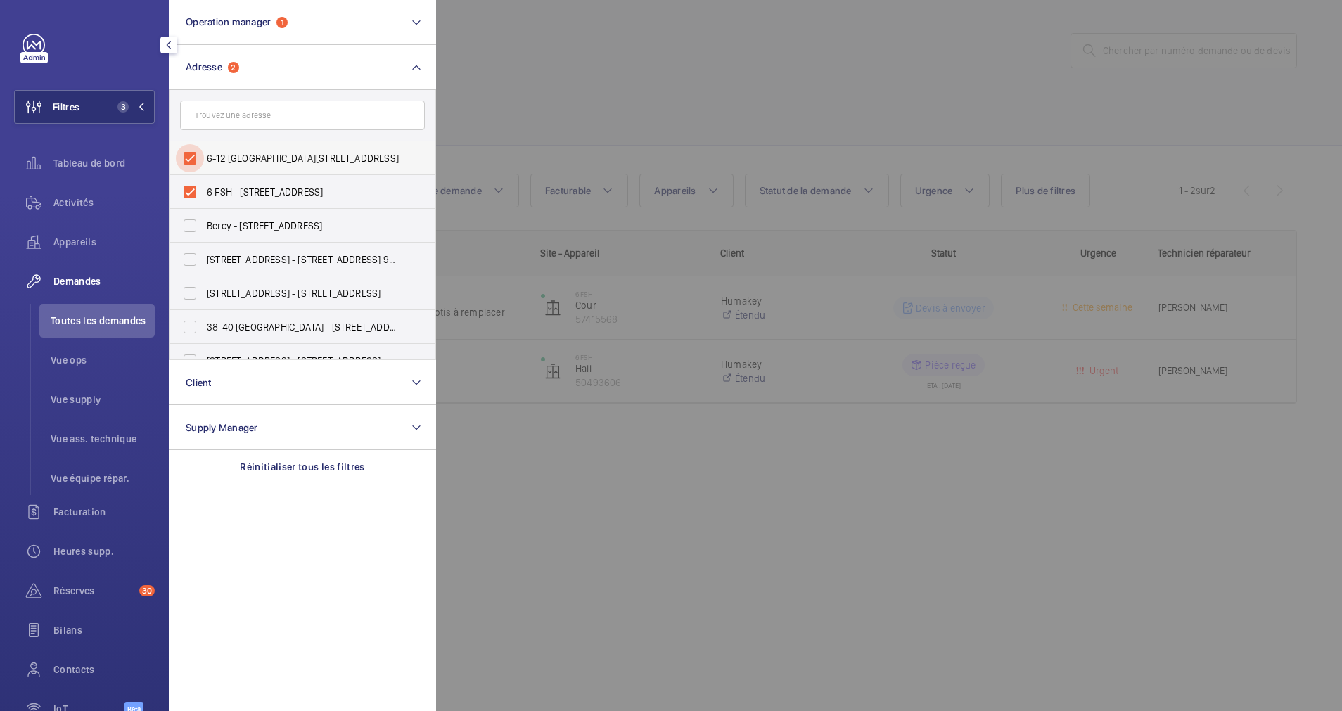
click at [191, 159] on input "6-12 [GEOGRAPHIC_DATA][STREET_ADDRESS]" at bounding box center [190, 158] width 28 height 28
checkbox input "false"
click at [191, 186] on input "6 FSH - [STREET_ADDRESS]" at bounding box center [190, 192] width 28 height 28
checkbox input "false"
click at [528, 73] on div at bounding box center [1107, 355] width 1342 height 711
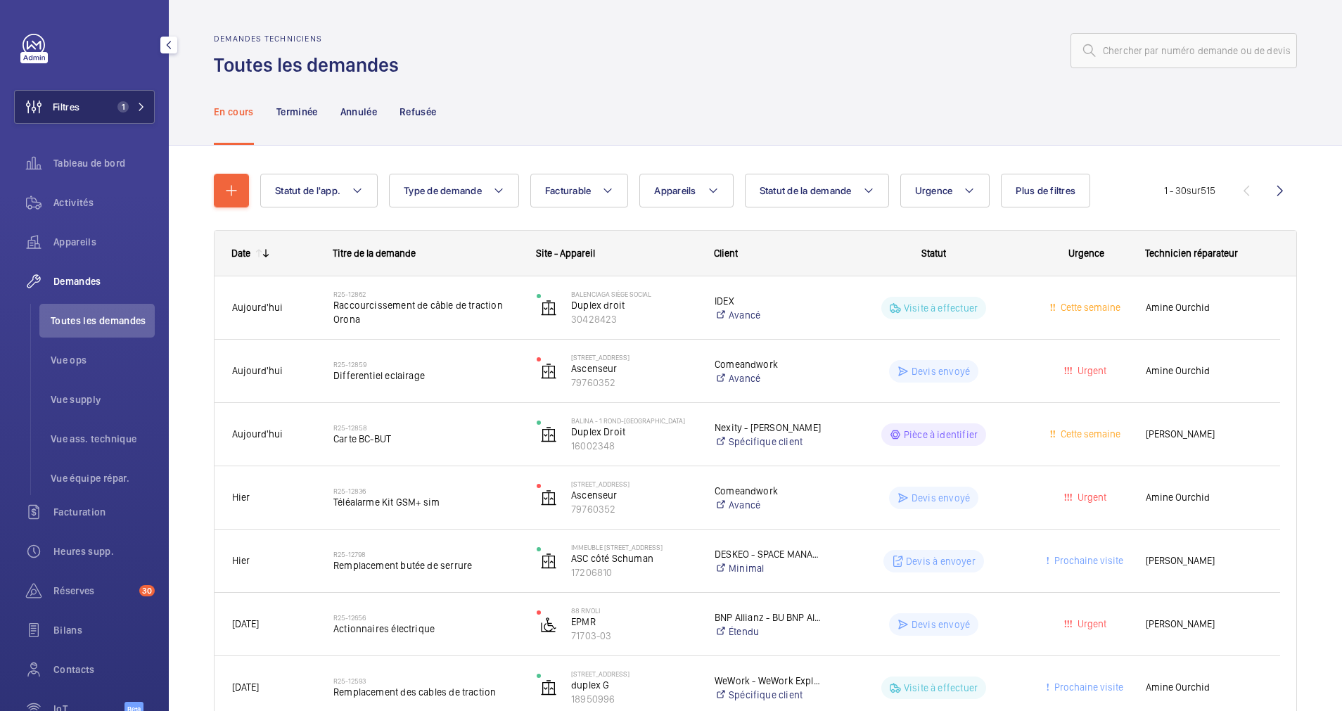
drag, startPoint x: 87, startPoint y: 99, endPoint x: 106, endPoint y: 94, distance: 20.5
click at [89, 98] on button "Filtres 1" at bounding box center [84, 107] width 141 height 34
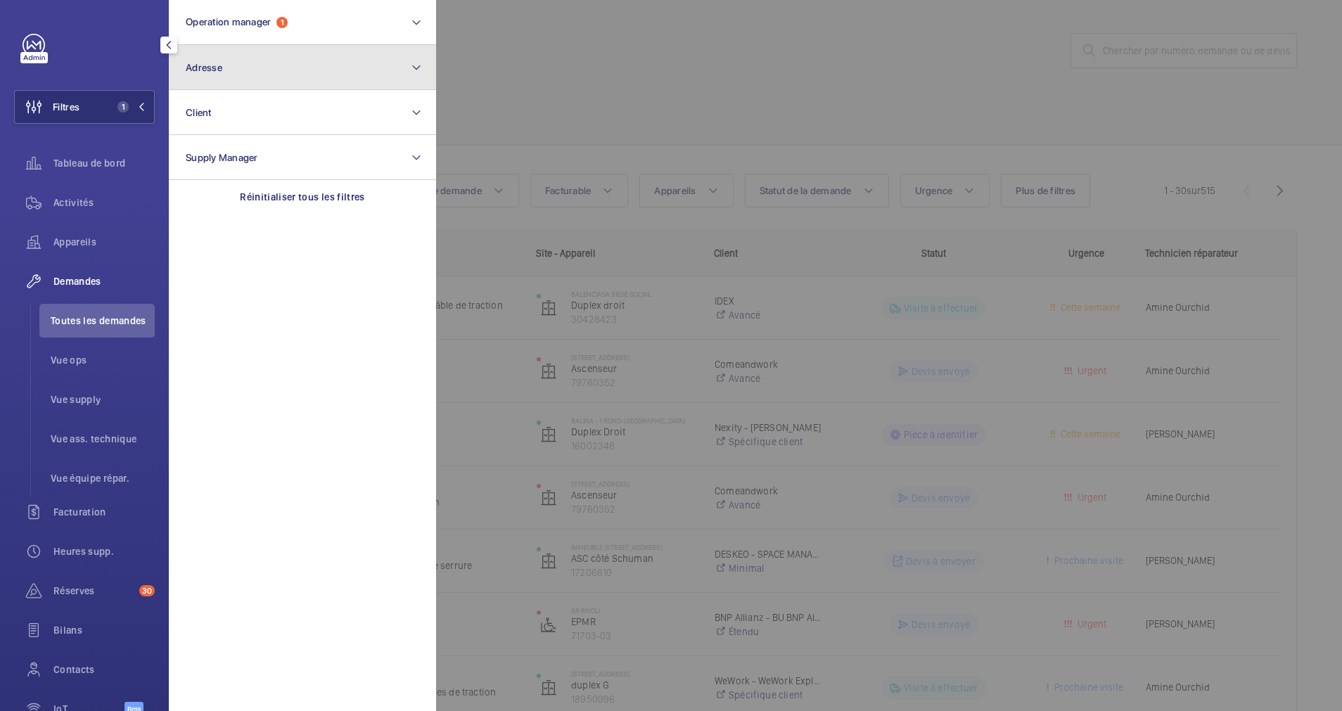
click at [233, 64] on button "Adresse" at bounding box center [302, 67] width 267 height 45
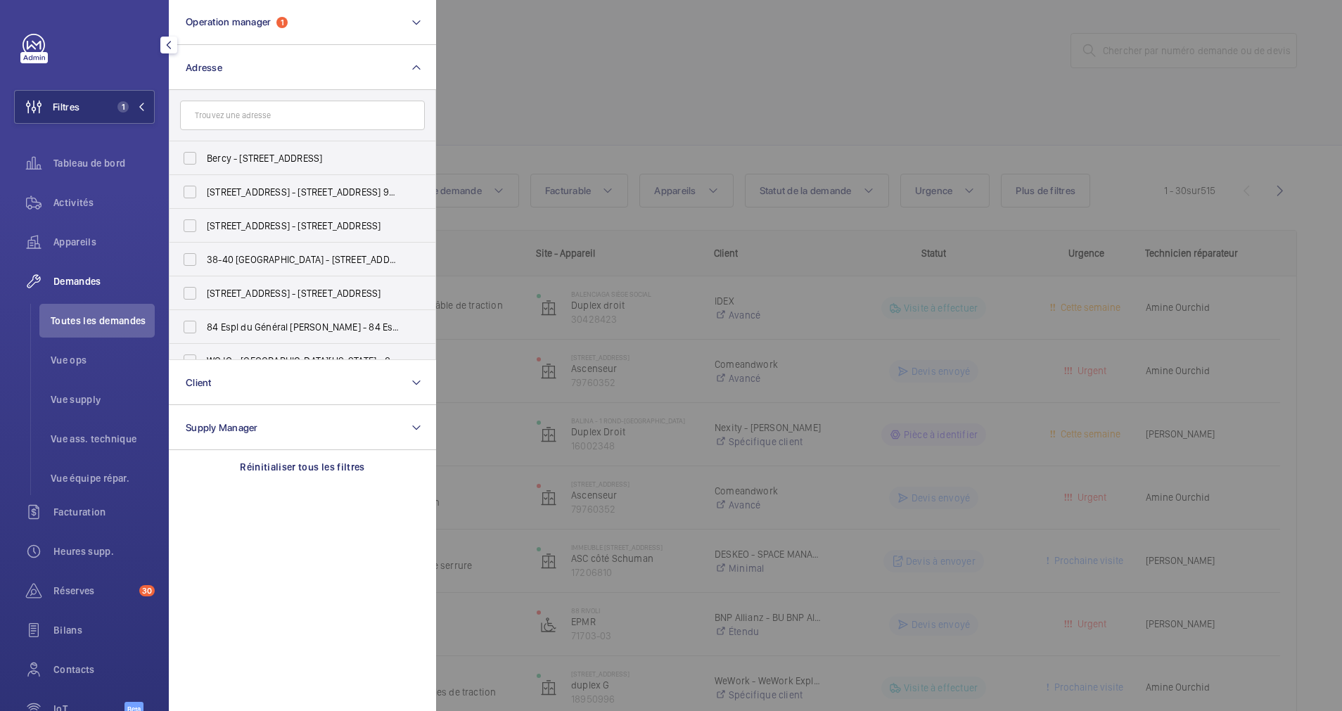
click at [238, 115] on input "text" at bounding box center [302, 116] width 245 height 30
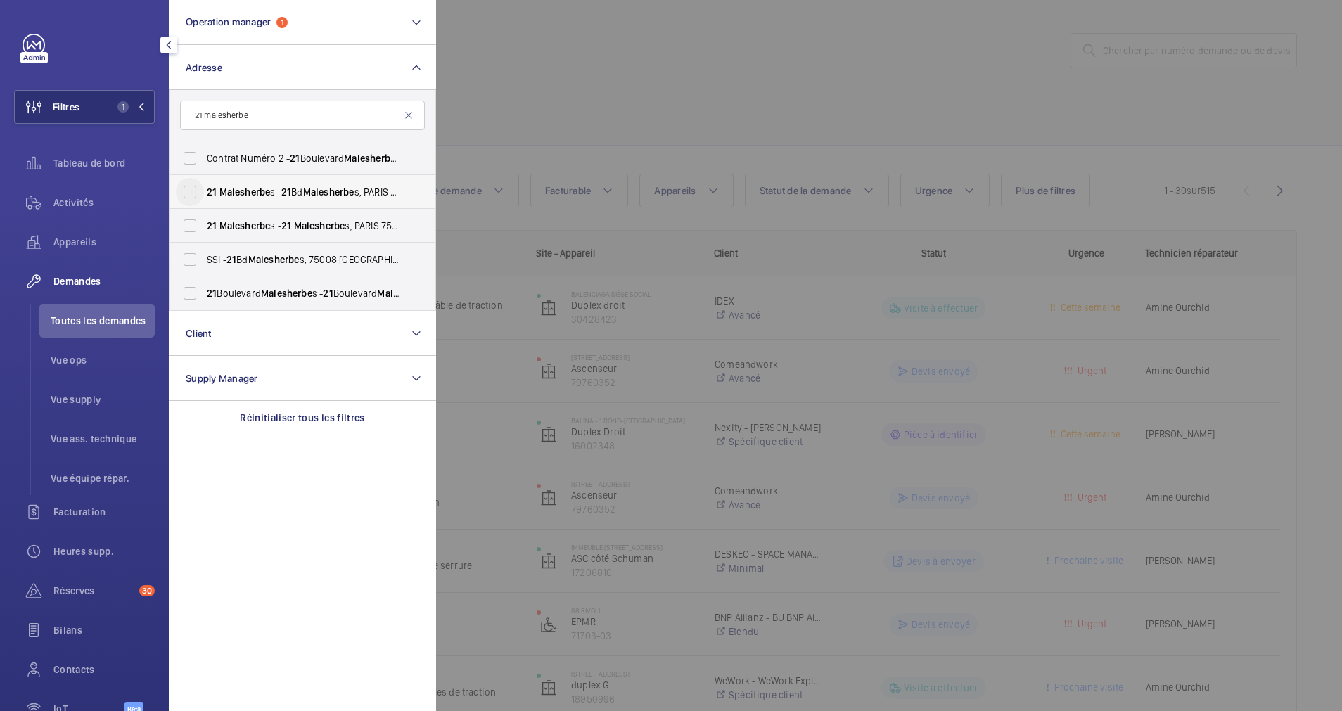
type input "21 malesherbe"
click at [196, 191] on input "21 Malesherbe s - 21 Bd [GEOGRAPHIC_DATA]" at bounding box center [190, 192] width 28 height 28
checkbox input "true"
click at [196, 225] on input "21 Malesherbe s - 21 [GEOGRAPHIC_DATA]" at bounding box center [190, 226] width 28 height 28
checkbox input "true"
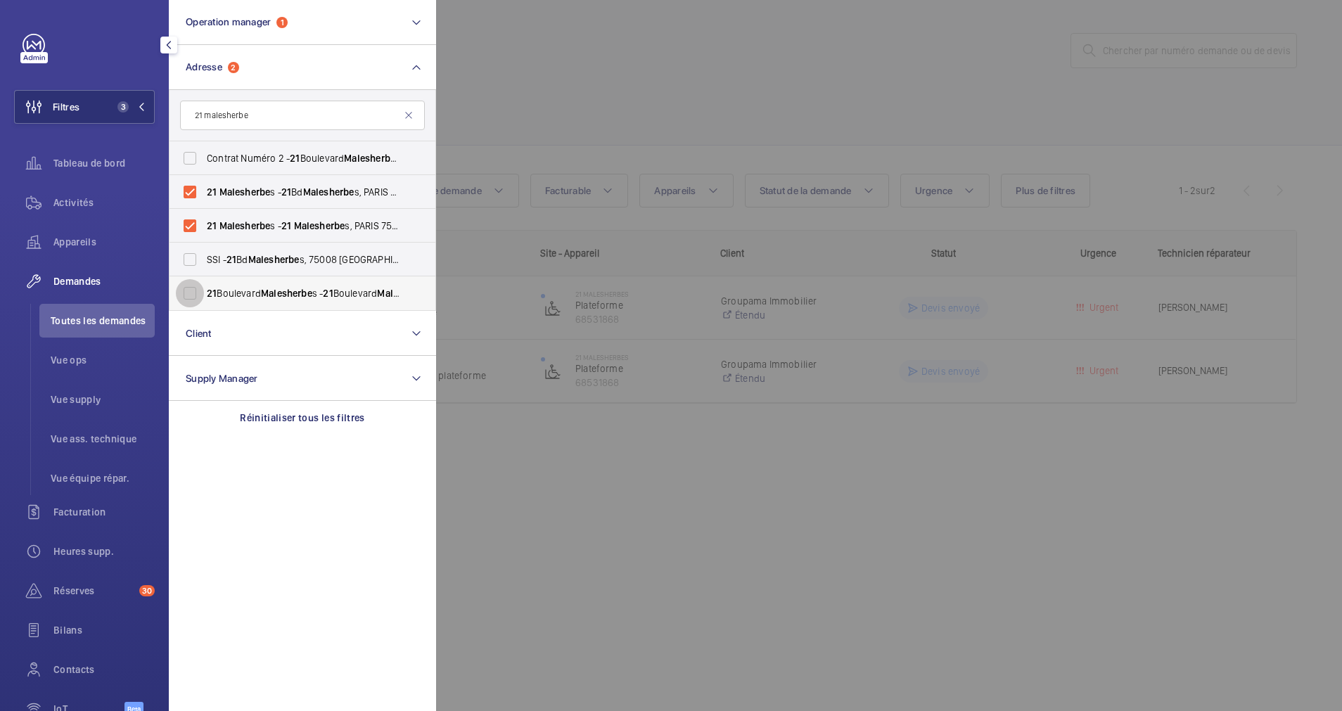
click at [187, 293] on input "[STREET_ADDRESS]" at bounding box center [190, 293] width 28 height 28
checkbox input "true"
click at [561, 98] on div at bounding box center [1107, 355] width 1342 height 711
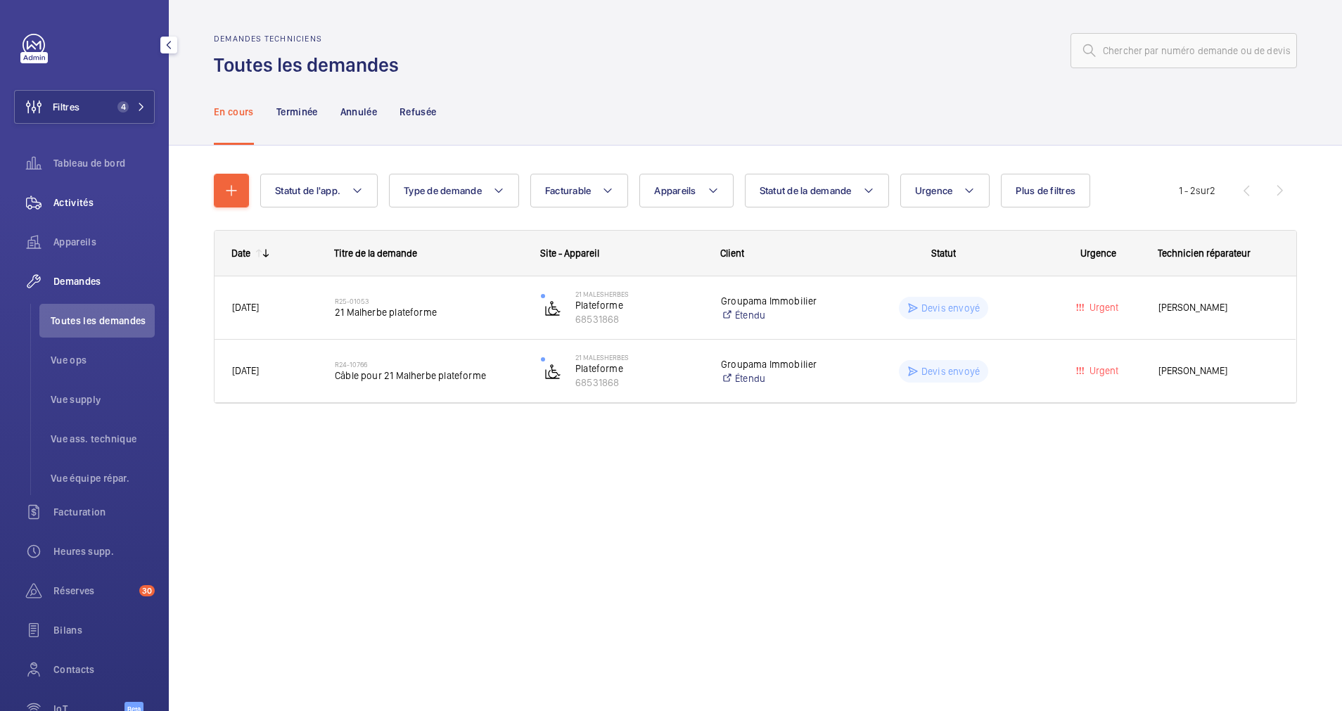
click at [79, 205] on span "Activités" at bounding box center [103, 203] width 101 height 14
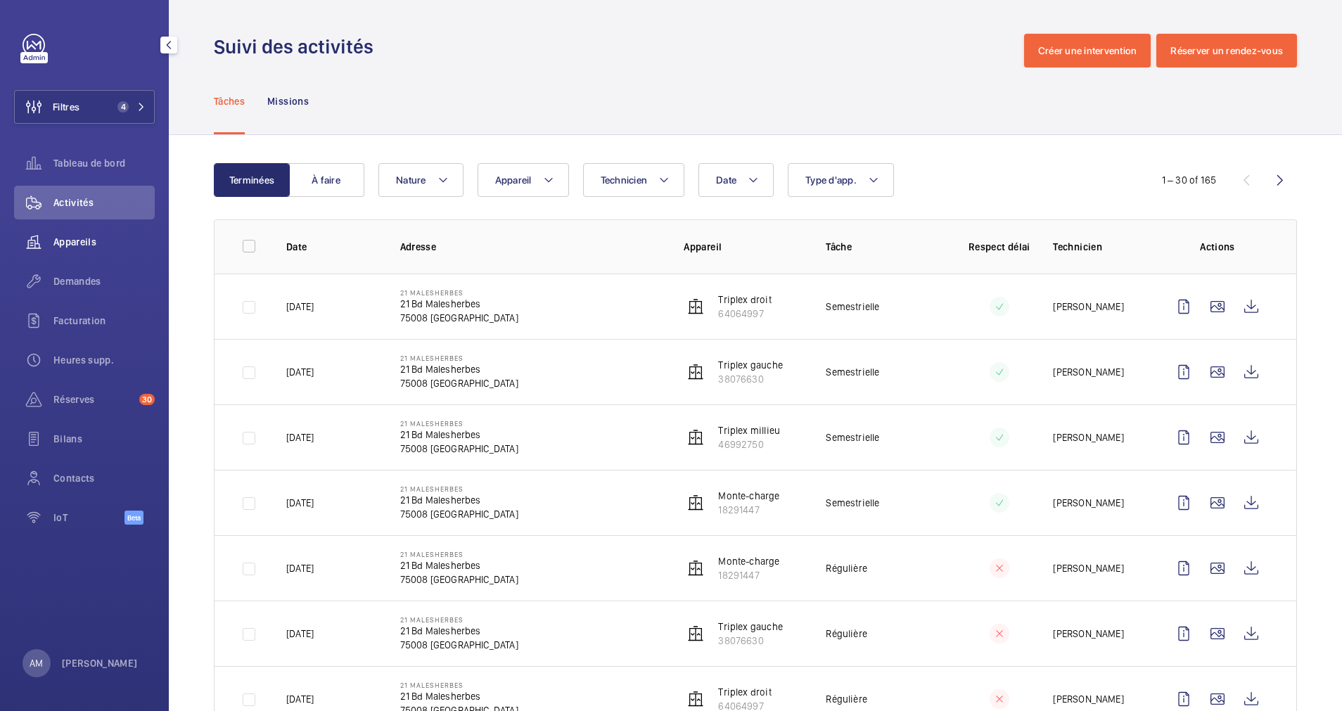
click at [89, 241] on span "Appareils" at bounding box center [103, 242] width 101 height 14
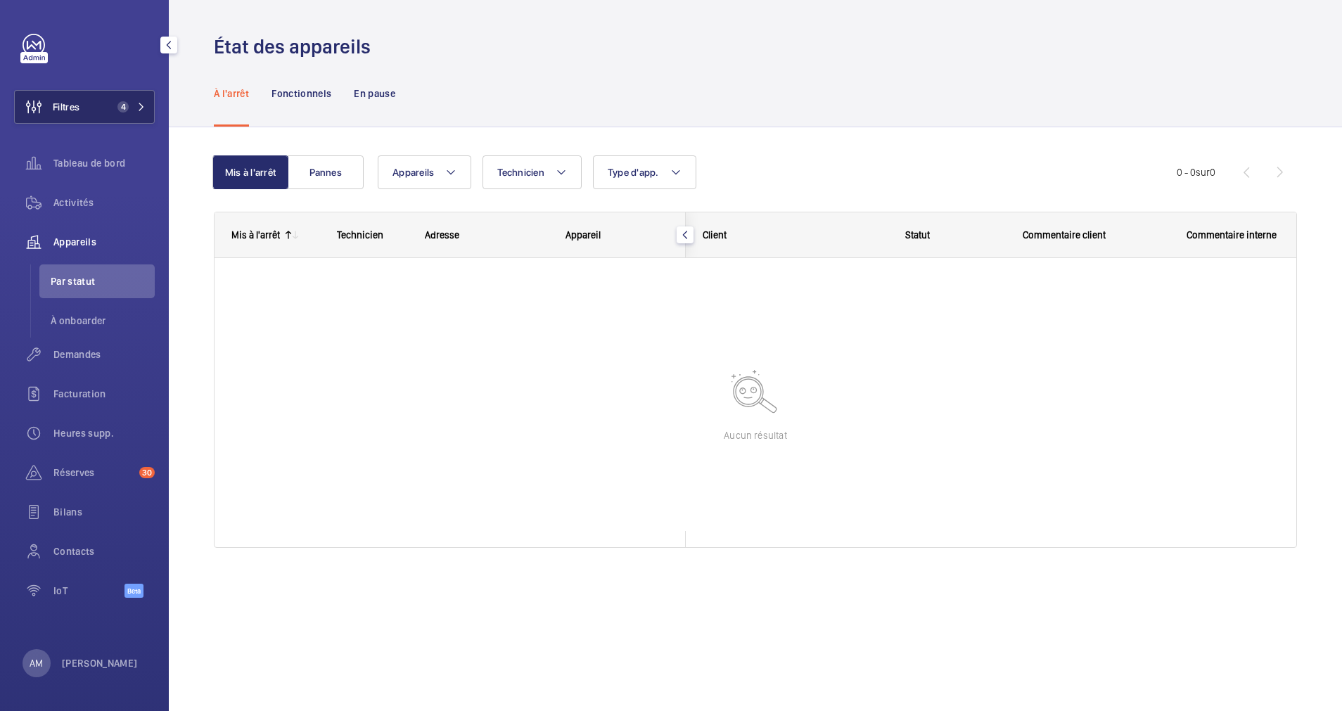
click at [135, 104] on span "4" at bounding box center [129, 106] width 34 height 11
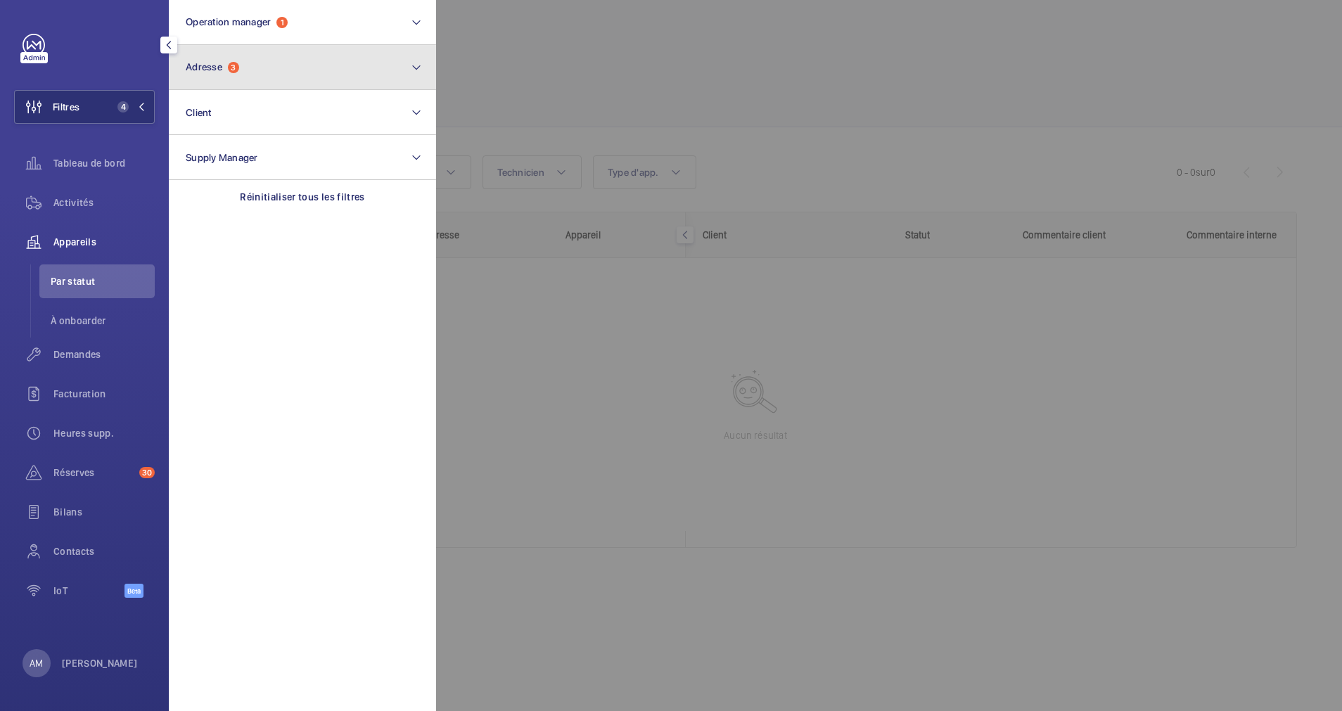
click at [291, 68] on button "Adresse 3" at bounding box center [302, 67] width 267 height 45
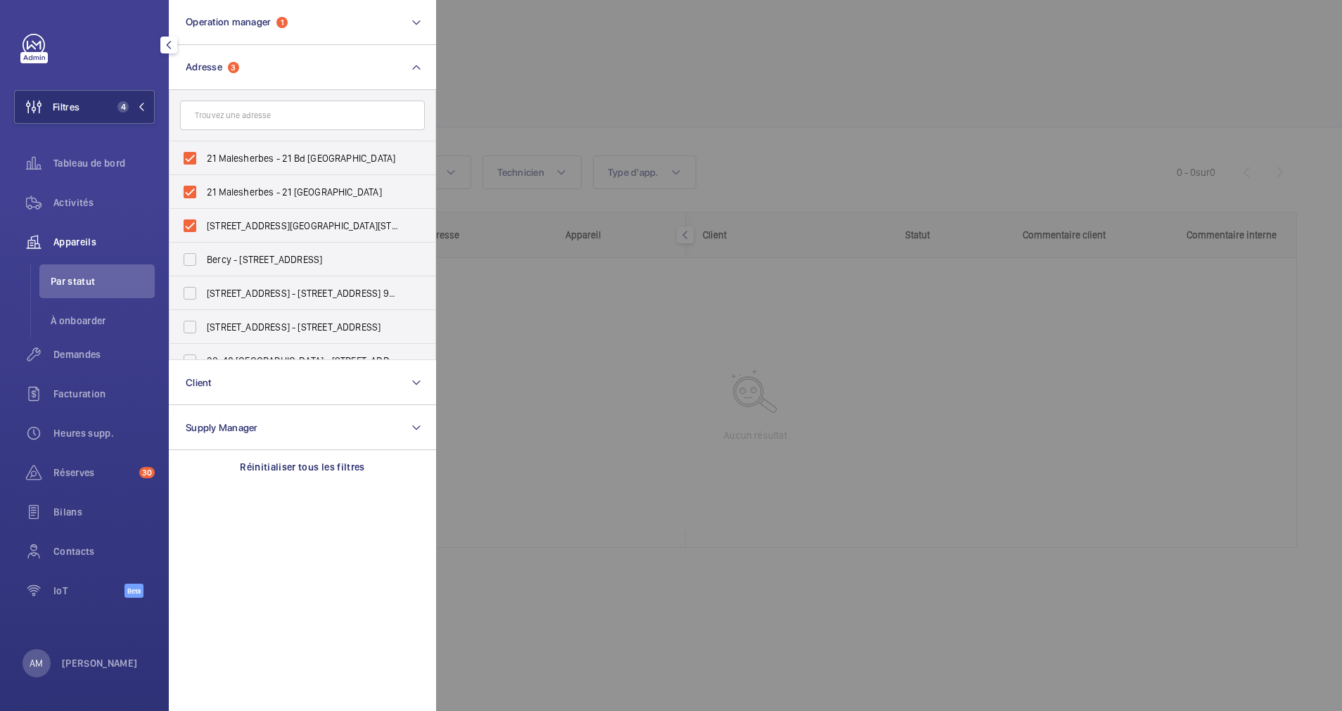
click at [698, 36] on div at bounding box center [1107, 355] width 1342 height 711
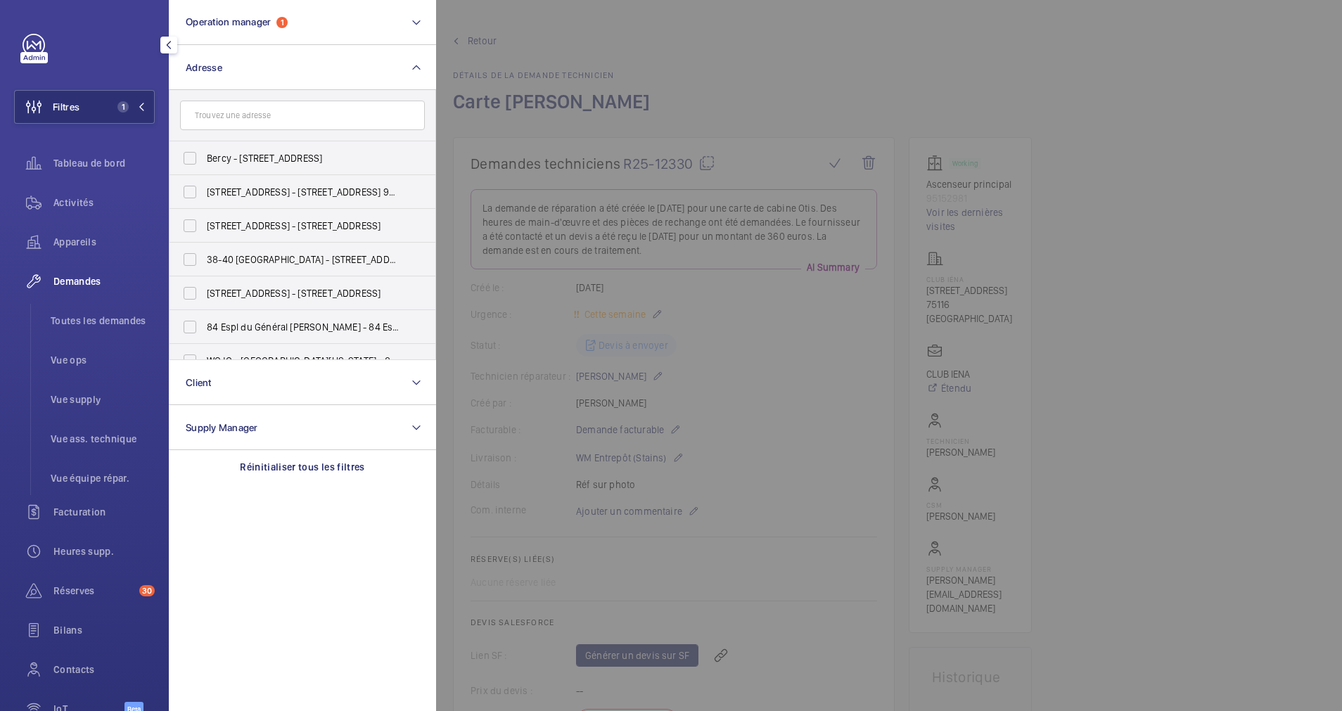
scroll to position [514, 0]
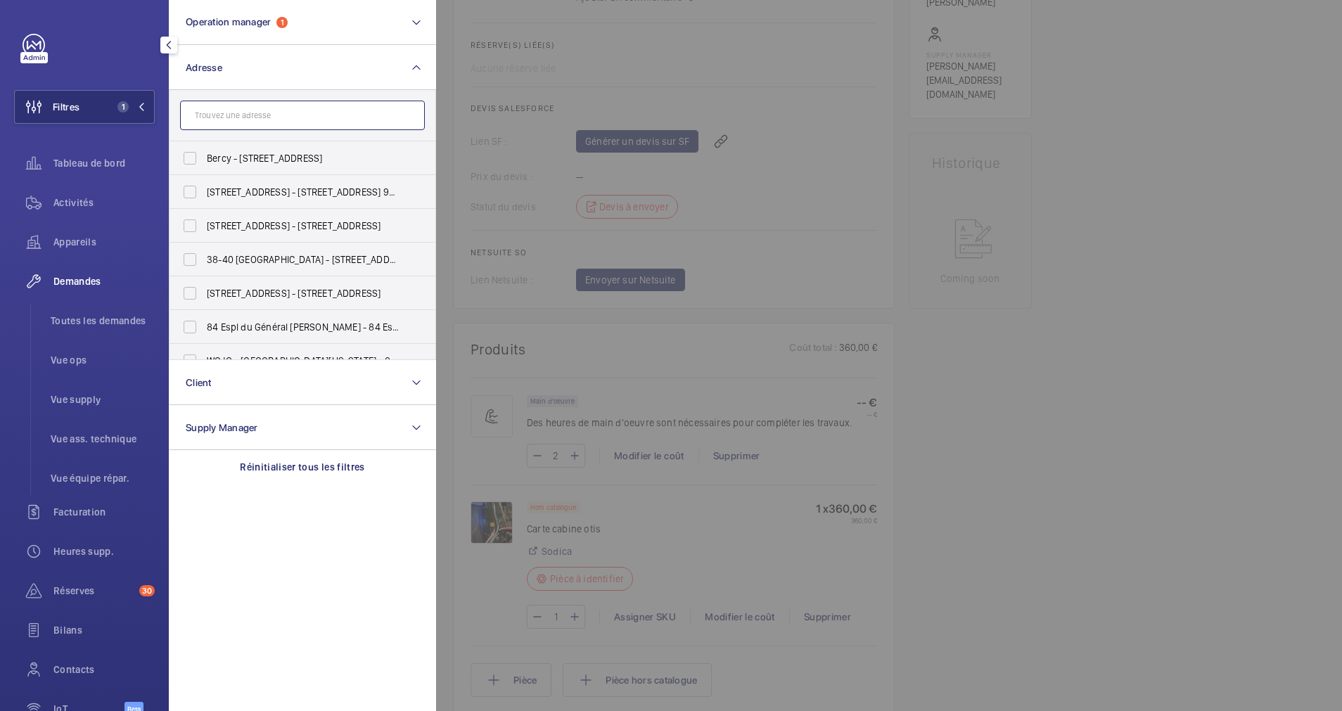
click at [281, 108] on input "text" at bounding box center [302, 116] width 245 height 30
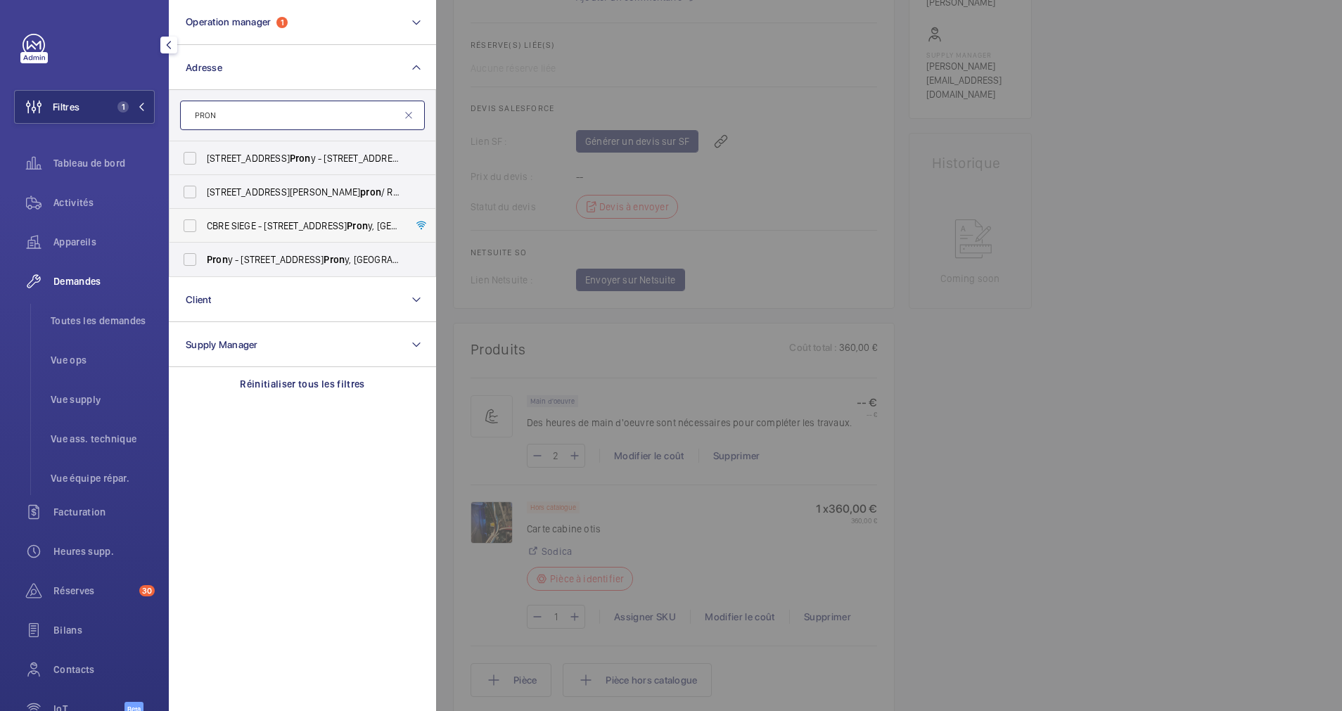
type input "PRON"
click at [232, 227] on span "CBRE SIEGE - 76 Rue de Pron y, PARIS 75017" at bounding box center [303, 226] width 193 height 14
click at [204, 227] on input "CBRE SIEGE - 76 Rue de Pron y, PARIS 75017" at bounding box center [190, 226] width 28 height 28
checkbox input "true"
click at [86, 193] on div "Activités" at bounding box center [84, 203] width 141 height 34
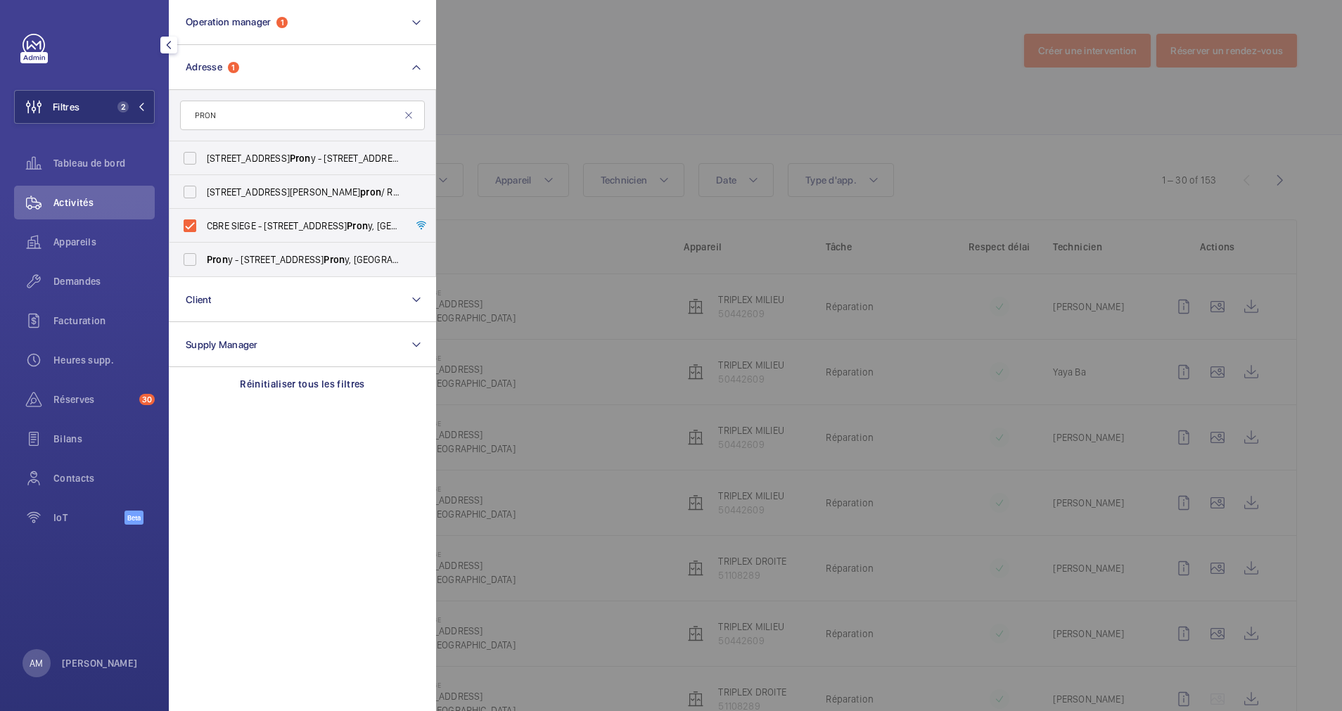
click at [559, 91] on div at bounding box center [1107, 355] width 1342 height 711
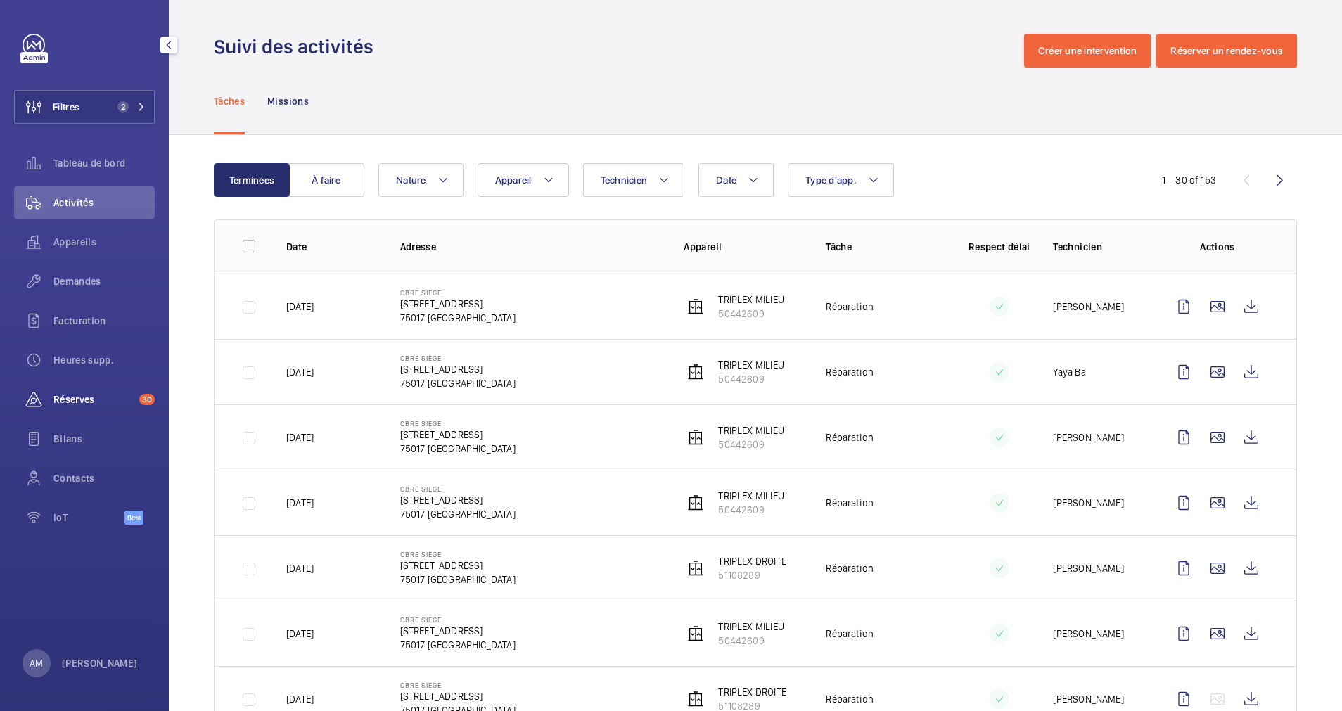
click at [77, 400] on span "Réserves" at bounding box center [93, 400] width 80 height 14
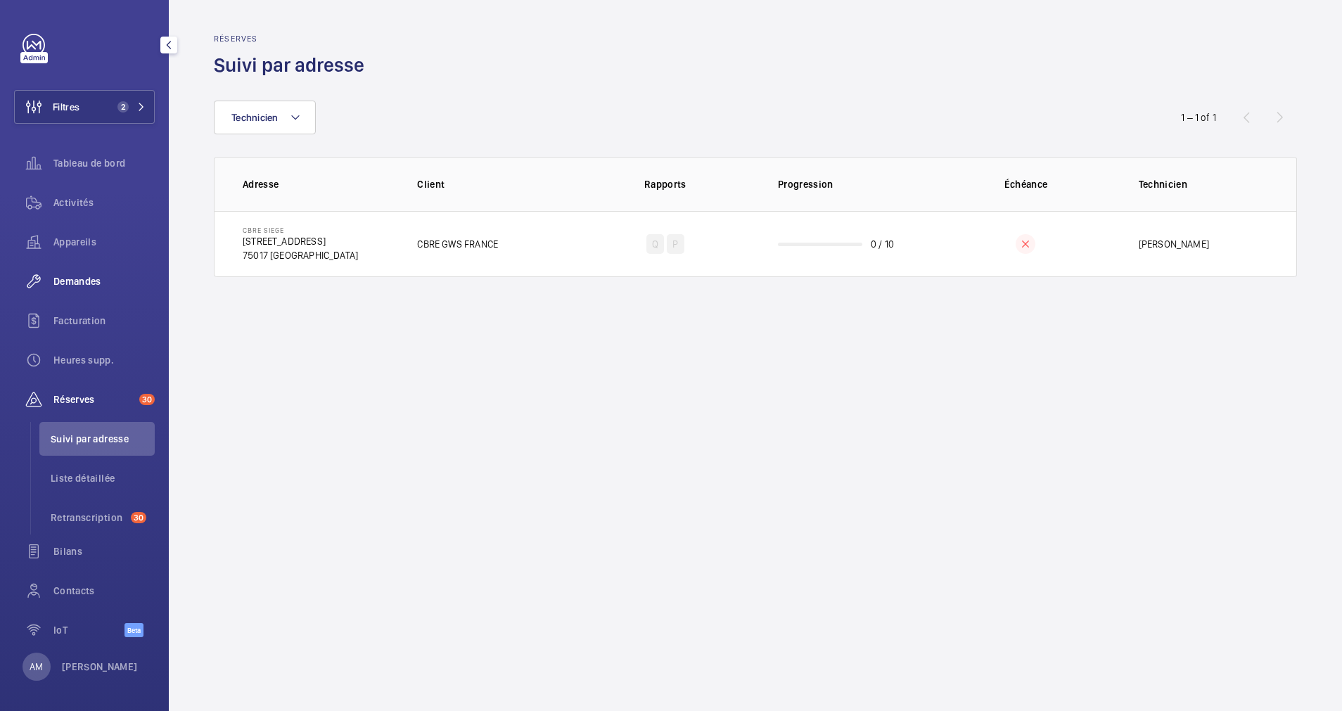
click at [82, 271] on div "Demandes" at bounding box center [84, 282] width 141 height 34
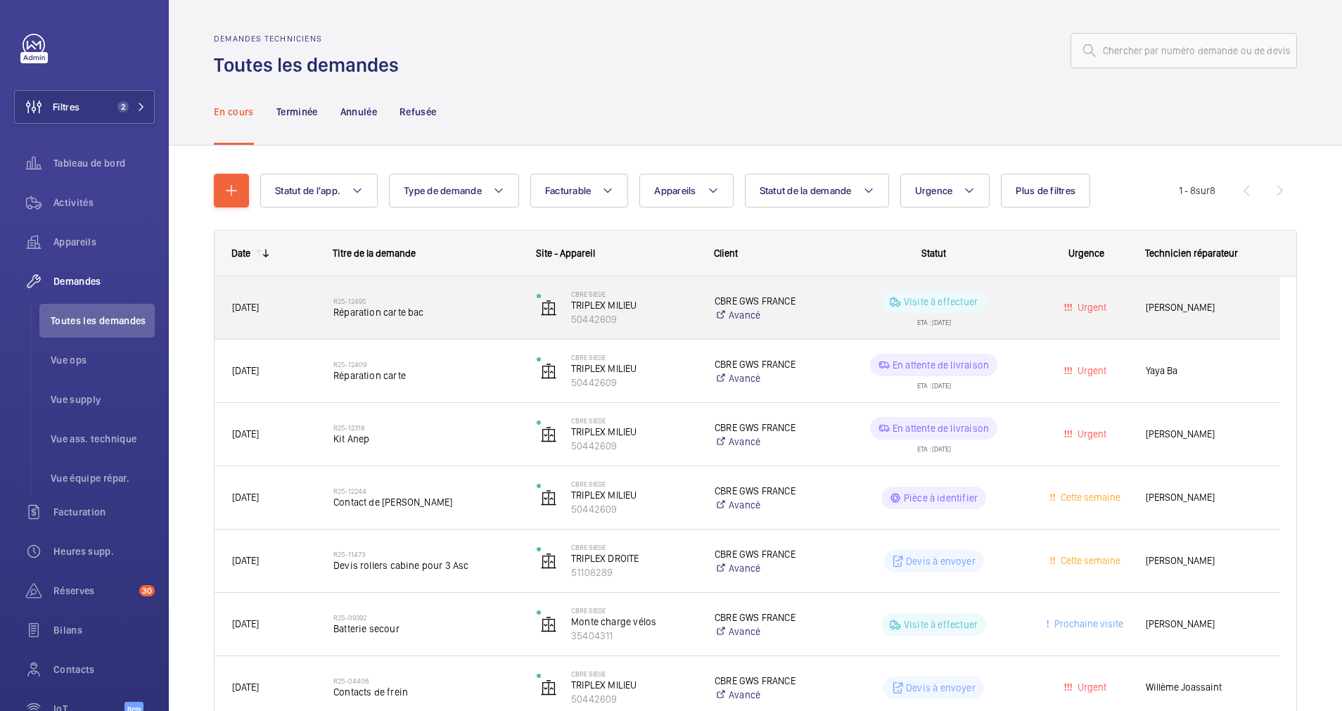
click at [473, 299] on h2 "R25-12495" at bounding box center [425, 301] width 185 height 8
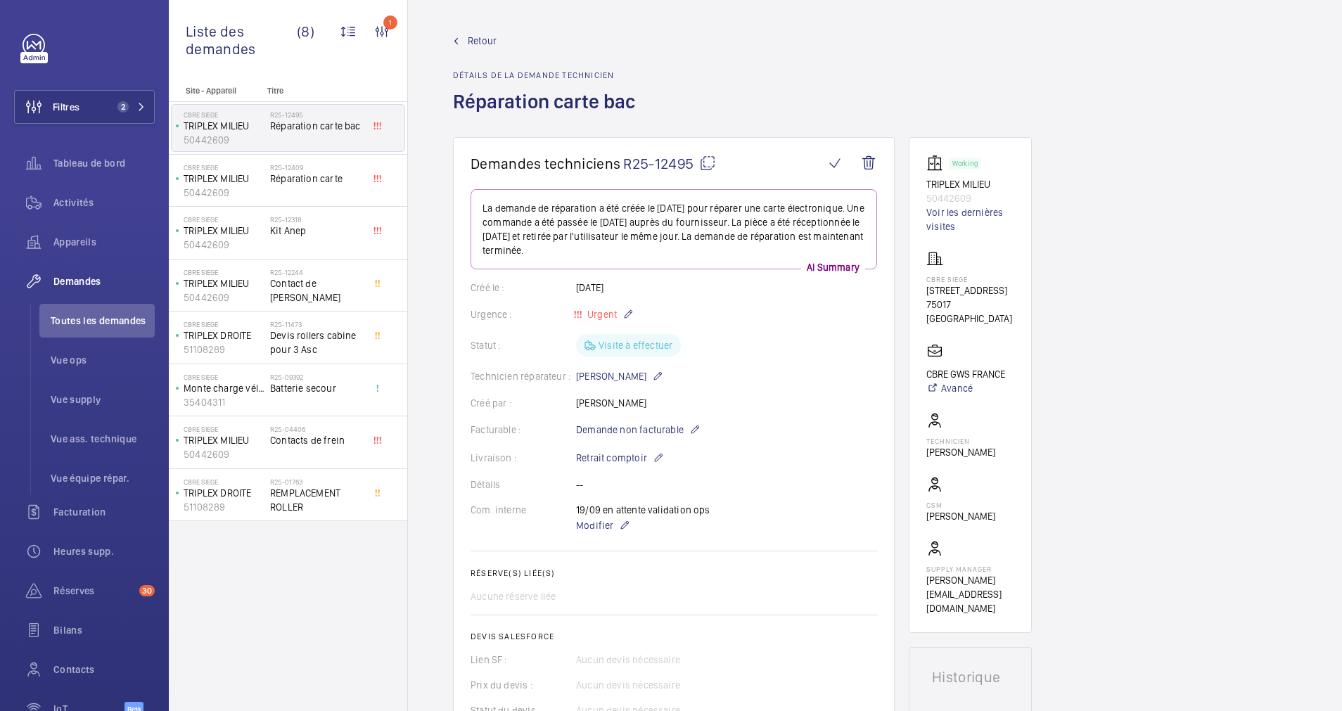
click at [470, 41] on span "Retour" at bounding box center [482, 41] width 29 height 14
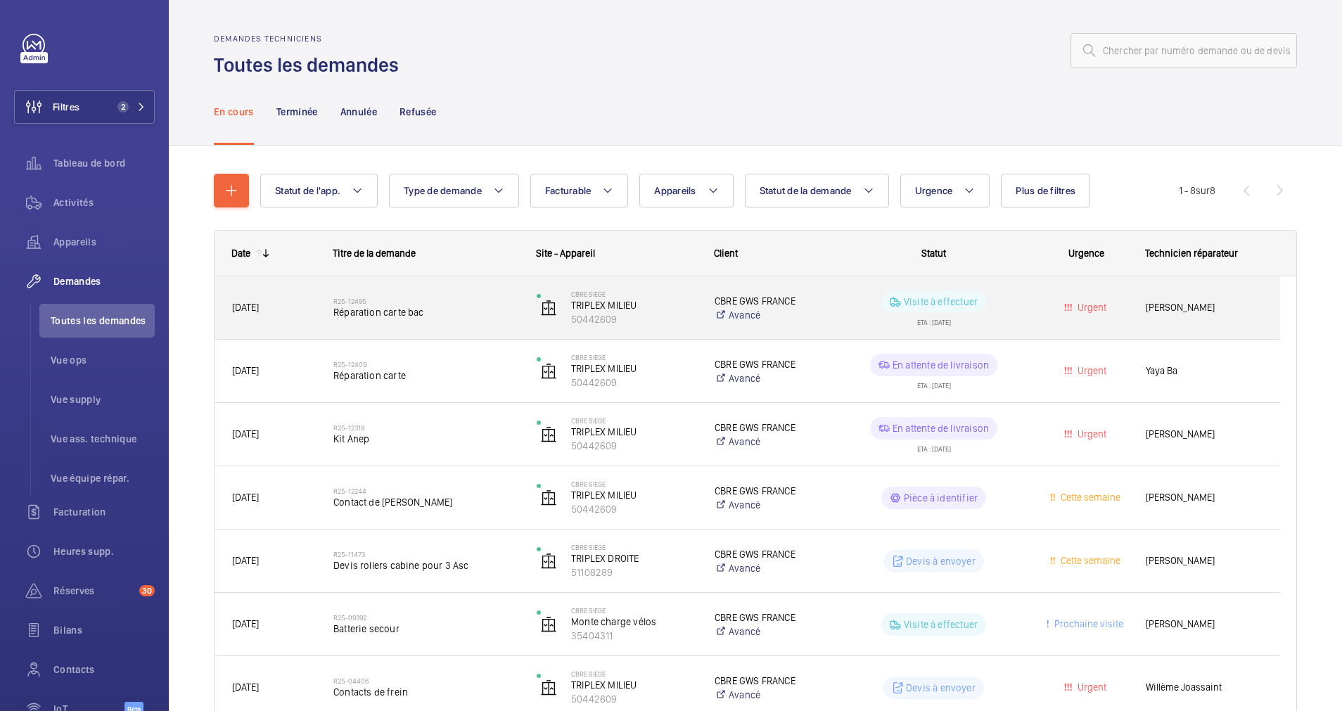
click at [467, 317] on span "Réparation carte bac" at bounding box center [425, 312] width 185 height 14
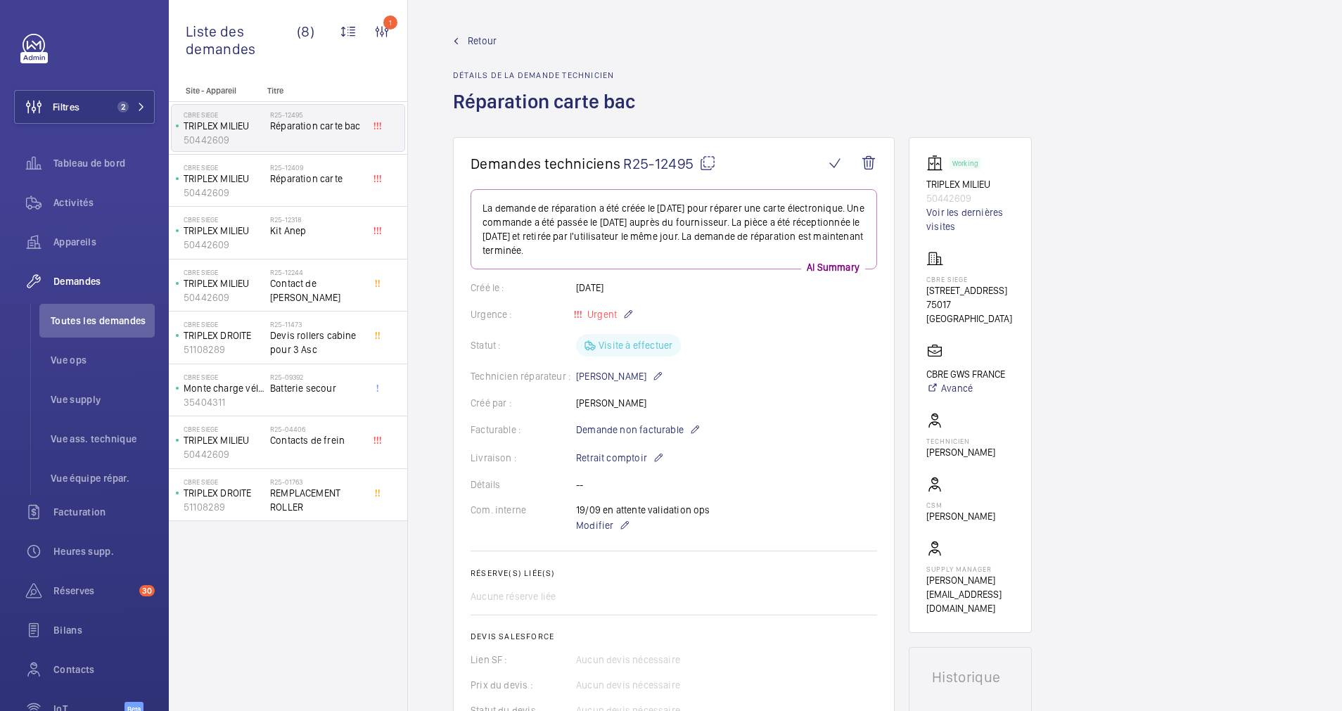
click at [470, 37] on span "Retour" at bounding box center [482, 41] width 29 height 14
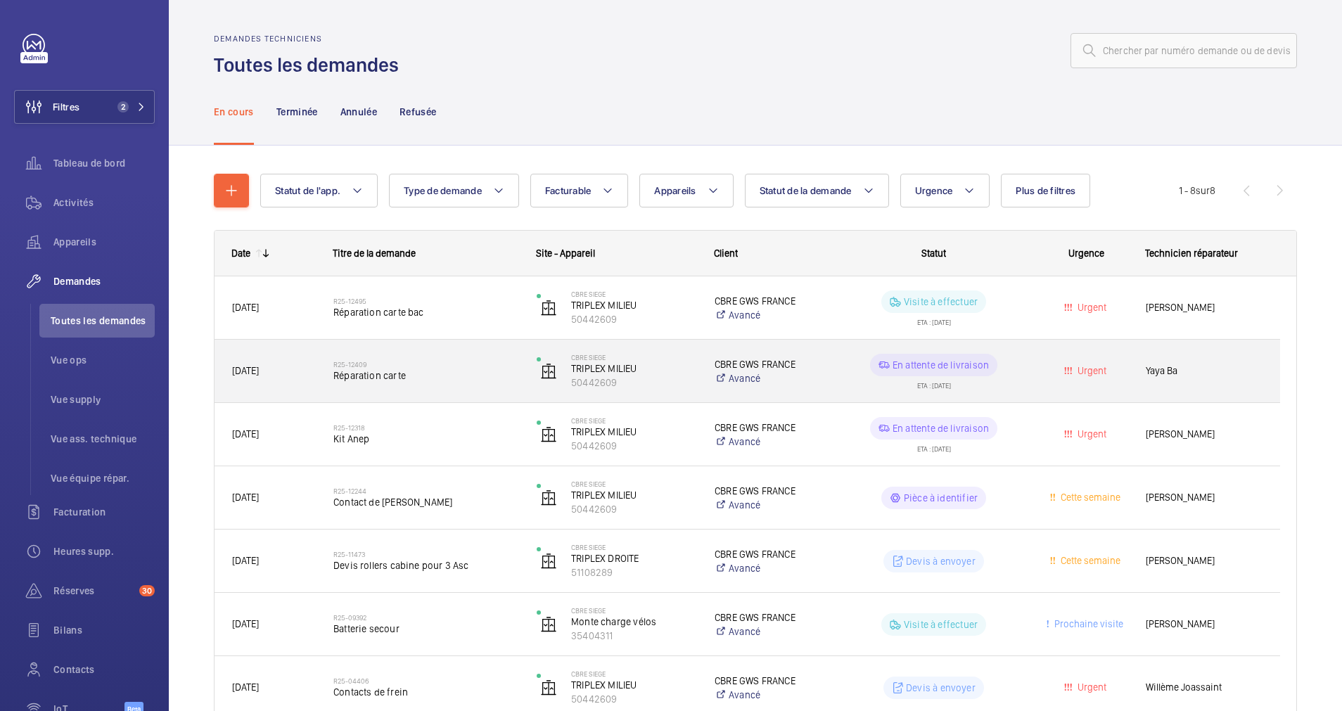
click at [414, 371] on span "Réparation carte" at bounding box center [425, 376] width 185 height 14
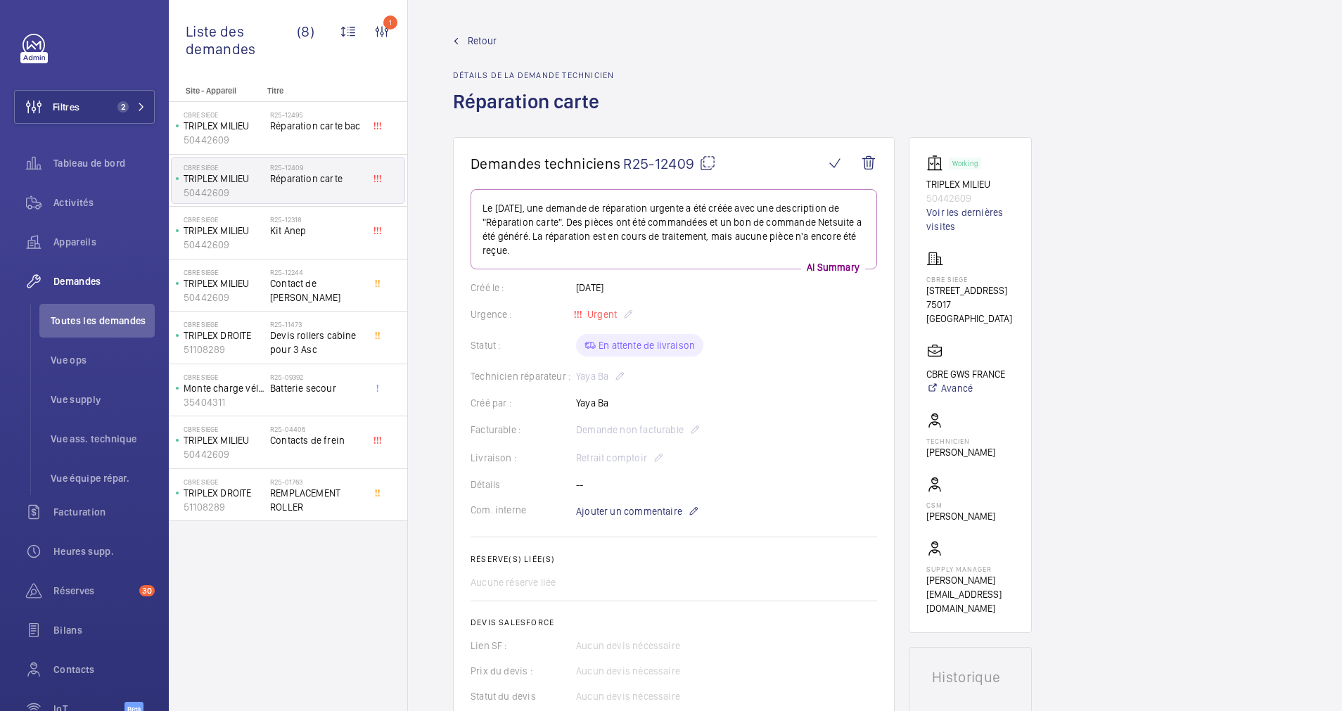
click at [482, 34] on span "Retour" at bounding box center [482, 41] width 29 height 14
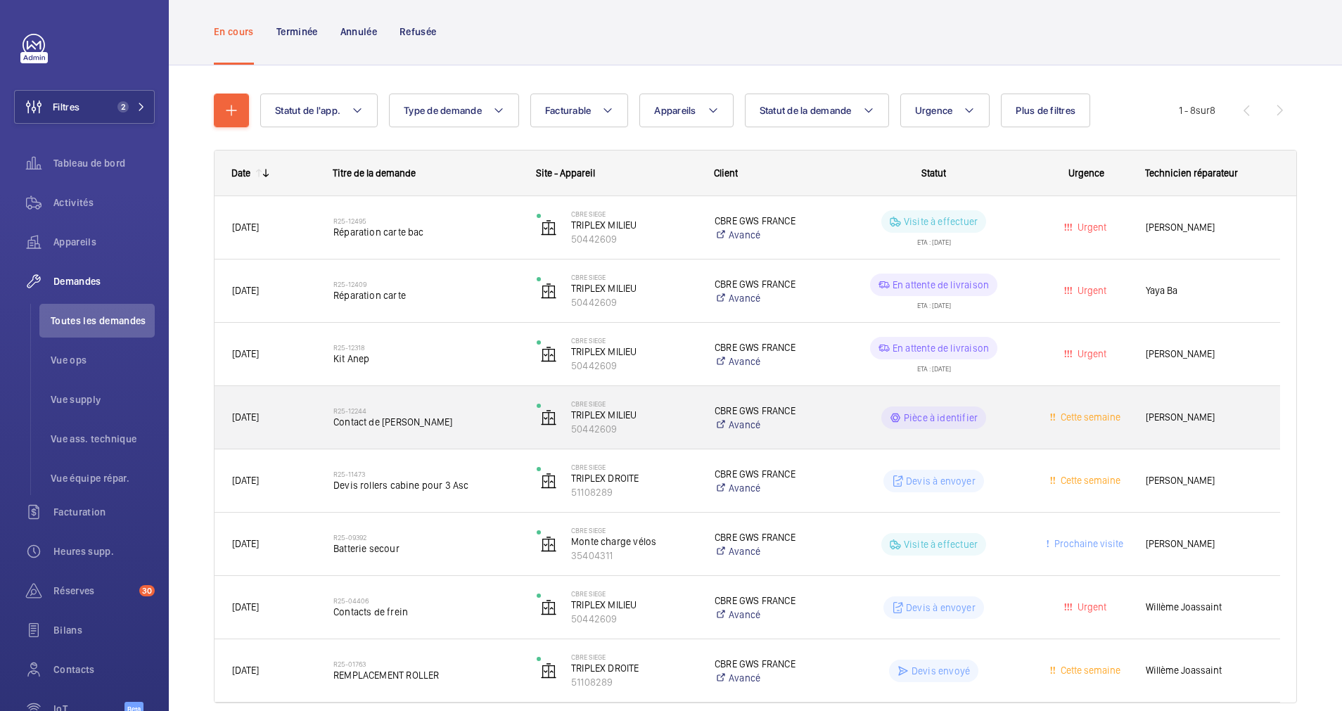
scroll to position [106, 0]
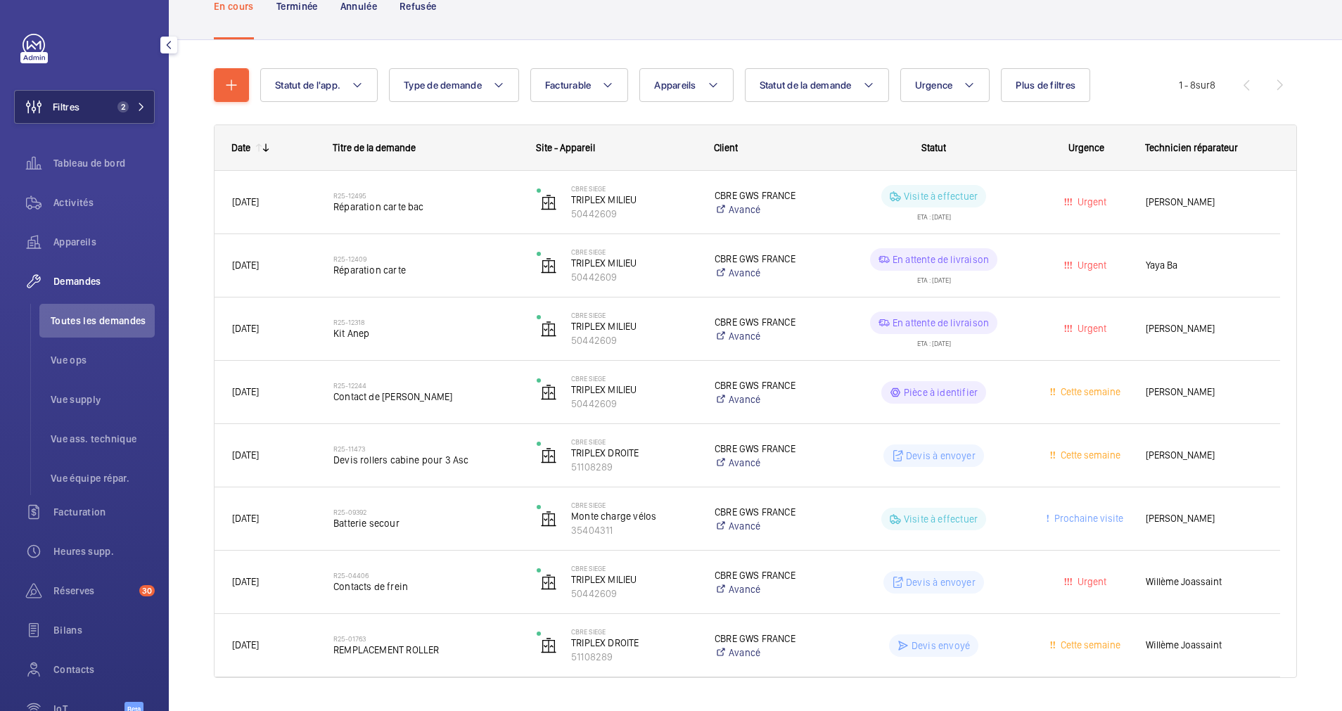
click at [132, 97] on button "Filtres 2" at bounding box center [84, 107] width 141 height 34
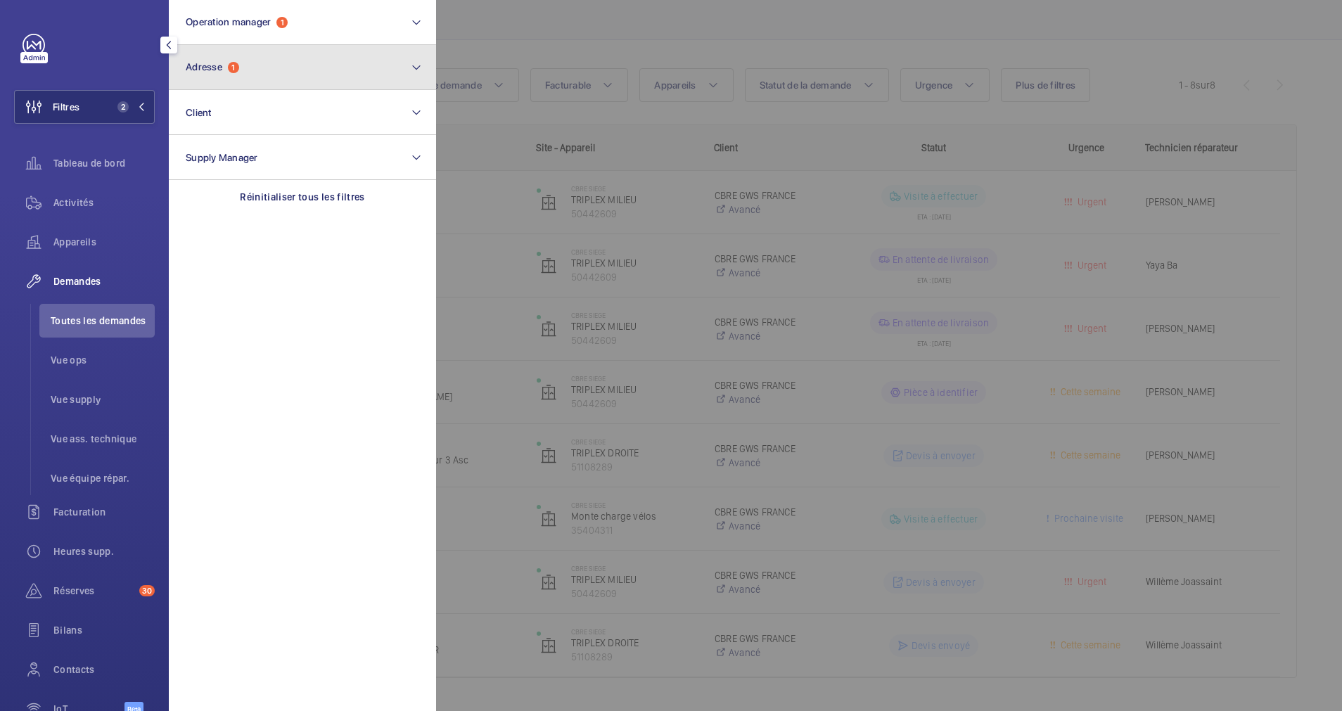
click at [288, 66] on button "Adresse 1" at bounding box center [302, 67] width 267 height 45
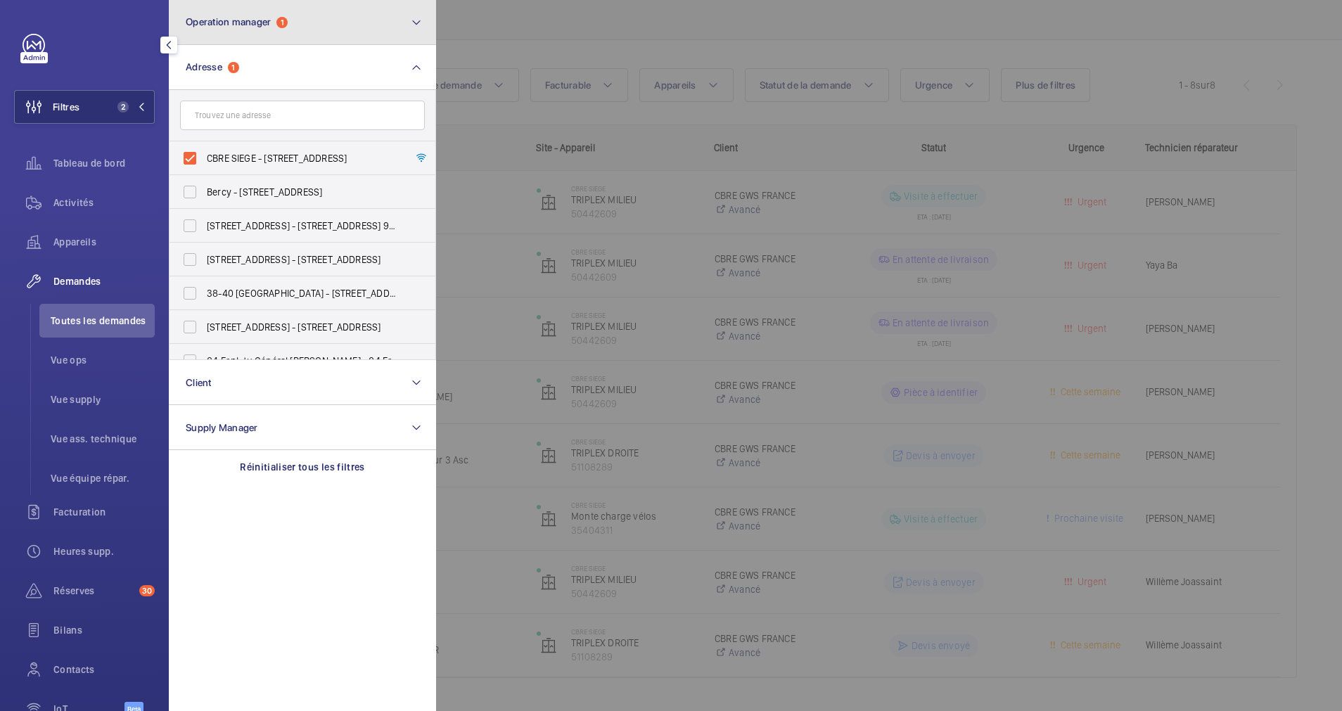
click at [334, 34] on button "Operation manager 1" at bounding box center [302, 22] width 267 height 45
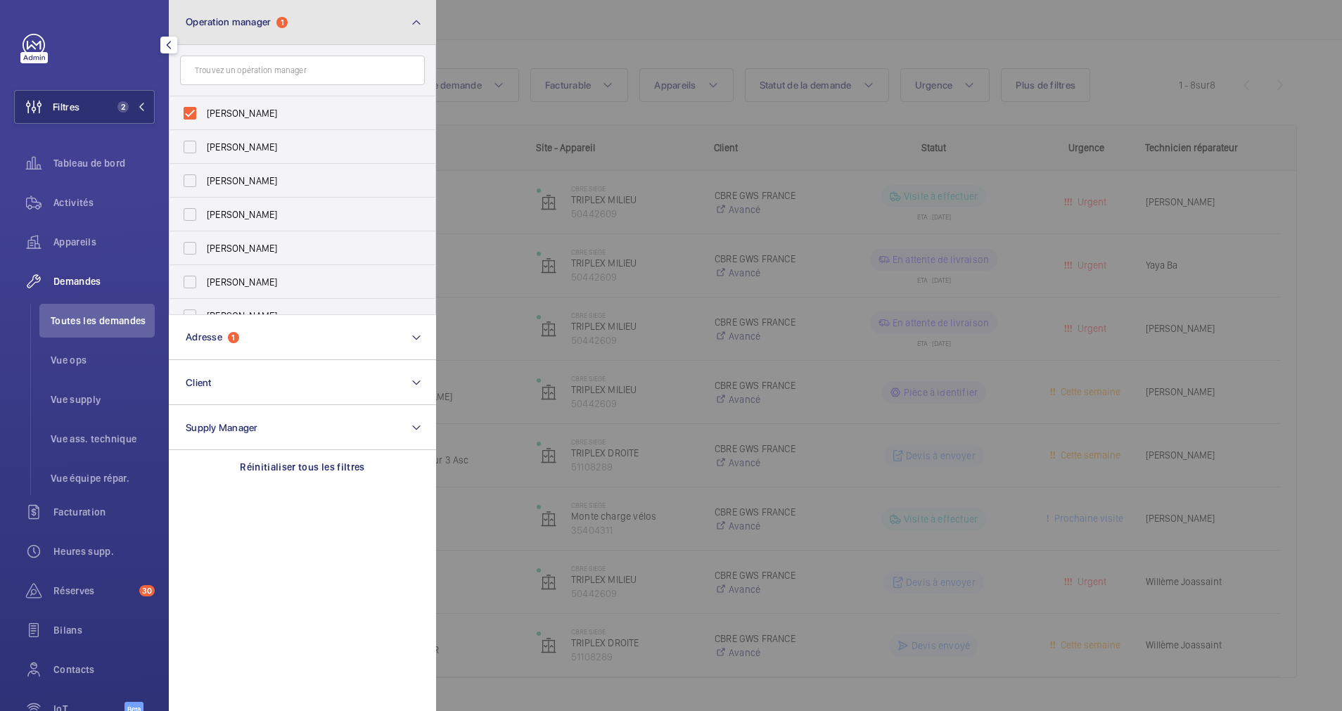
click at [384, 23] on button "Operation manager 1" at bounding box center [302, 22] width 267 height 45
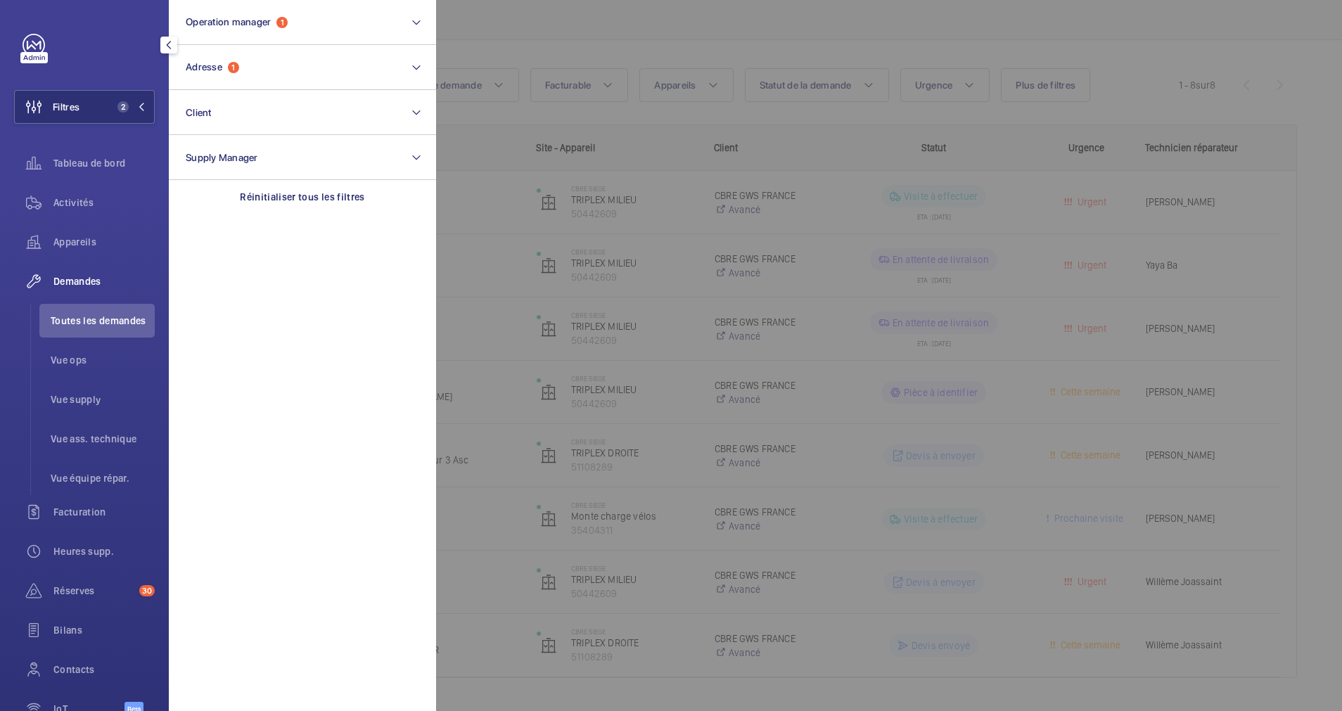
click at [583, 34] on div at bounding box center [1107, 355] width 1342 height 711
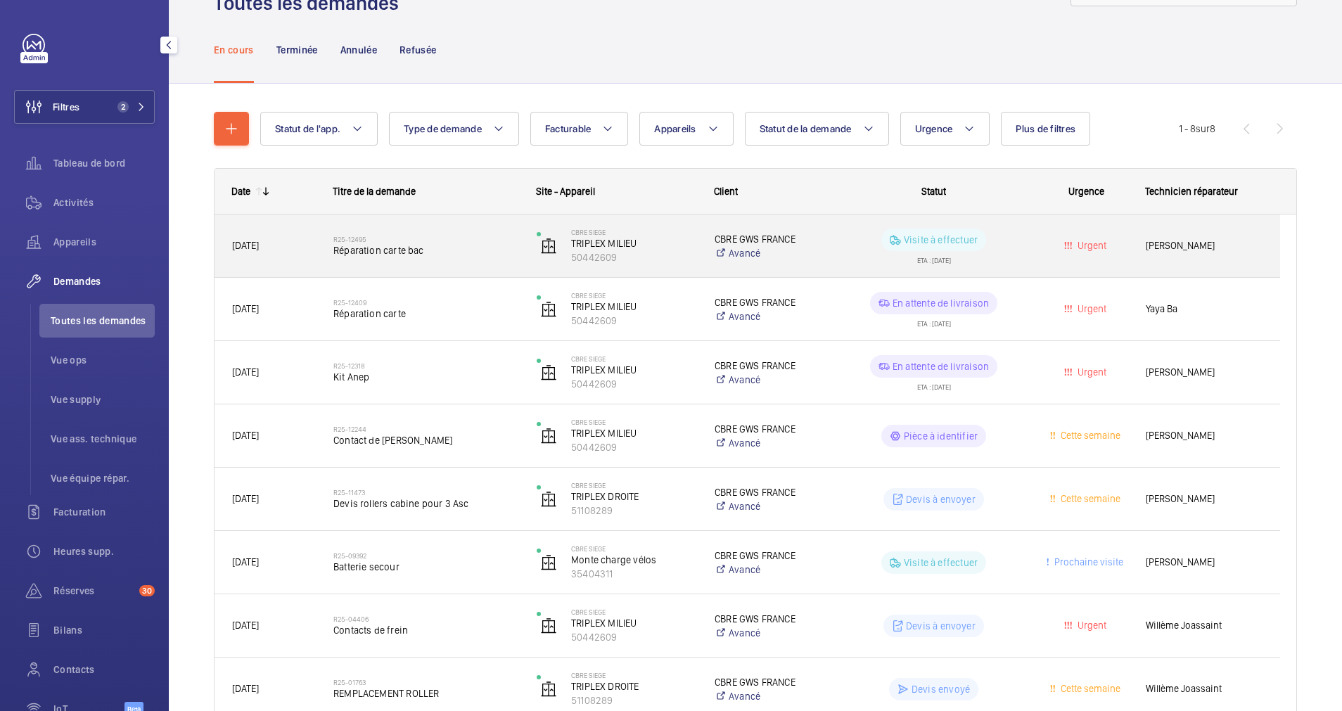
scroll to position [34, 0]
